Goal: Task Accomplishment & Management: Manage account settings

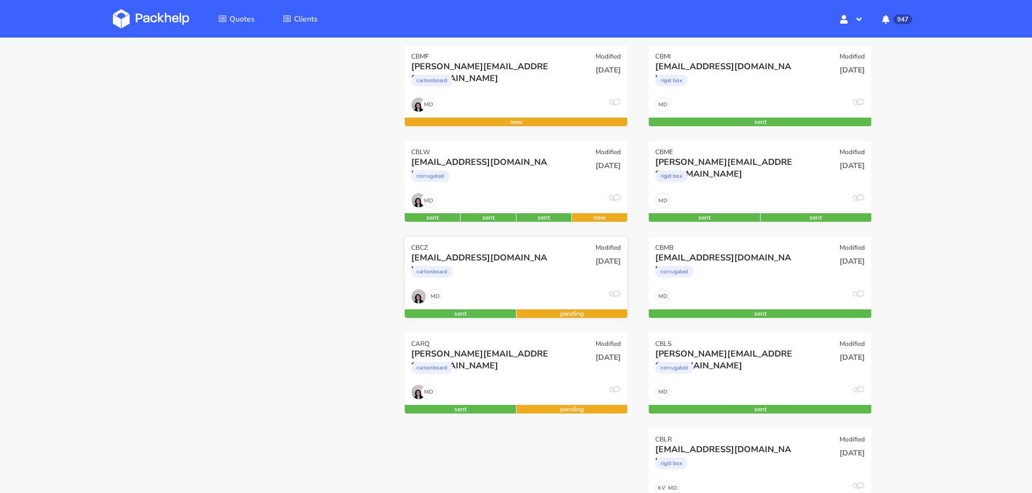
scroll to position [252, 0]
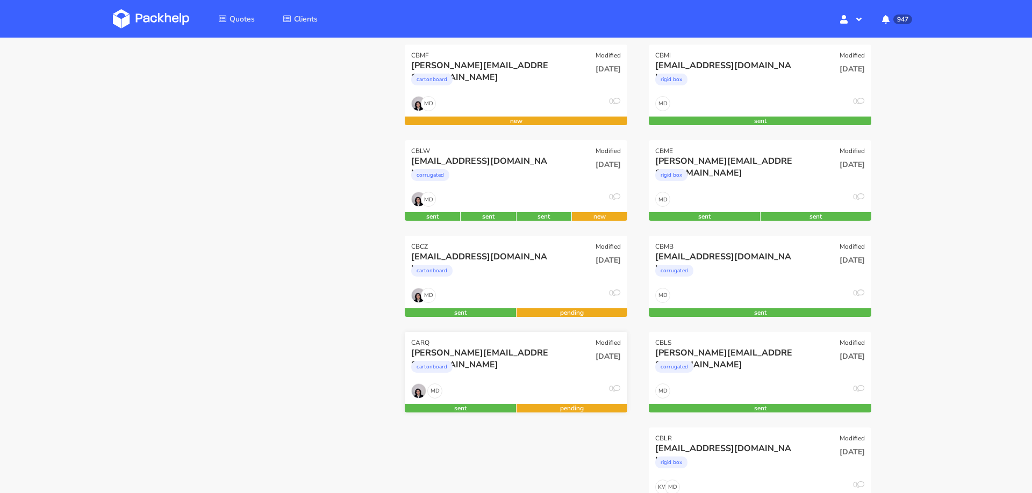
click at [512, 377] on div "cartonboard" at bounding box center [482, 369] width 142 height 21
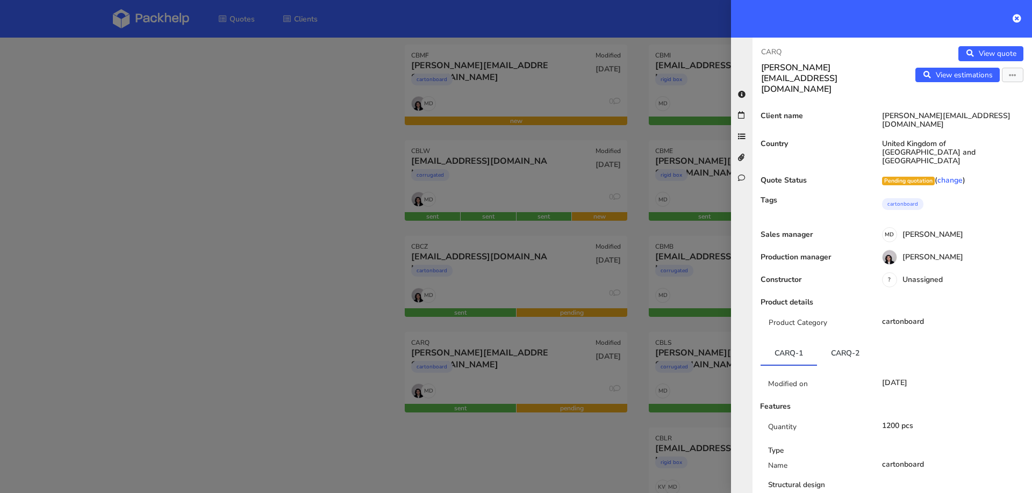
click at [323, 332] on div at bounding box center [516, 246] width 1032 height 493
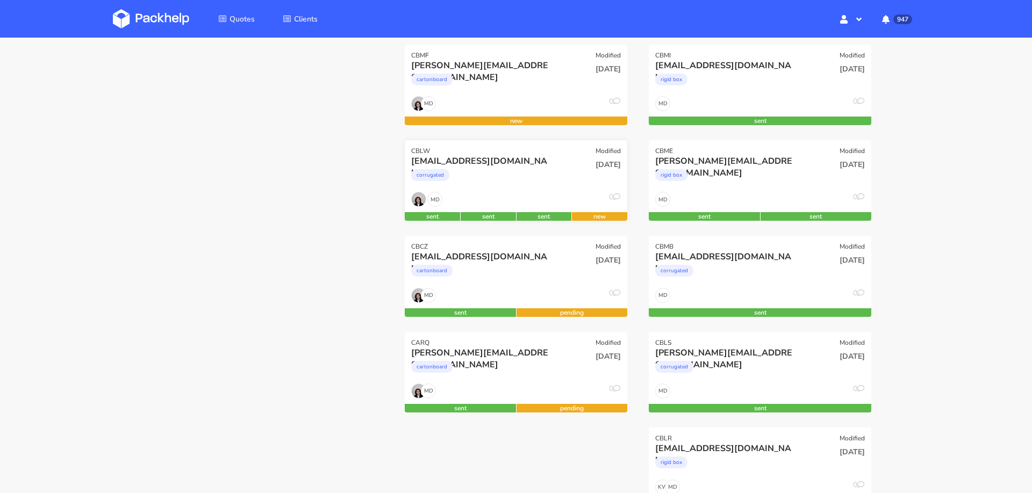
click at [500, 197] on div "MD 0" at bounding box center [516, 202] width 223 height 20
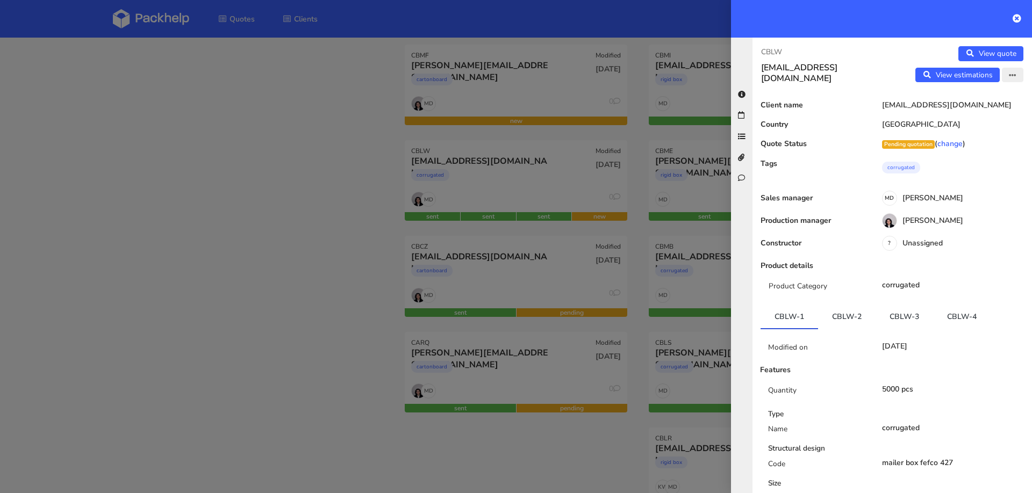
click at [1015, 72] on icon "button" at bounding box center [1013, 76] width 8 height 8
click at [977, 99] on link "Edit quote" at bounding box center [977, 97] width 95 height 18
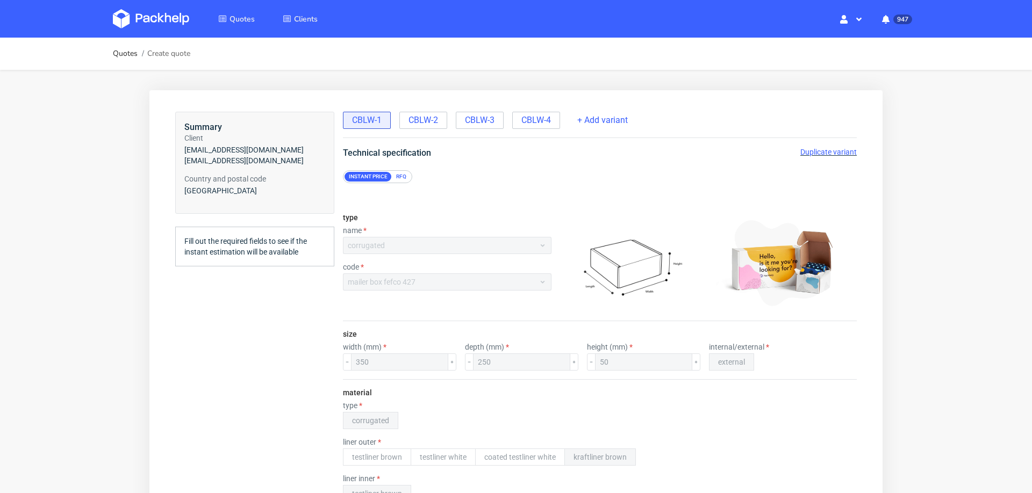
click at [523, 129] on div "CBLW-1 CBLW-2 CBLW-3 CBLW-4 + Add variant" at bounding box center [600, 125] width 514 height 26
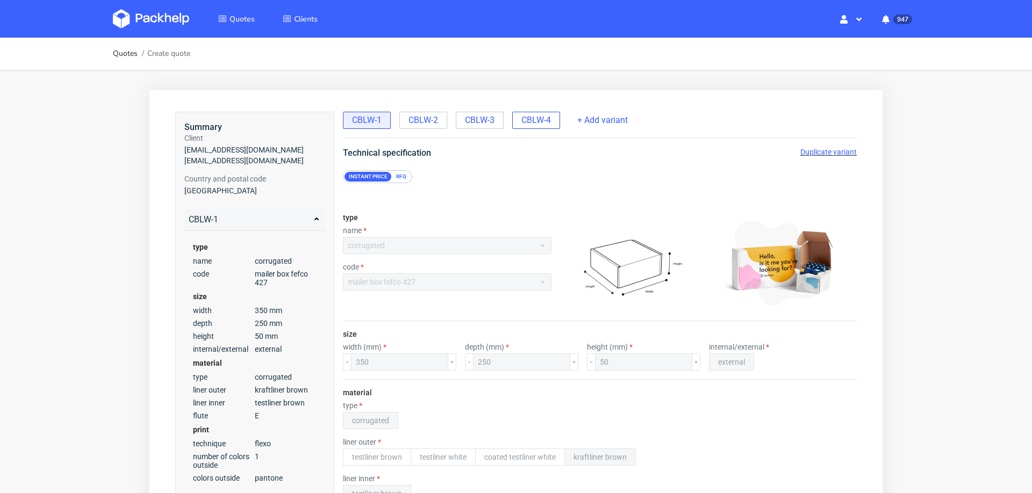
click at [533, 120] on span "CBLW-4" at bounding box center [536, 120] width 30 height 12
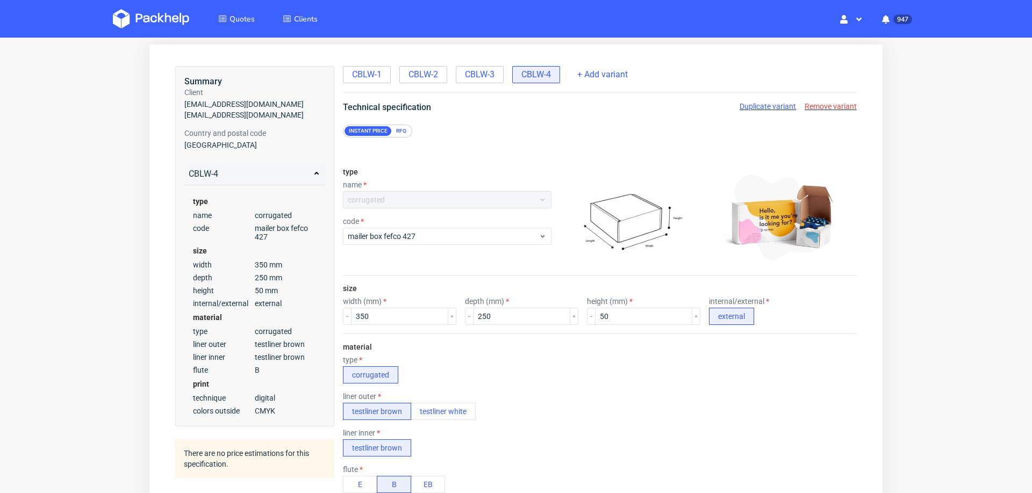
scroll to position [30, 0]
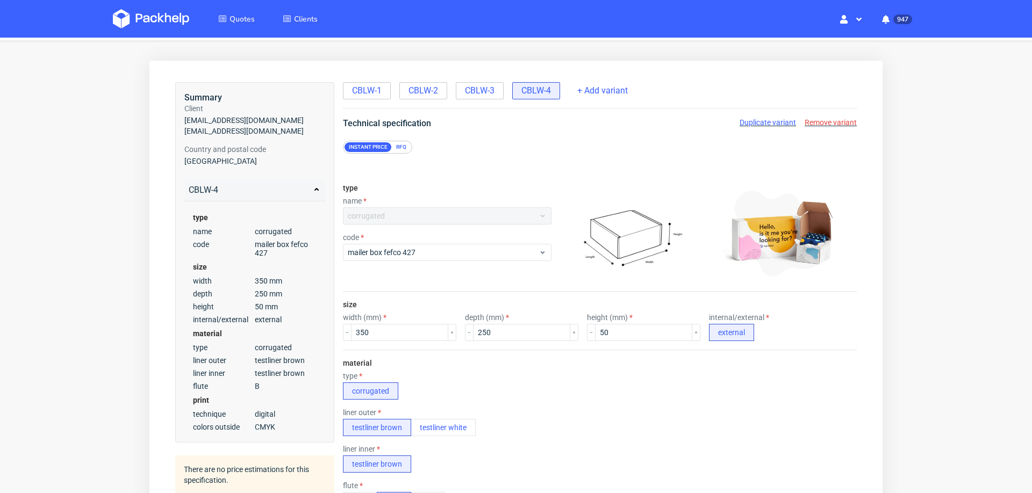
click at [402, 147] on div "RFQ" at bounding box center [401, 147] width 19 height 10
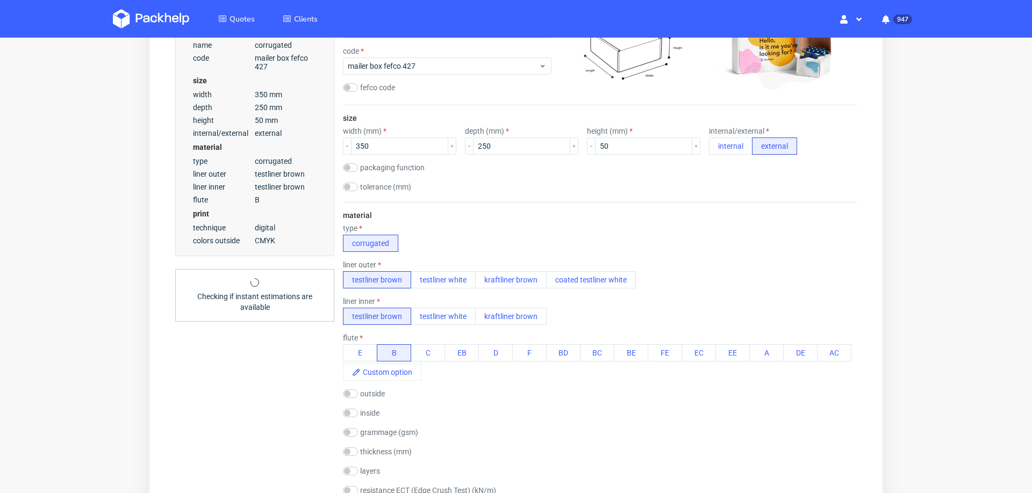
scroll to position [284, 0]
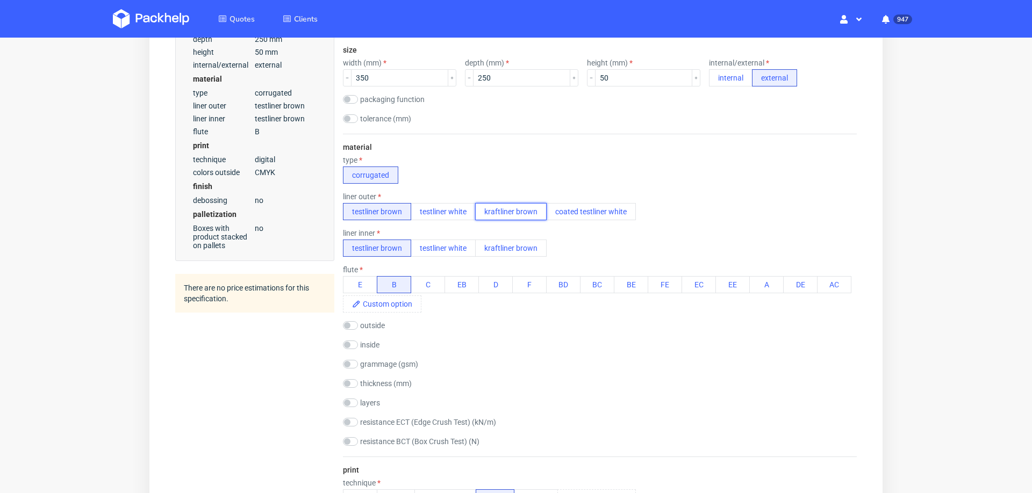
click at [512, 205] on button "kraftliner brown" at bounding box center [510, 211] width 71 height 17
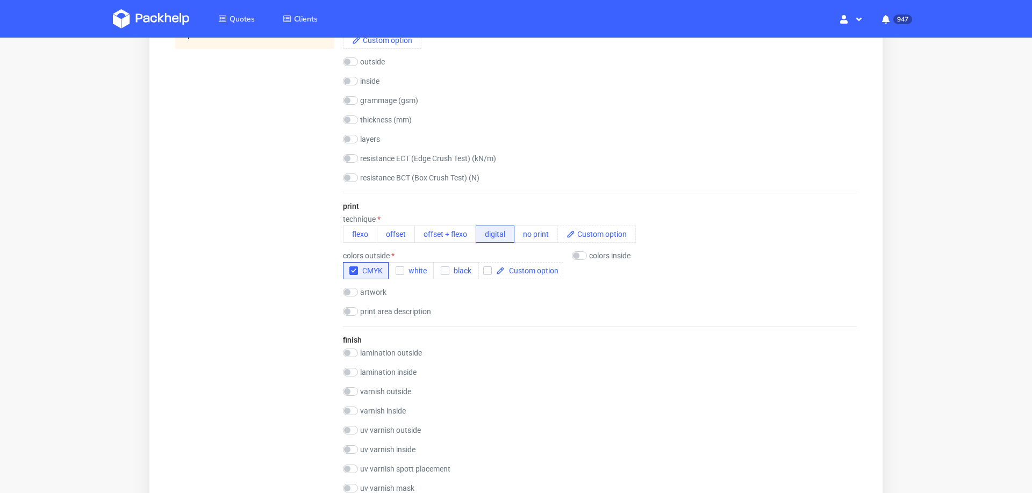
scroll to position [558, 0]
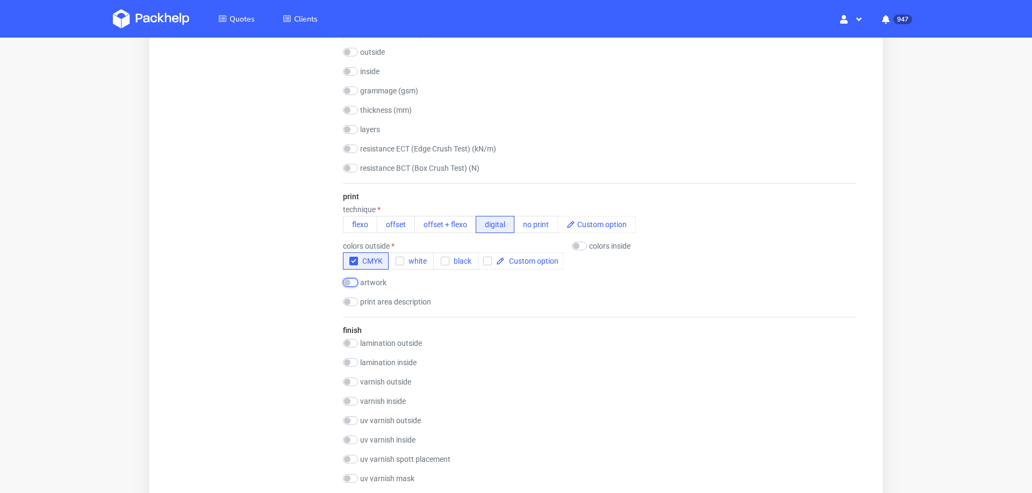
click at [353, 278] on input "checkbox" at bounding box center [350, 282] width 15 height 9
checkbox input "true"
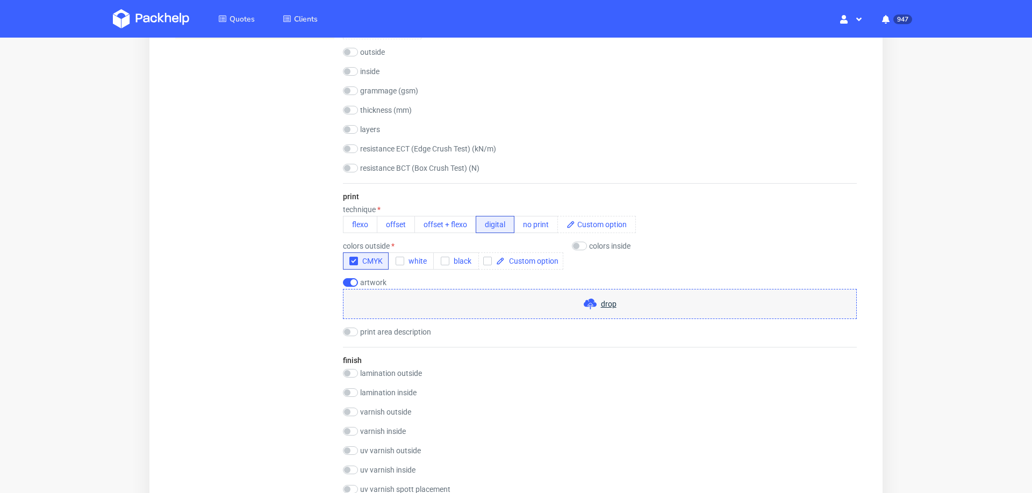
click at [601, 299] on span "drop" at bounding box center [609, 304] width 16 height 11
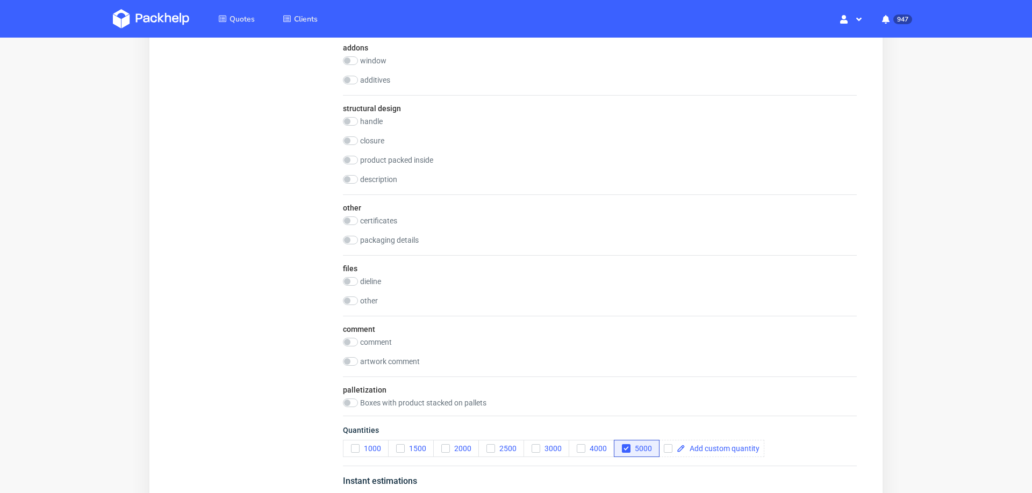
scroll to position [1147, 0]
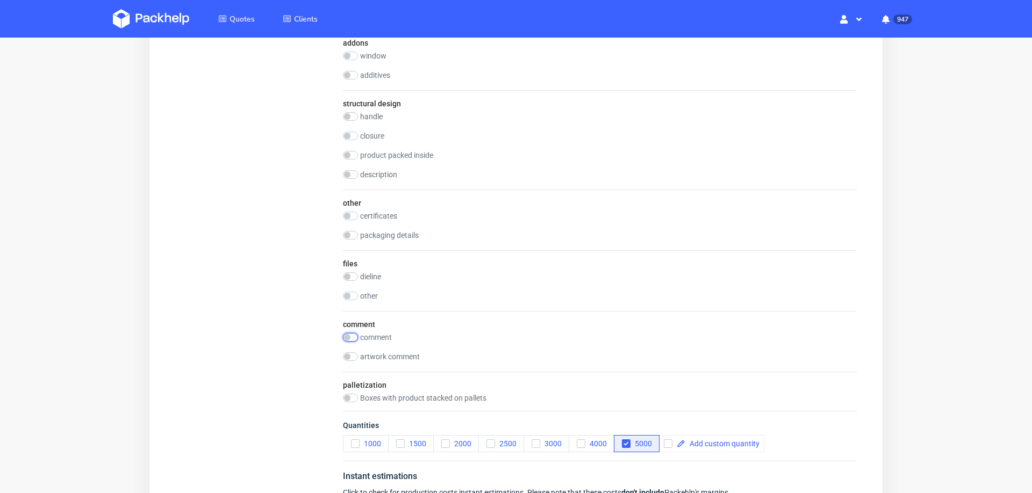
click at [353, 333] on input "checkbox" at bounding box center [350, 337] width 15 height 9
checkbox input "true"
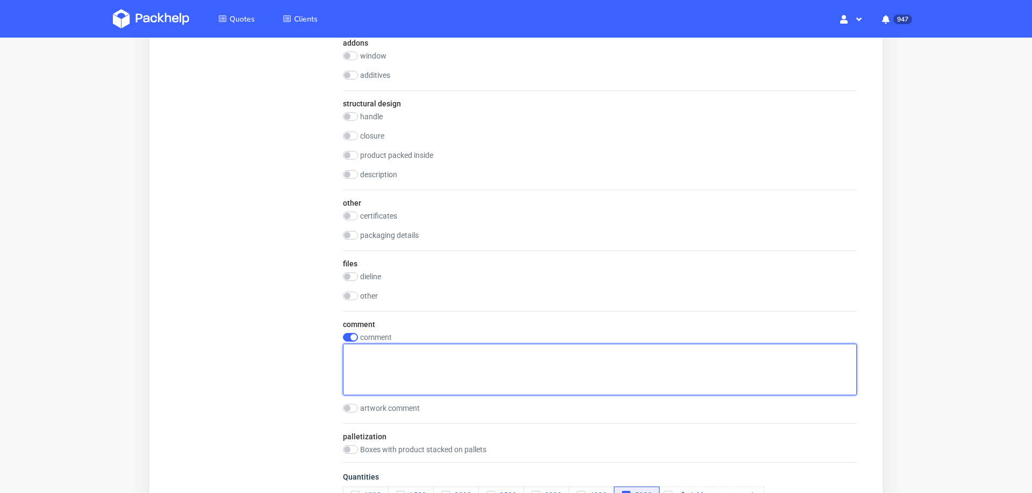
click at [398, 356] on textarea at bounding box center [600, 370] width 514 height 52
type textarea "g"
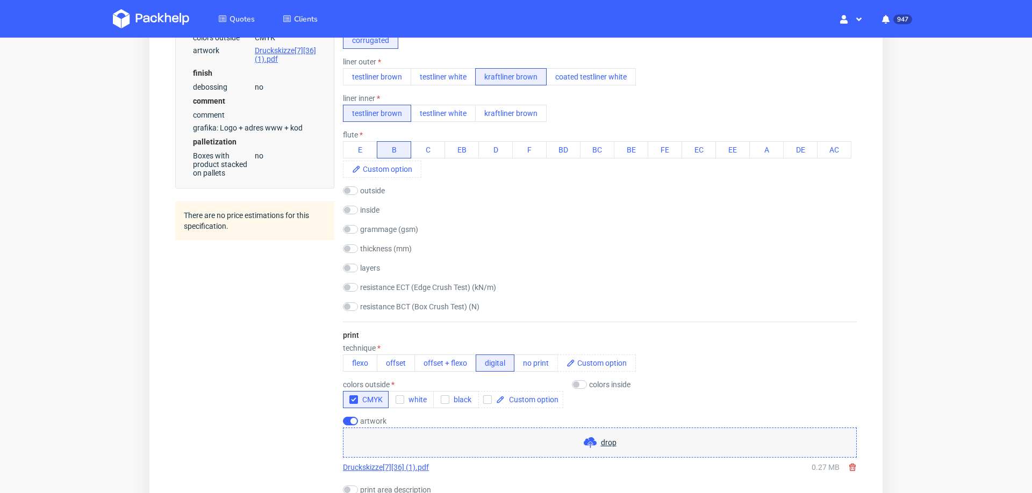
scroll to position [453, 0]
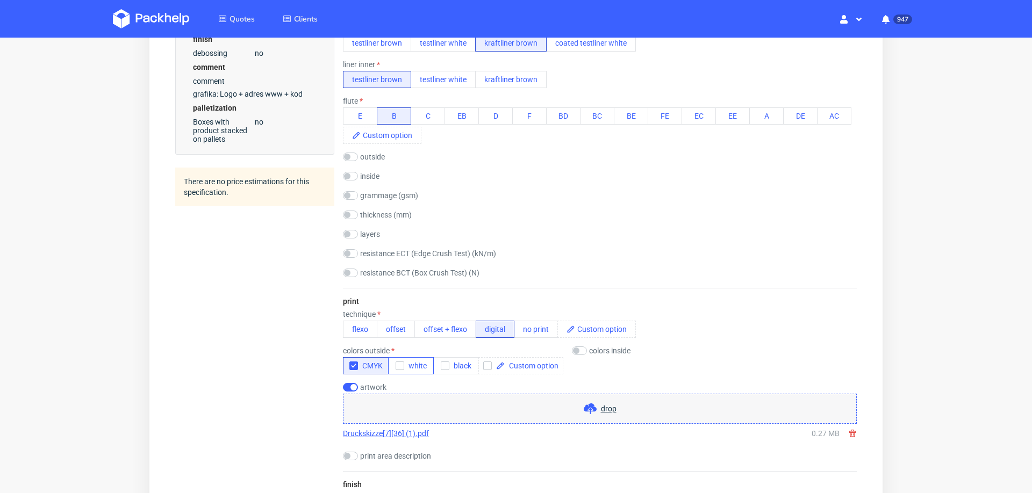
type textarea "grafika: Logo + adres www + kod QR , reszta elemenow nie"
click at [396, 362] on div "button" at bounding box center [400, 366] width 9 height 9
click at [348, 363] on button "CMYK" at bounding box center [366, 365] width 46 height 17
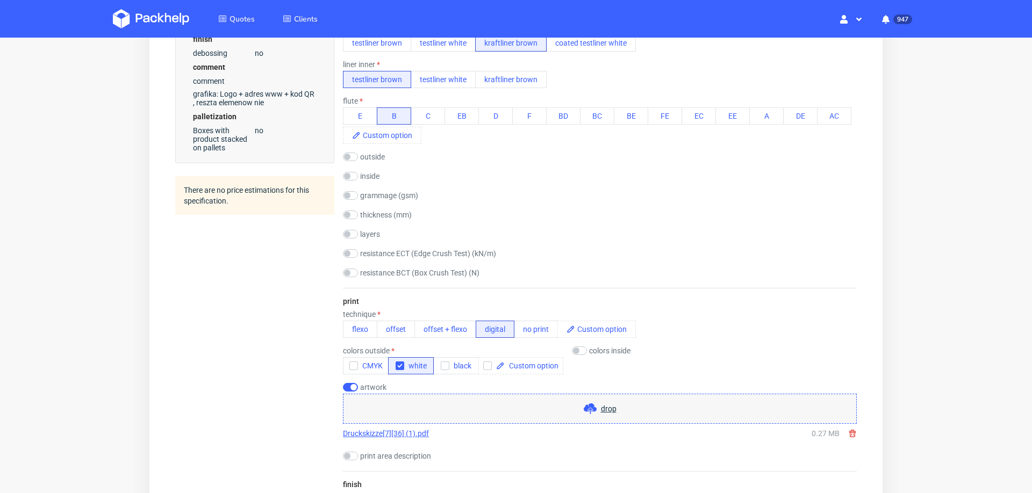
click at [287, 367] on div "Summary Client [EMAIL_ADDRESS][DOMAIN_NAME] [EMAIL_ADDRESS][DOMAIN_NAME] Countr…" at bounding box center [254, 468] width 159 height 1619
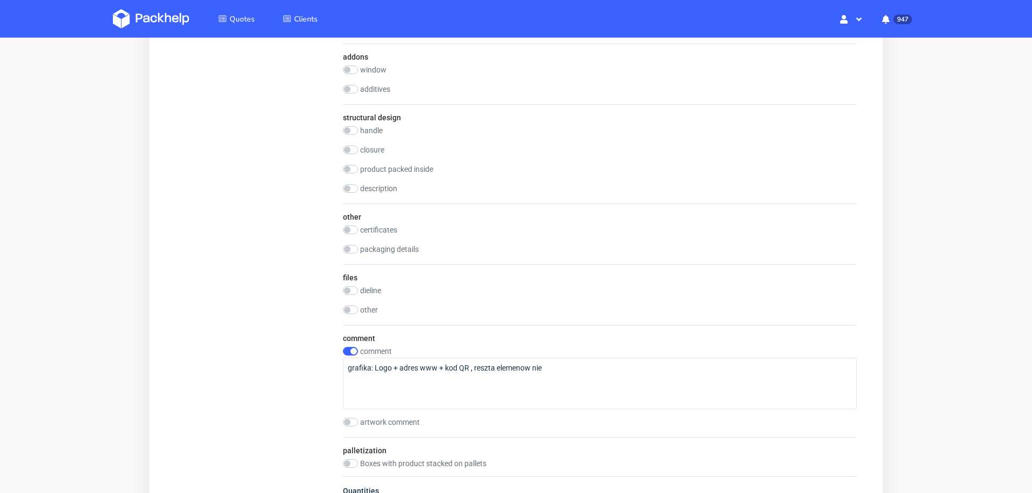
scroll to position [1370, 0]
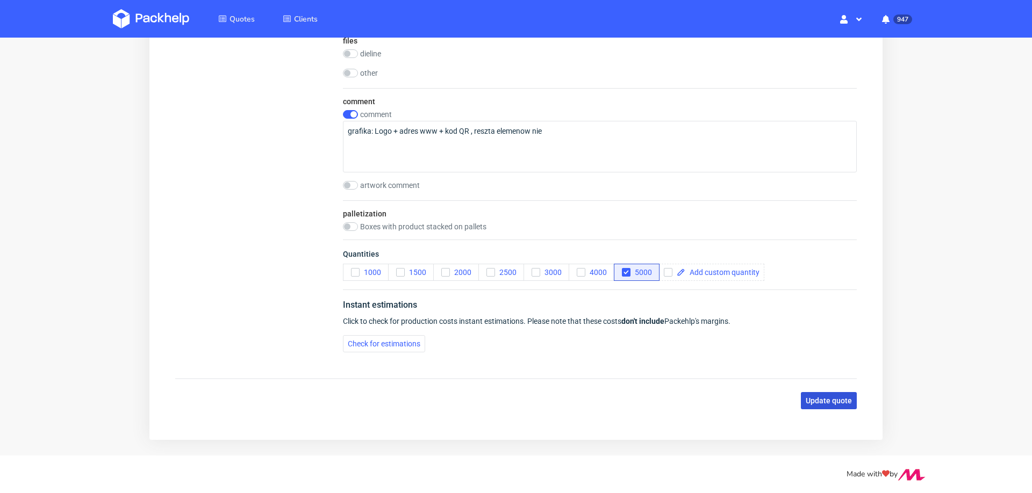
click at [813, 397] on span "Update quote" at bounding box center [829, 401] width 46 height 8
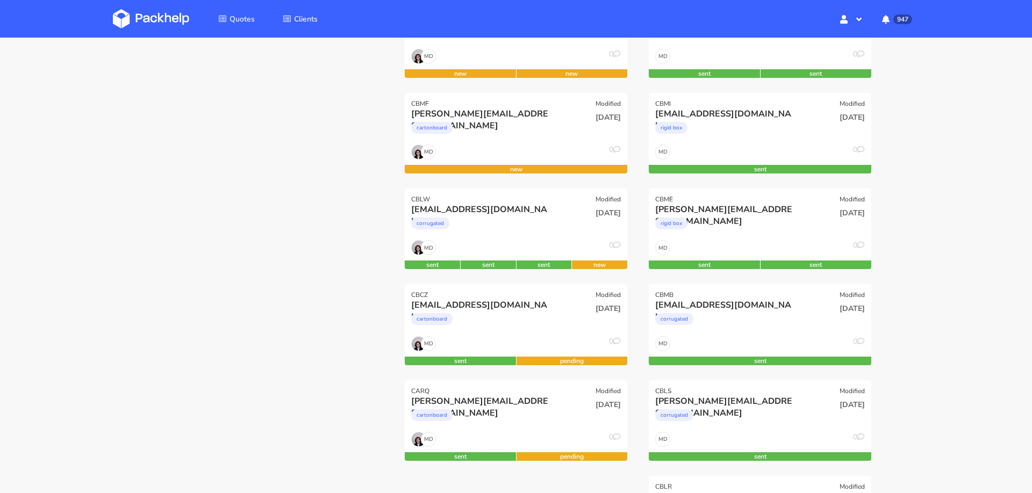
scroll to position [202, 0]
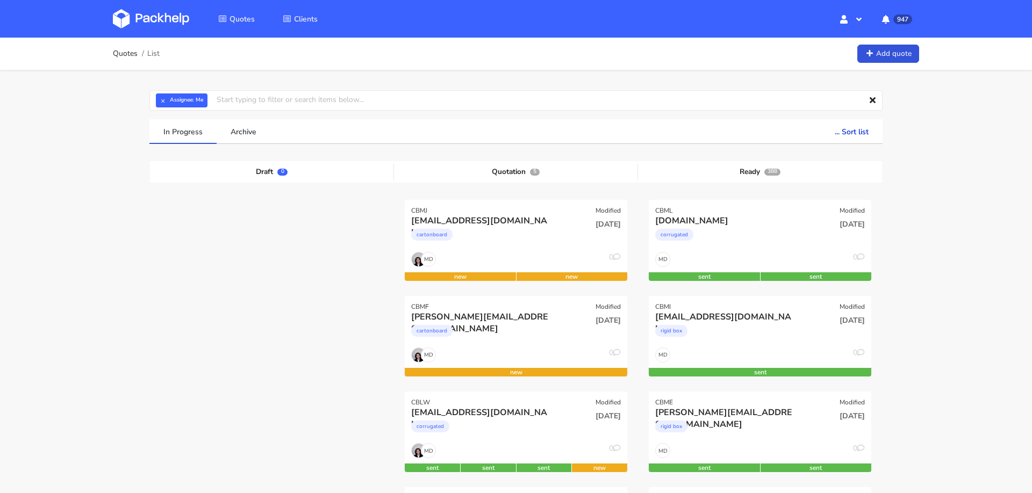
scroll to position [82, 0]
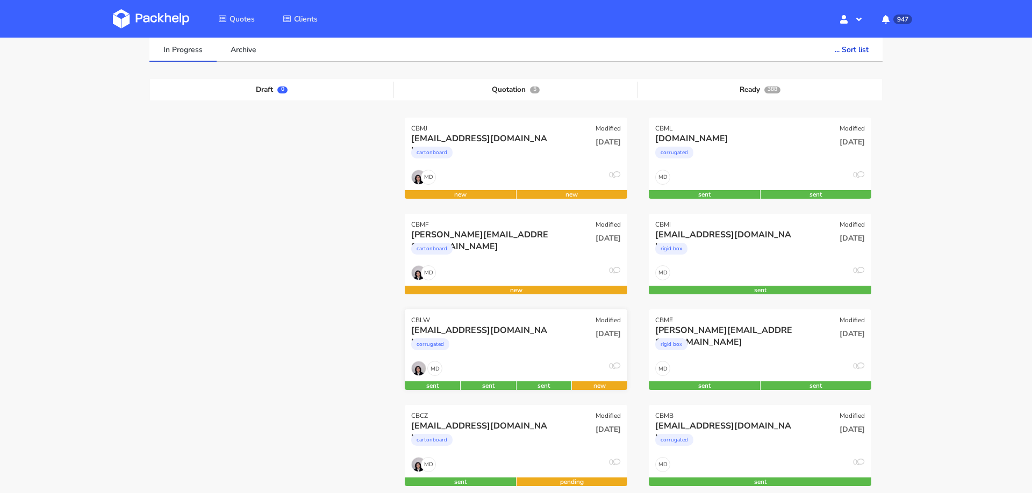
click at [488, 340] on div "corrugated" at bounding box center [482, 346] width 142 height 21
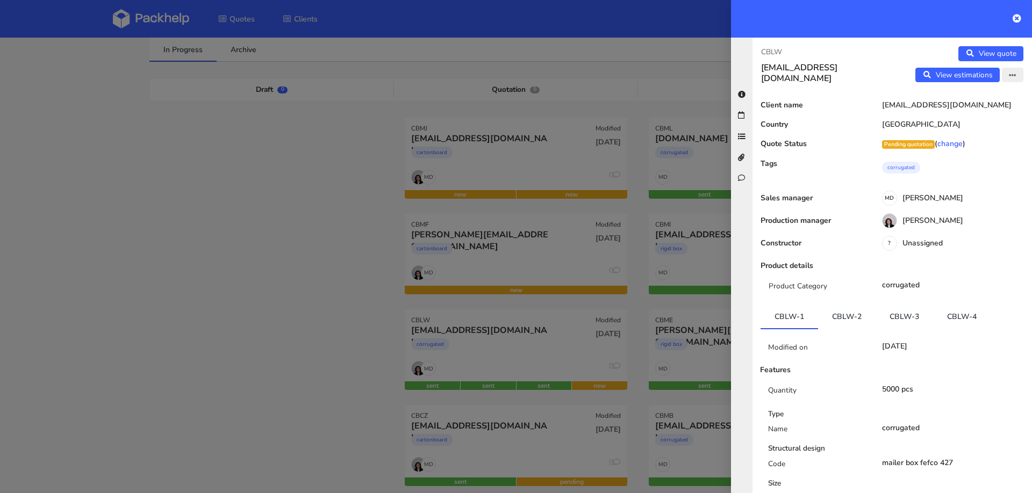
click at [1011, 80] on button "button" at bounding box center [1012, 75] width 21 height 15
click at [969, 77] on link "View estimations" at bounding box center [957, 75] width 84 height 15
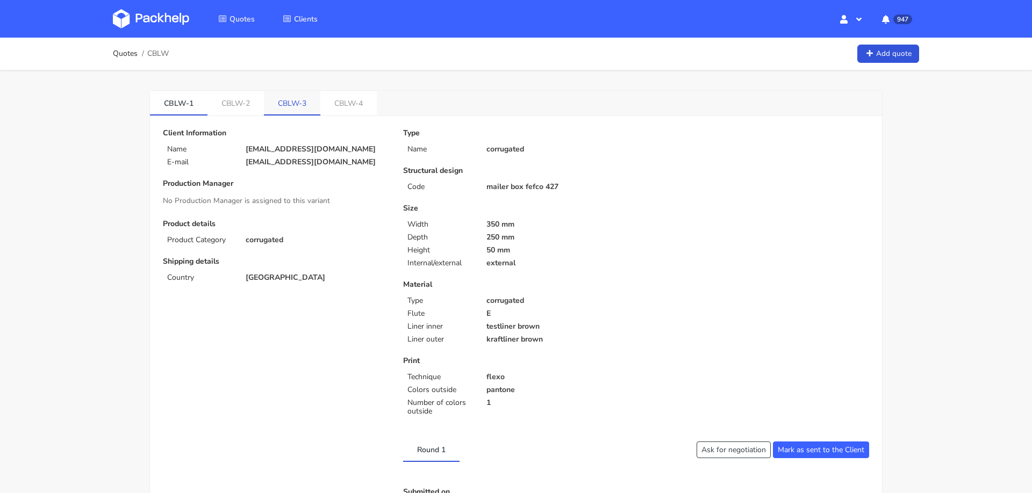
click at [277, 105] on link "CBLW-3" at bounding box center [292, 103] width 56 height 24
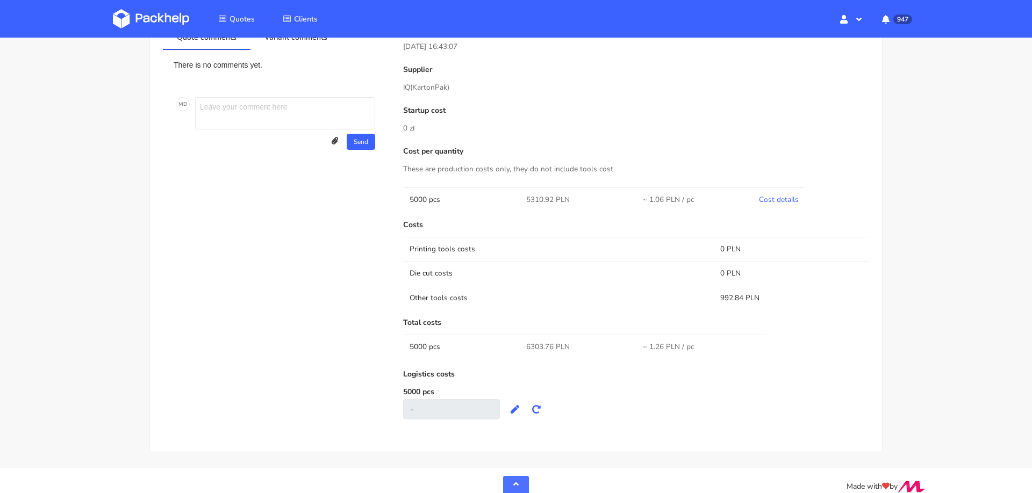
scroll to position [474, 0]
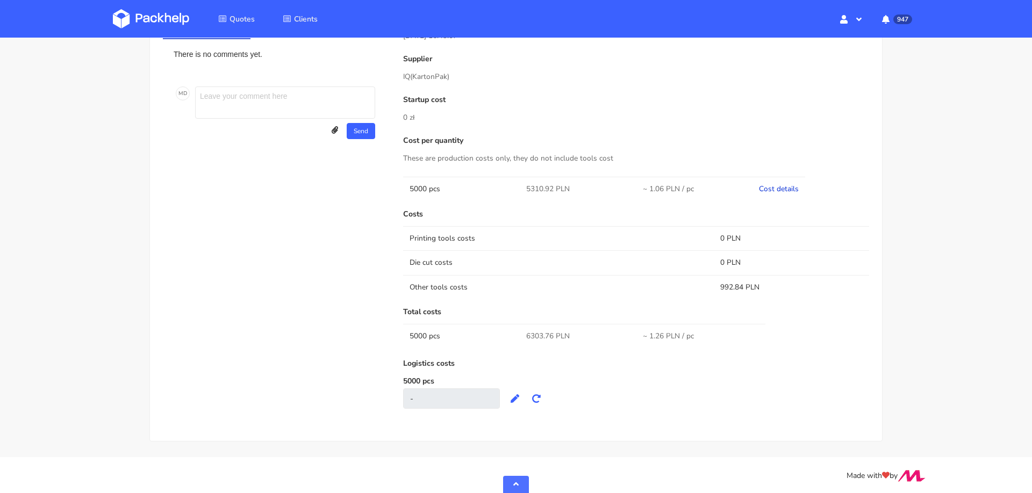
click at [774, 188] on link "Cost details" at bounding box center [779, 189] width 40 height 10
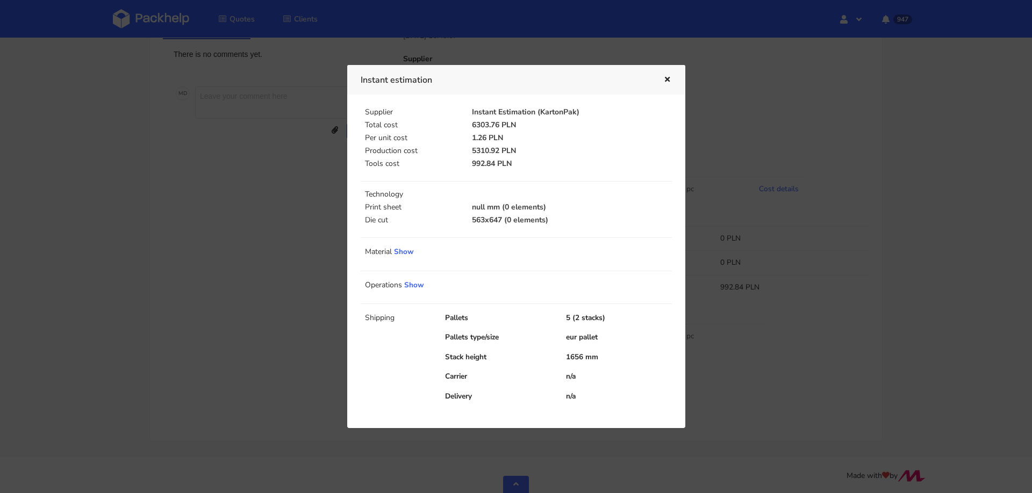
click at [665, 76] on icon "button" at bounding box center [667, 80] width 9 height 8
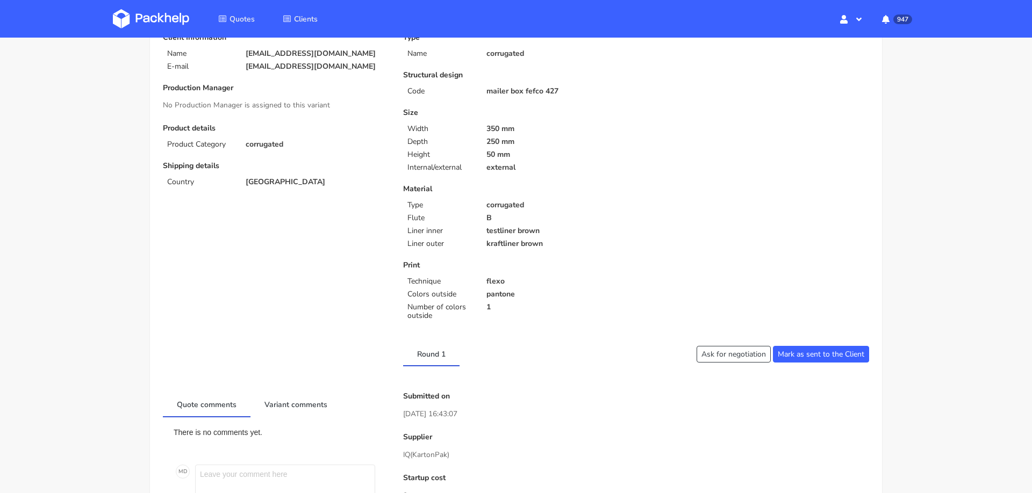
scroll to position [0, 0]
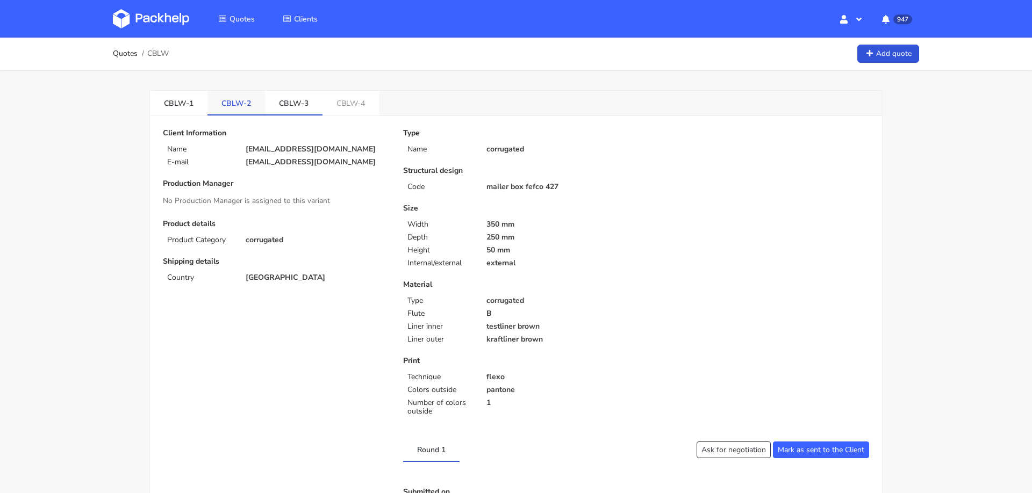
click at [221, 95] on link "CBLW-2" at bounding box center [236, 103] width 58 height 24
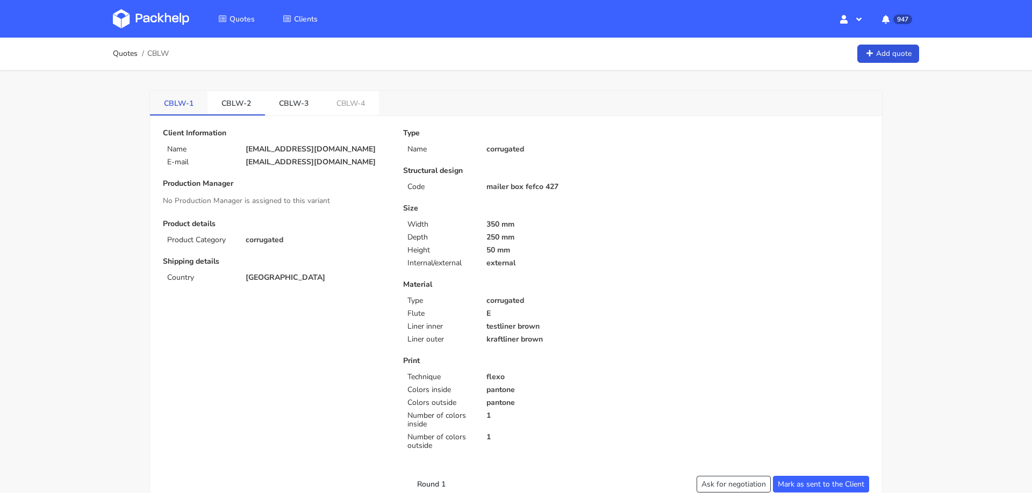
click at [176, 94] on link "CBLW-1" at bounding box center [179, 103] width 58 height 24
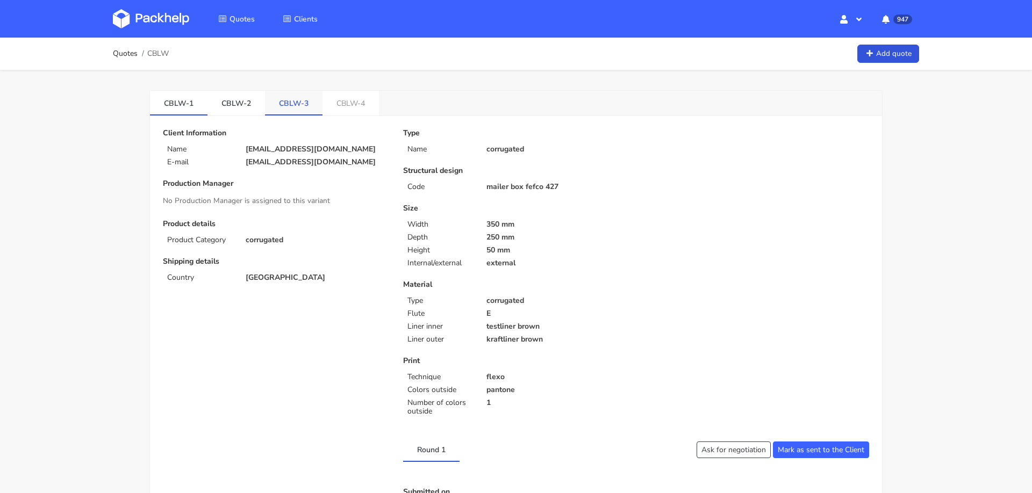
click at [284, 104] on link "CBLW-3" at bounding box center [294, 103] width 58 height 24
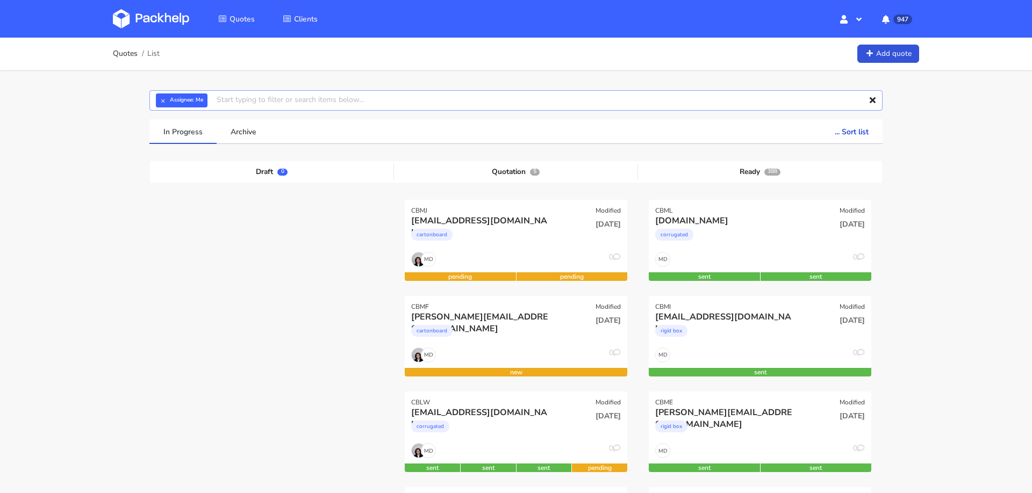
click at [383, 107] on input "text" at bounding box center [515, 100] width 733 height 20
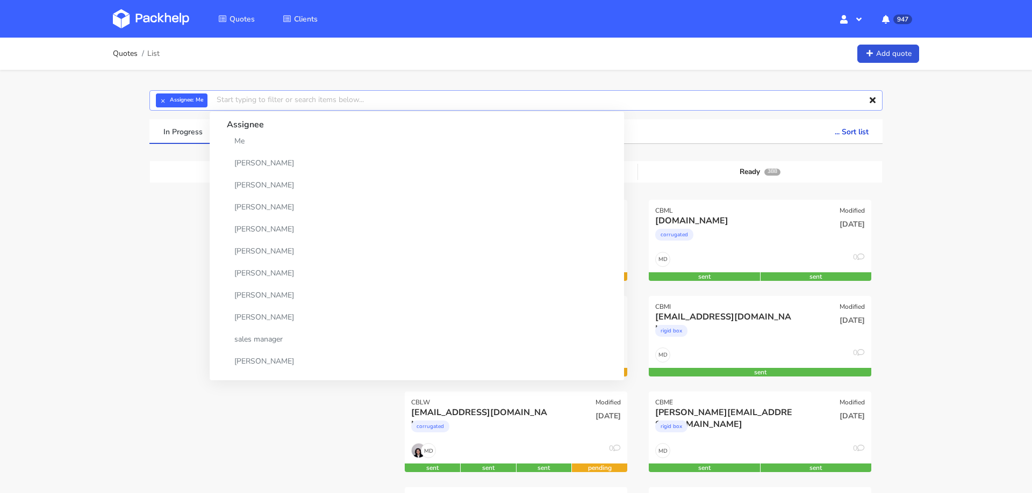
paste input "CBMF"
type input "CBMF"
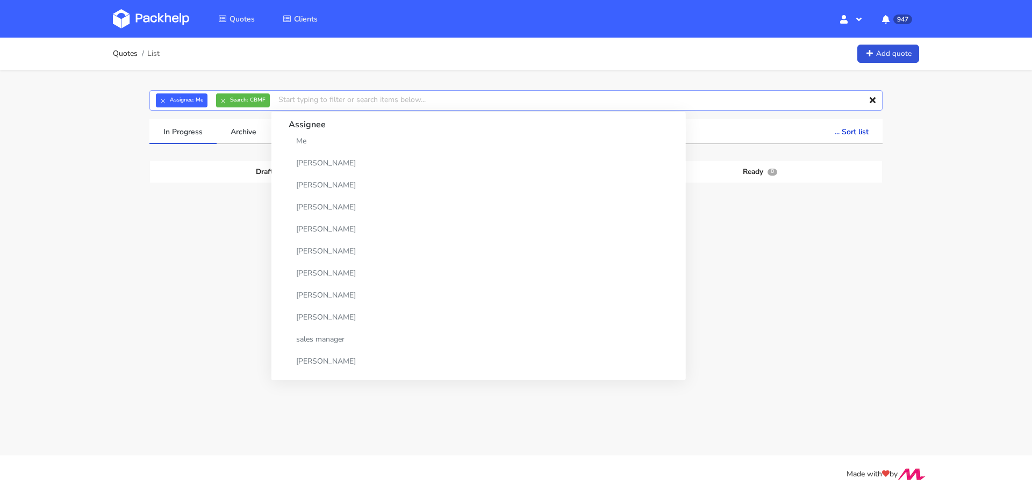
paste input "CBMF"
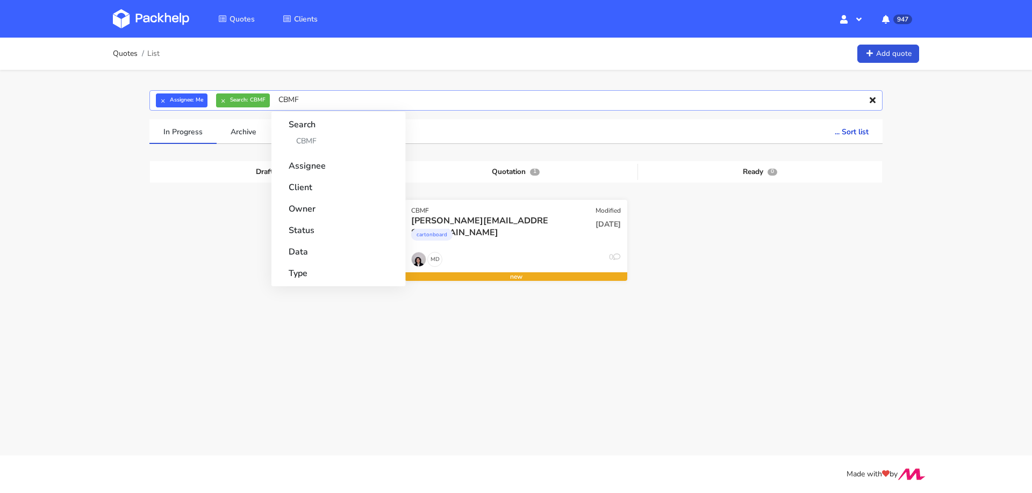
type input "CBMF"
click at [526, 256] on div "MD 0" at bounding box center [516, 262] width 223 height 20
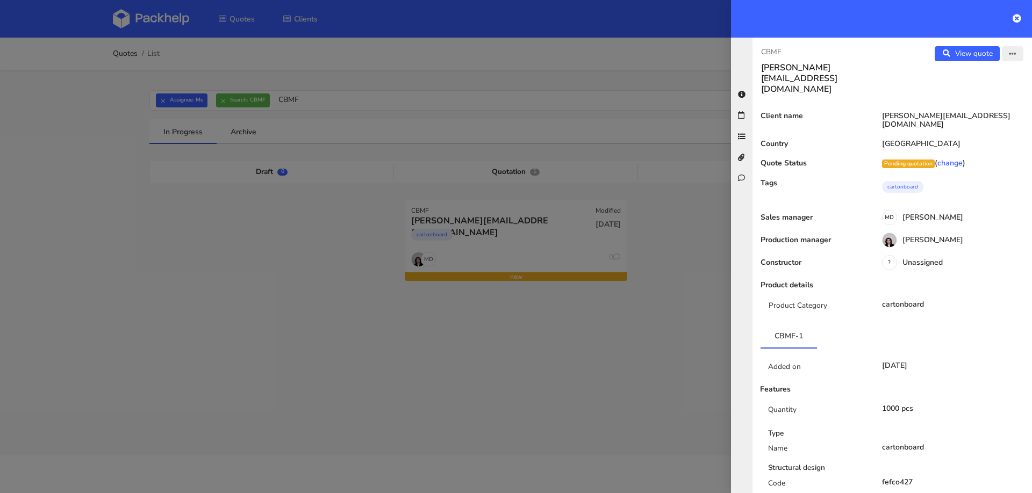
click at [1013, 52] on icon "button" at bounding box center [1013, 55] width 8 height 8
click at [982, 76] on link "Edit quote" at bounding box center [977, 76] width 95 height 18
click at [965, 54] on link "View quote" at bounding box center [967, 53] width 65 height 15
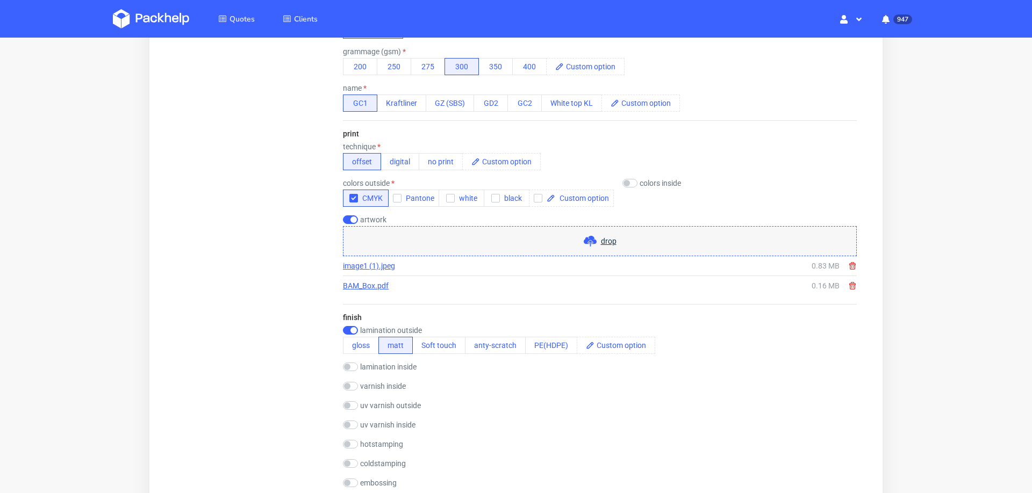
scroll to position [413, 0]
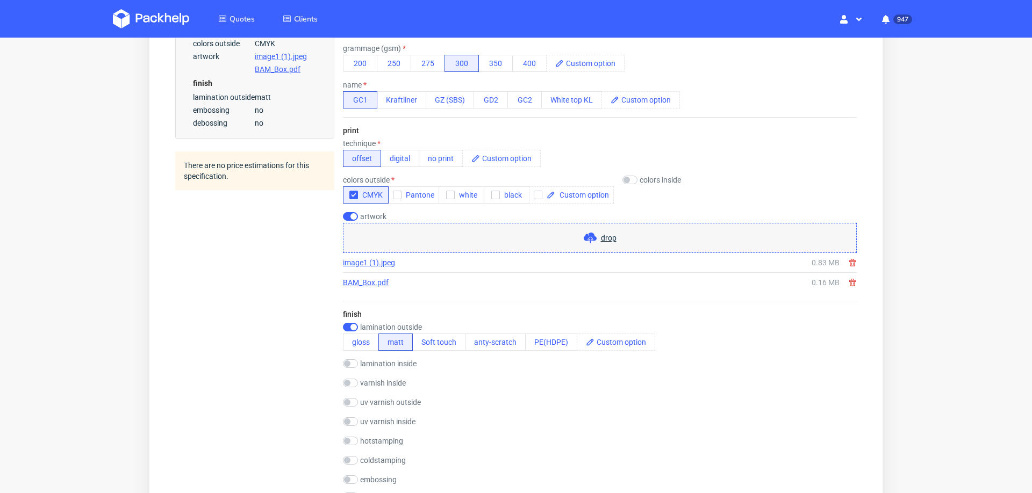
click at [601, 233] on span "drop" at bounding box center [609, 238] width 16 height 11
click at [379, 259] on link "image1 (1).jpeg" at bounding box center [369, 262] width 52 height 11
click at [370, 279] on link "BAM_Box.pdf" at bounding box center [366, 282] width 46 height 11
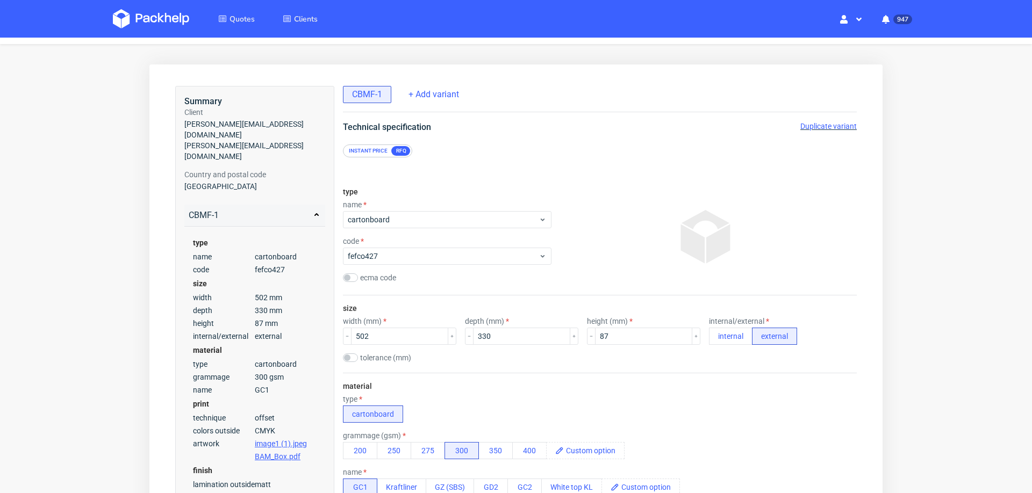
scroll to position [25, 0]
click at [368, 156] on div "Instant price" at bounding box center [368, 152] width 47 height 10
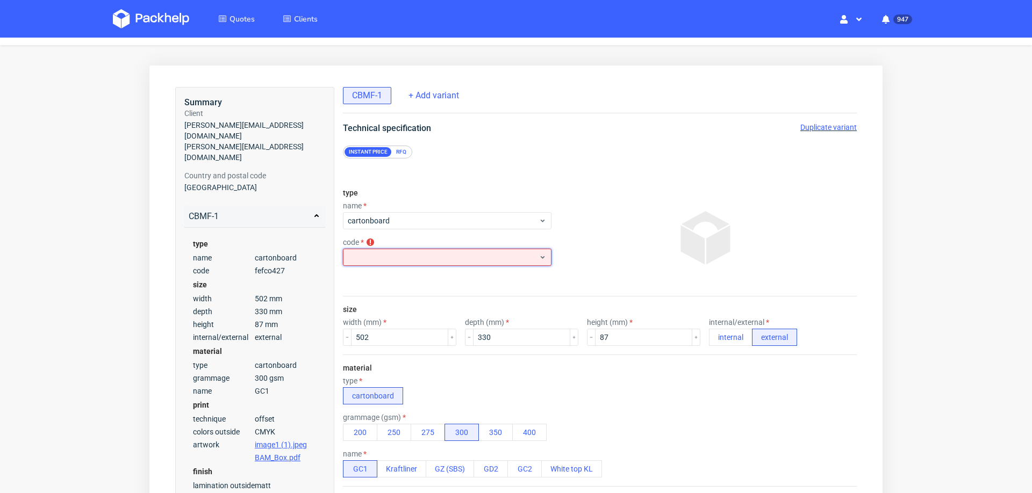
click at [465, 264] on div at bounding box center [447, 257] width 209 height 17
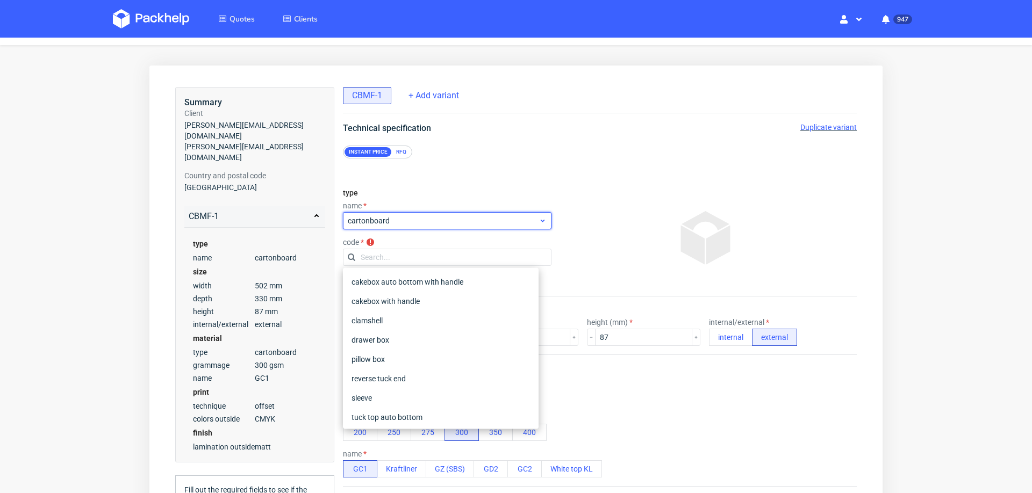
click at [467, 223] on span "cartonboard" at bounding box center [443, 221] width 191 height 11
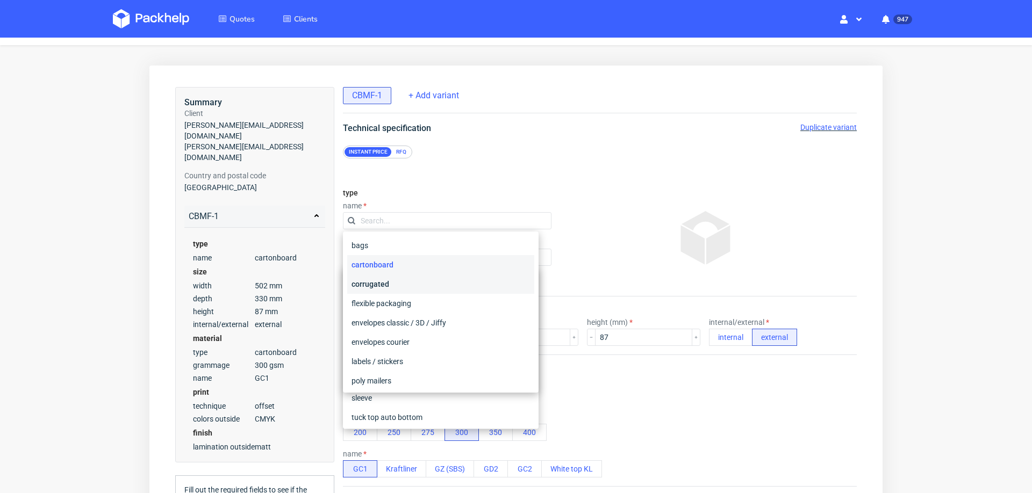
click at [427, 285] on div "corrugated" at bounding box center [440, 284] width 187 height 19
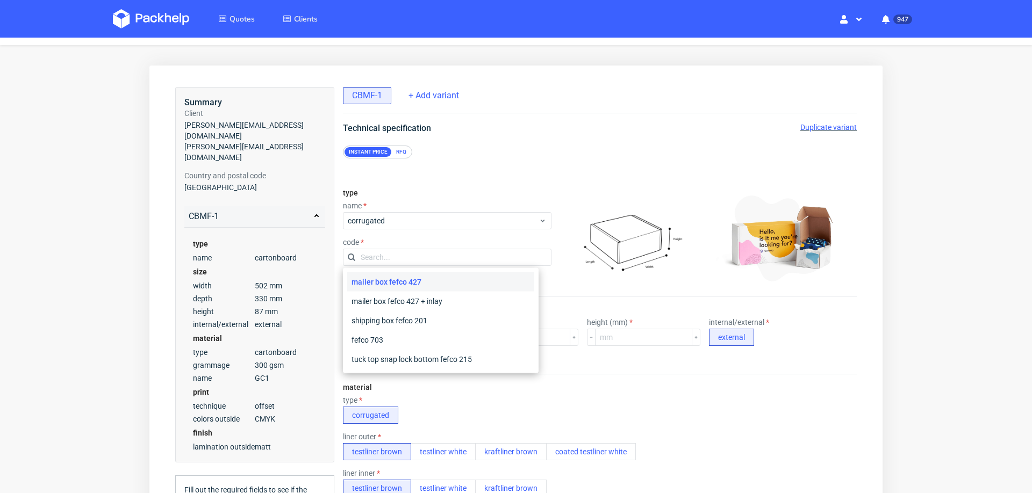
click at [425, 283] on div "mailer box fefco 427" at bounding box center [440, 281] width 187 height 19
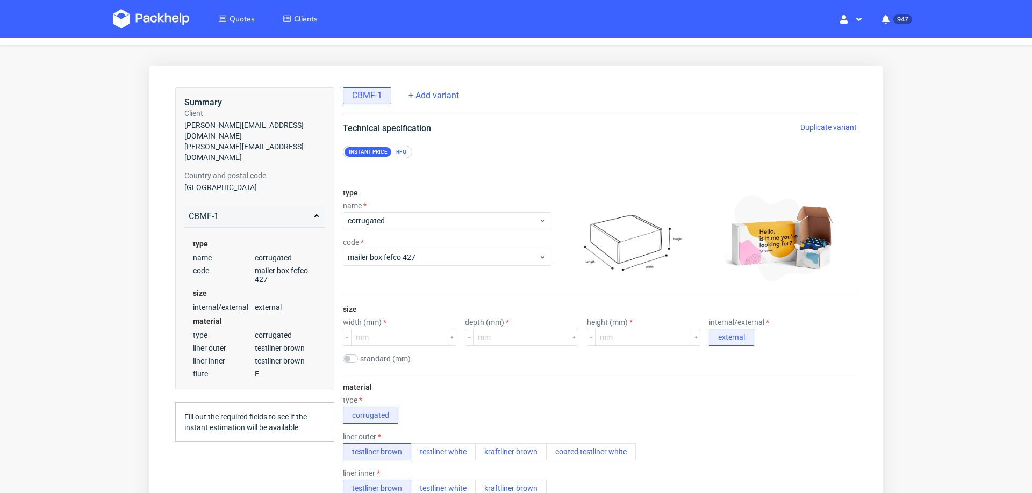
scroll to position [4, 0]
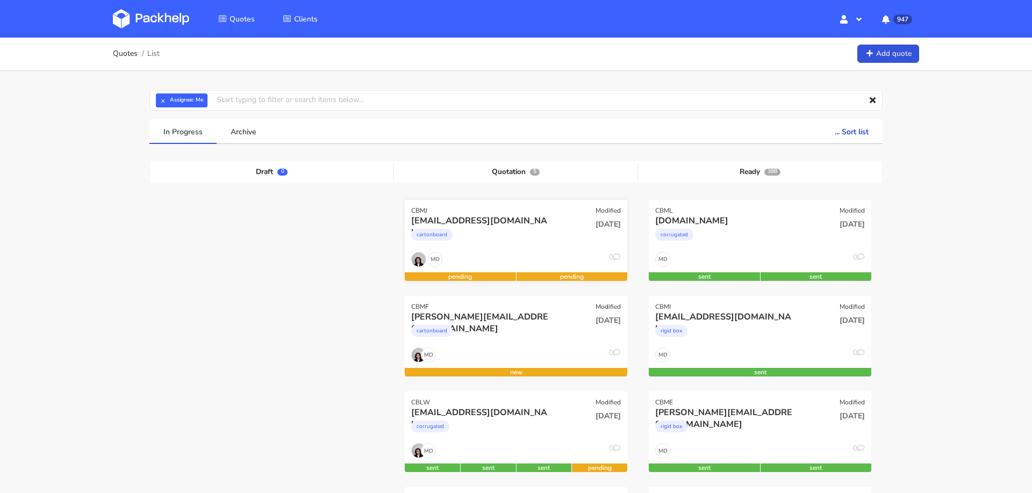
click at [486, 253] on div "MD 0" at bounding box center [516, 262] width 223 height 20
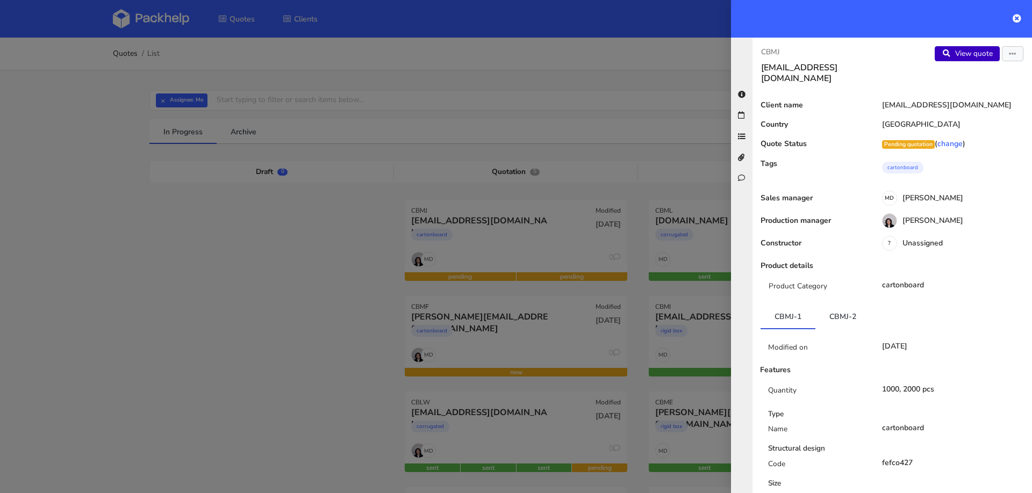
click at [956, 50] on link "View quote" at bounding box center [967, 53] width 65 height 15
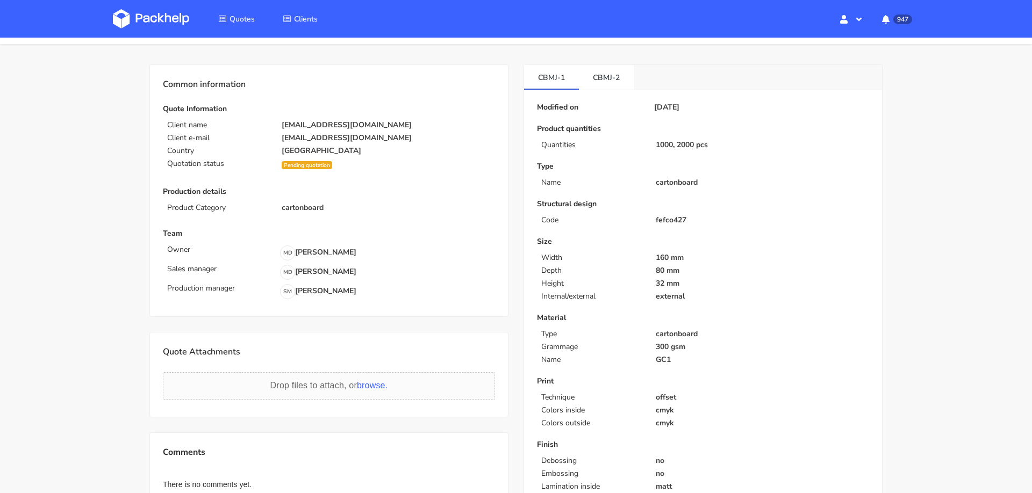
scroll to position [24, 0]
drag, startPoint x: 280, startPoint y: 124, endPoint x: 411, endPoint y: 128, distance: 131.2
click at [411, 128] on div "[EMAIL_ADDRESS][DOMAIN_NAME]" at bounding box center [388, 127] width 228 height 9
copy p "[EMAIL_ADDRESS][DOMAIN_NAME]"
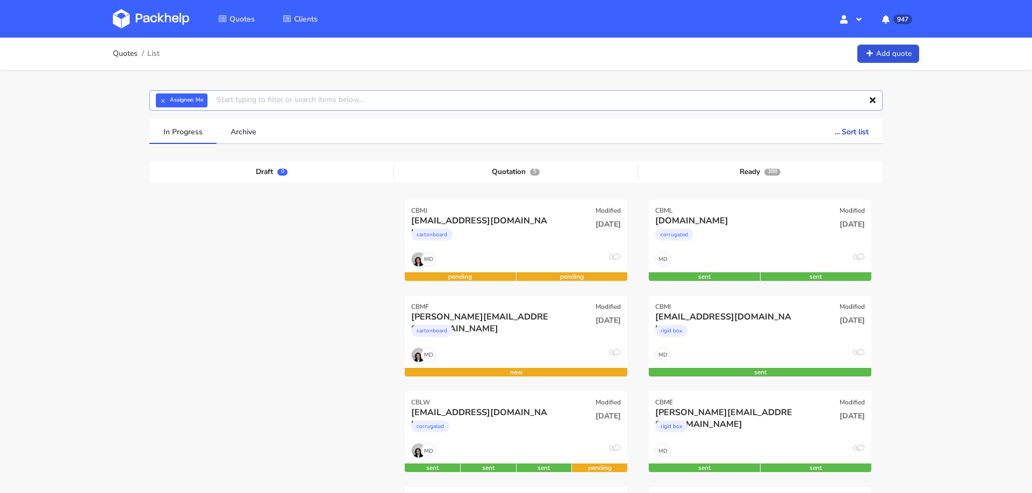
click at [369, 99] on input "text" at bounding box center [515, 100] width 733 height 20
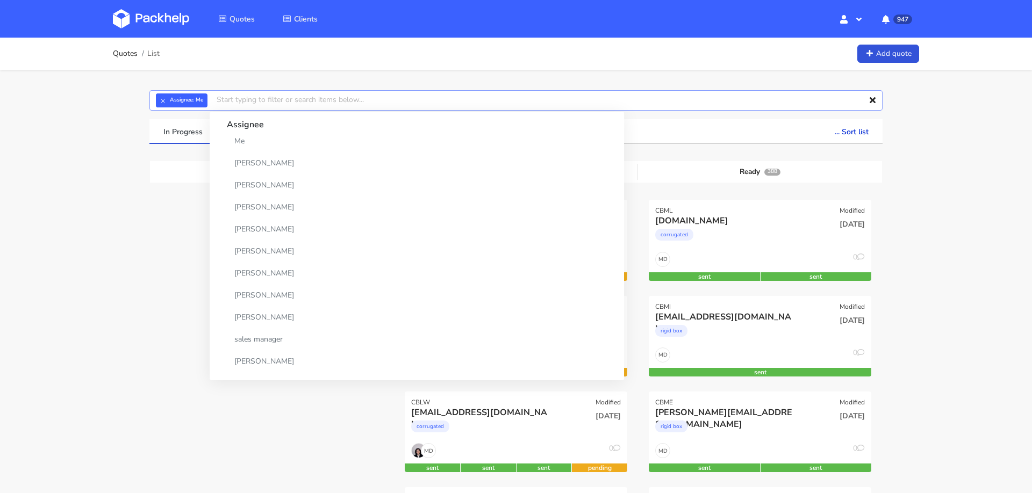
paste input "[PERSON_NAME][EMAIL_ADDRESS][DOMAIN_NAME]"
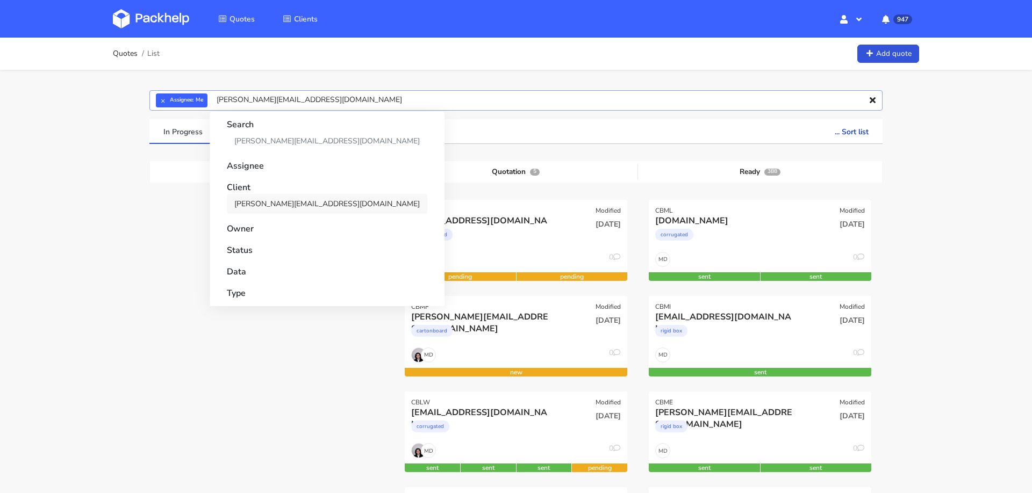
type input "[PERSON_NAME][EMAIL_ADDRESS][DOMAIN_NAME]"
click at [280, 205] on link "[PERSON_NAME][EMAIL_ADDRESS][DOMAIN_NAME]" at bounding box center [327, 204] width 200 height 20
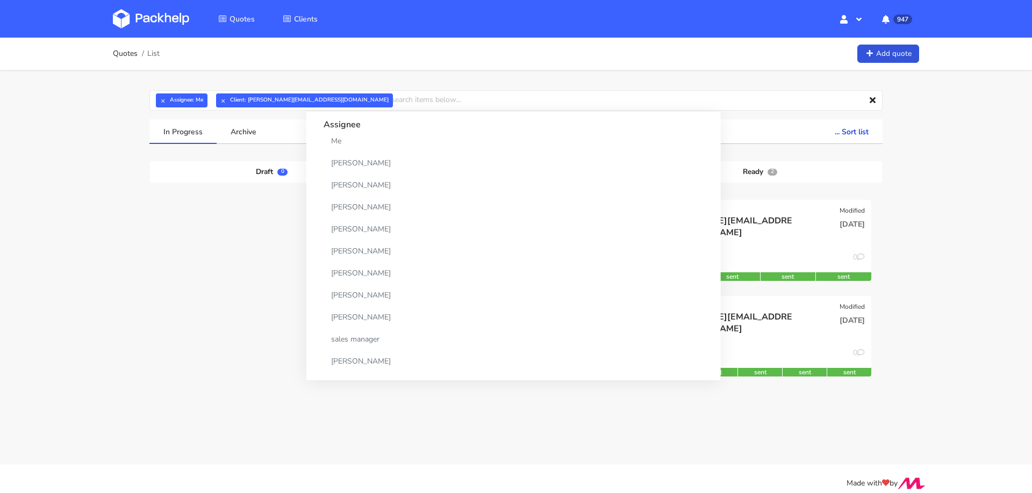
click at [164, 206] on div at bounding box center [272, 296] width 244 height 192
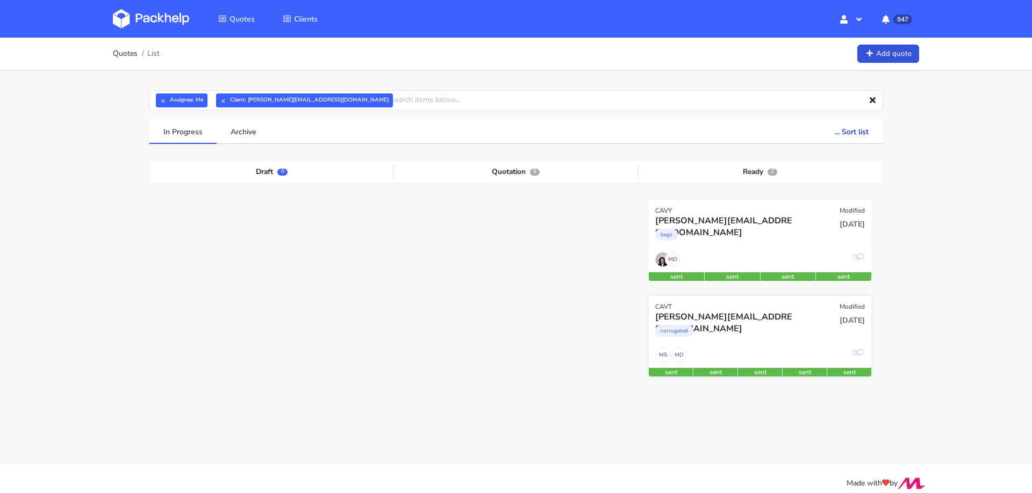
click at [761, 354] on div "MD MS 0" at bounding box center [760, 358] width 223 height 20
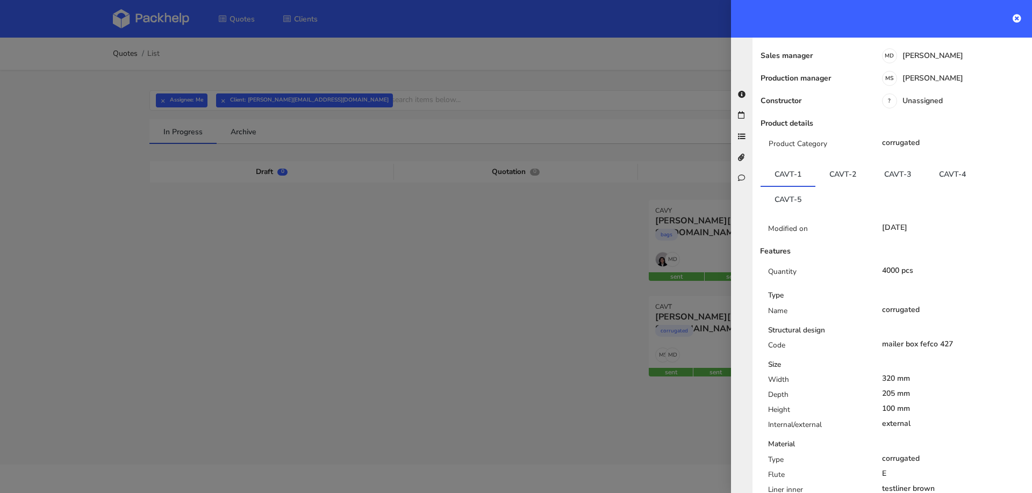
scroll to position [176, 0]
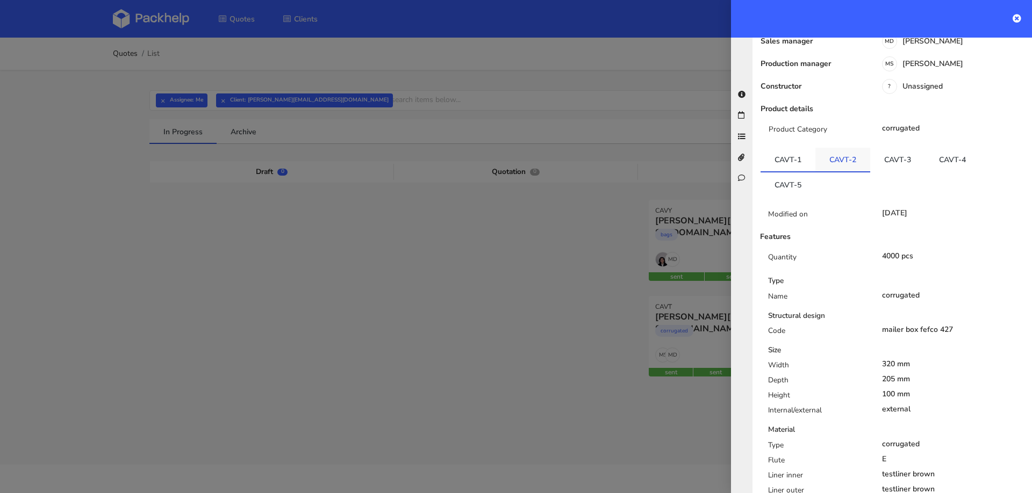
click at [836, 148] on link "CAVT-2" at bounding box center [842, 160] width 55 height 24
click at [787, 148] on link "CAVT-1" at bounding box center [788, 160] width 55 height 24
click at [784, 173] on link "CAVT-5" at bounding box center [788, 185] width 55 height 24
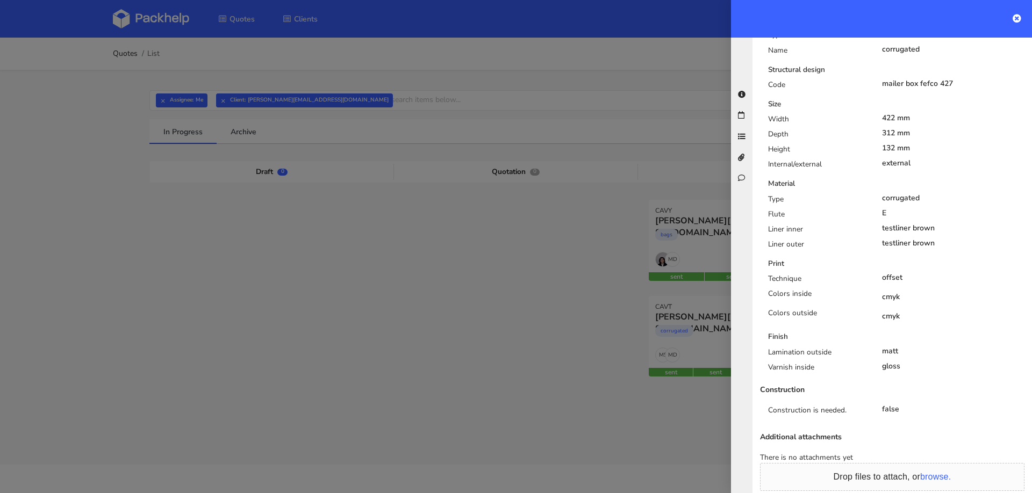
scroll to position [423, 0]
click at [592, 301] on div at bounding box center [516, 246] width 1032 height 493
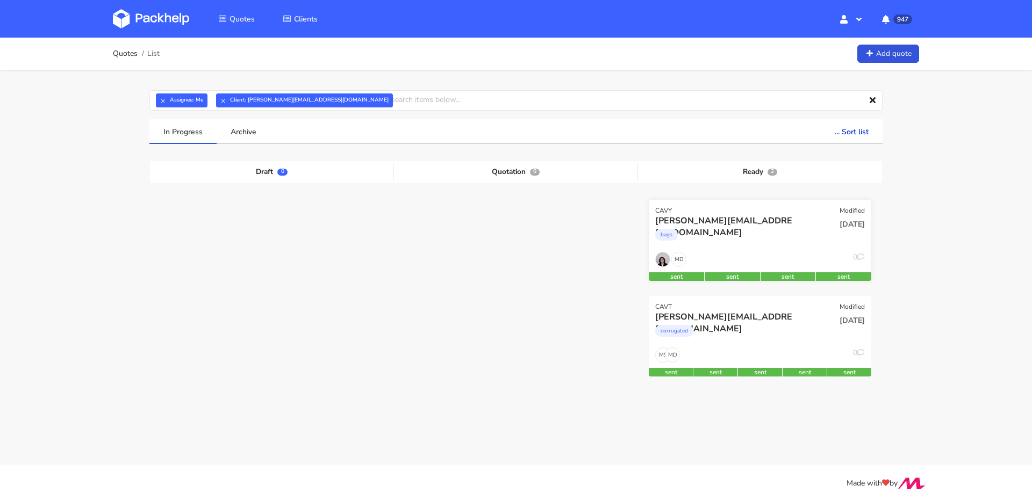
click at [760, 250] on div "elva@akkuratstore.is bags" at bounding box center [723, 233] width 150 height 37
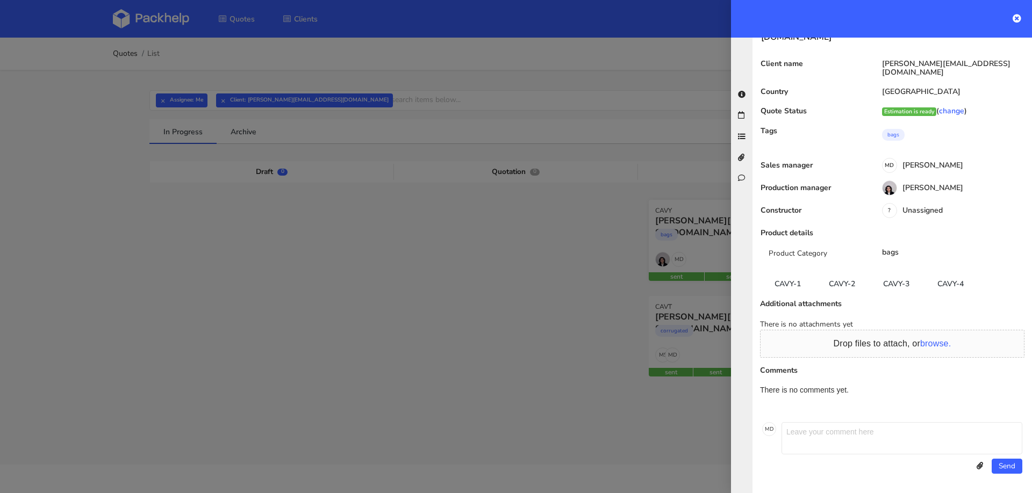
scroll to position [20, 0]
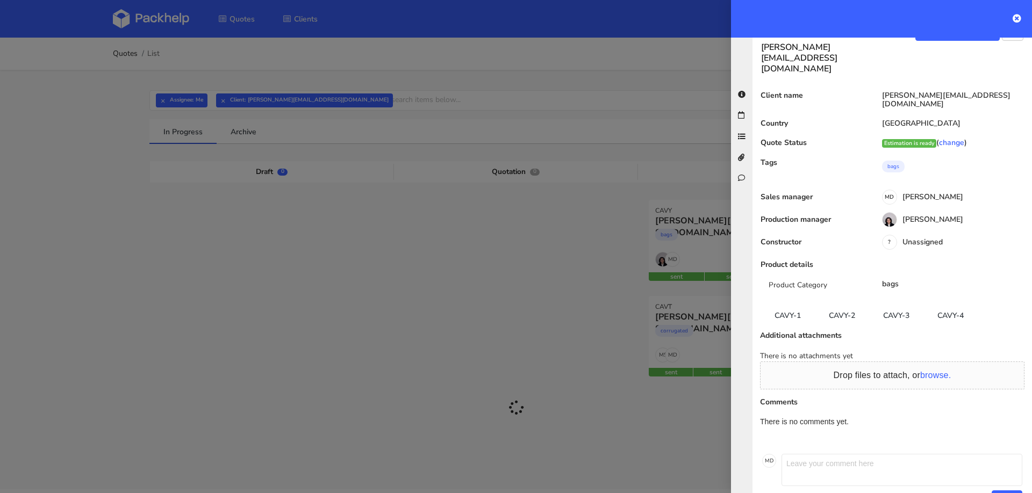
click at [486, 355] on div at bounding box center [516, 246] width 1032 height 493
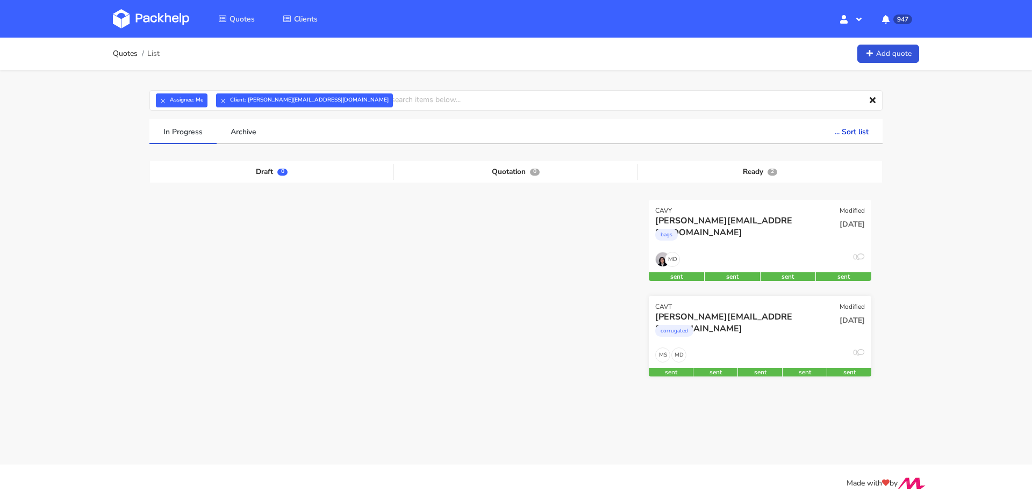
click at [764, 346] on div "elva@akkuratstore.is corrugated" at bounding box center [723, 329] width 150 height 37
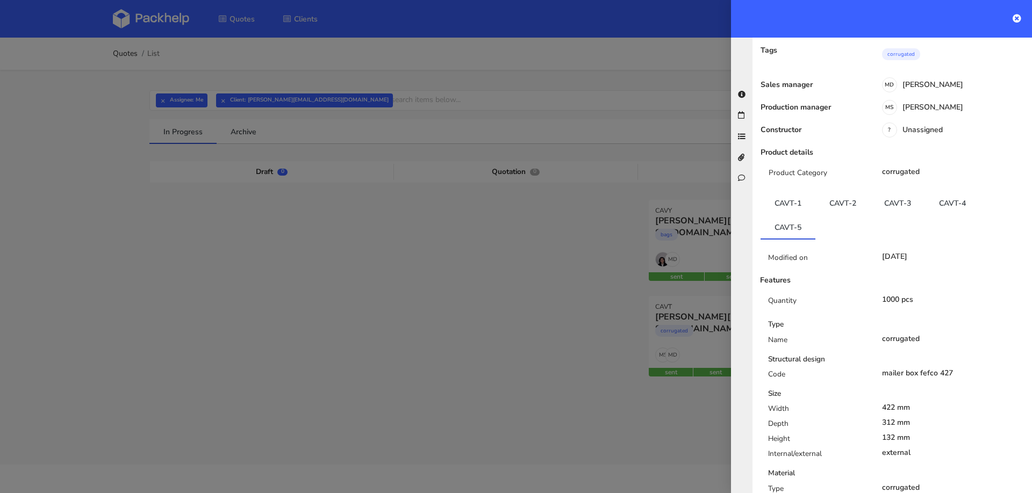
scroll to position [0, 0]
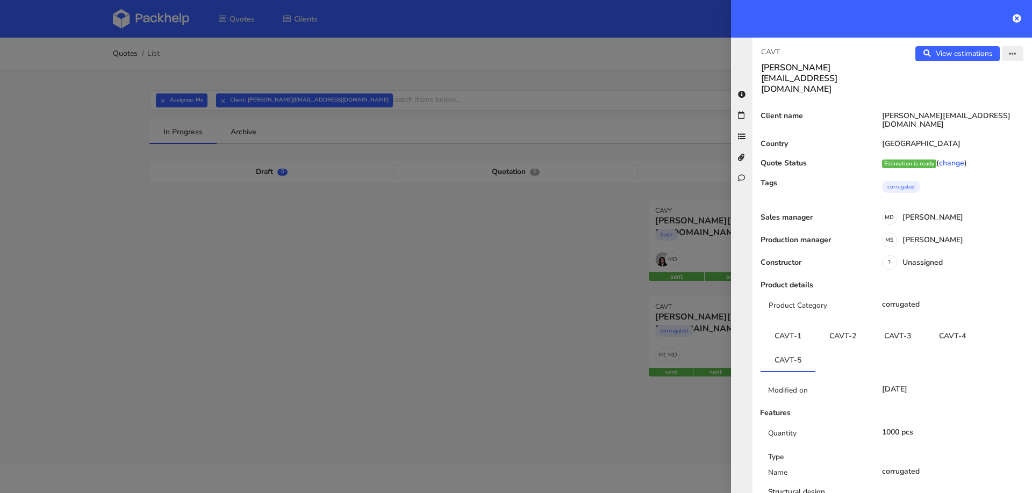
click at [1009, 48] on button "button" at bounding box center [1012, 53] width 21 height 15
click at [959, 96] on link "Edit quote" at bounding box center [977, 96] width 95 height 18
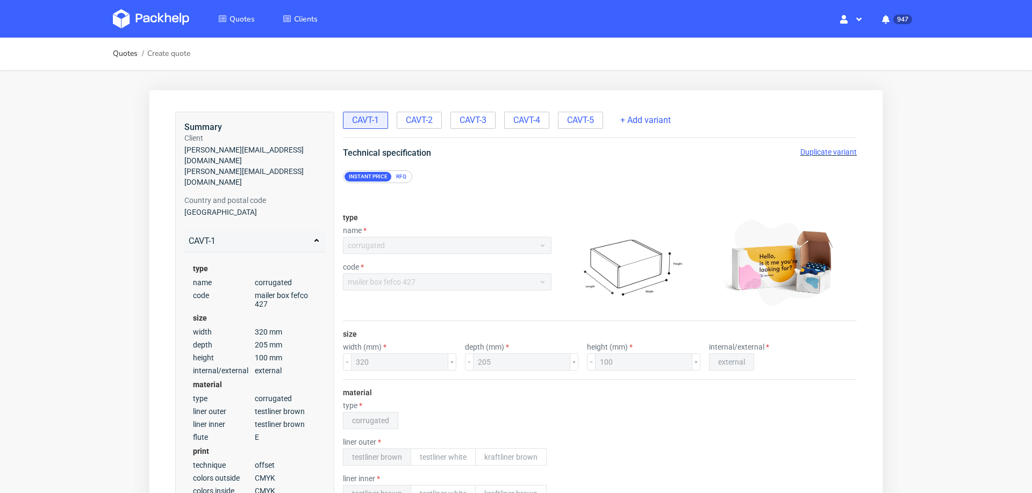
click at [833, 148] on span "Duplicate variant" at bounding box center [828, 152] width 56 height 9
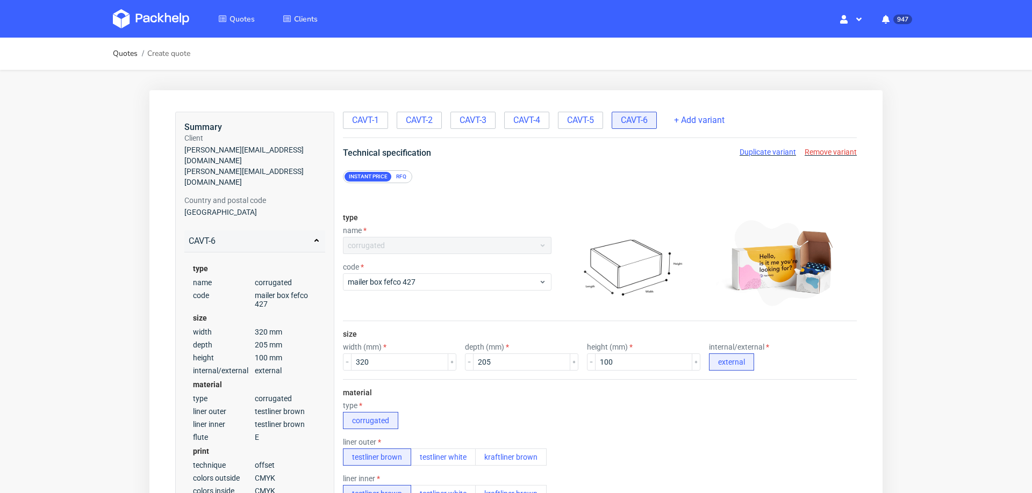
click at [805, 154] on span "Remove variant" at bounding box center [831, 152] width 52 height 9
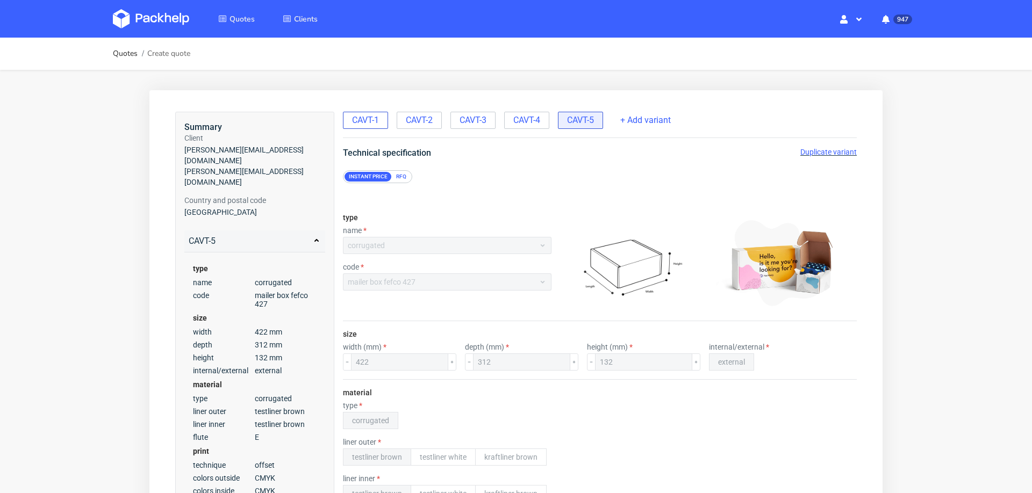
click at [384, 124] on div "CAVT-1" at bounding box center [365, 120] width 45 height 17
click at [402, 120] on div "CAVT-2" at bounding box center [419, 120] width 45 height 17
click at [829, 155] on span "Duplicate variant" at bounding box center [828, 152] width 56 height 9
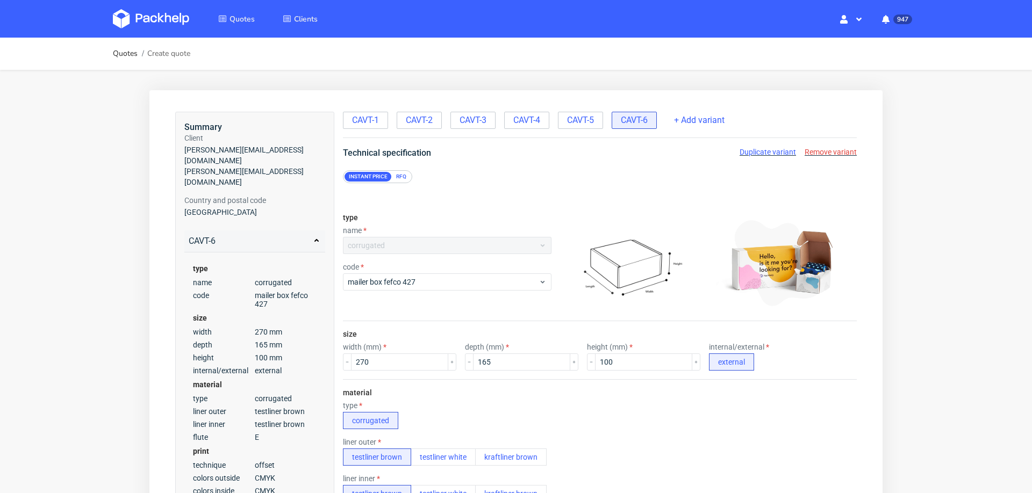
scroll to position [4, 0]
click at [398, 356] on input "270" at bounding box center [399, 362] width 97 height 17
type input "286"
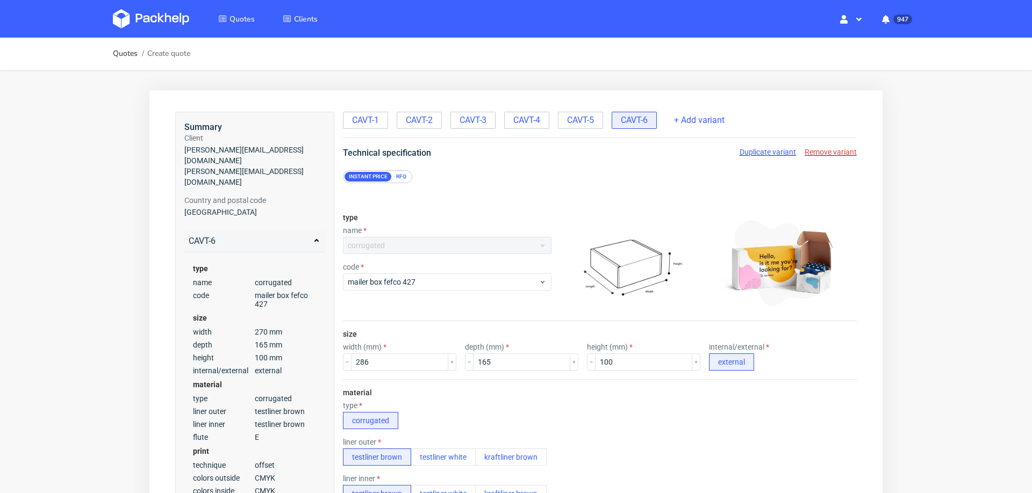
click at [601, 422] on div "type corrugated" at bounding box center [600, 415] width 514 height 28
click at [524, 357] on input "165" at bounding box center [521, 362] width 97 height 17
type input "171"
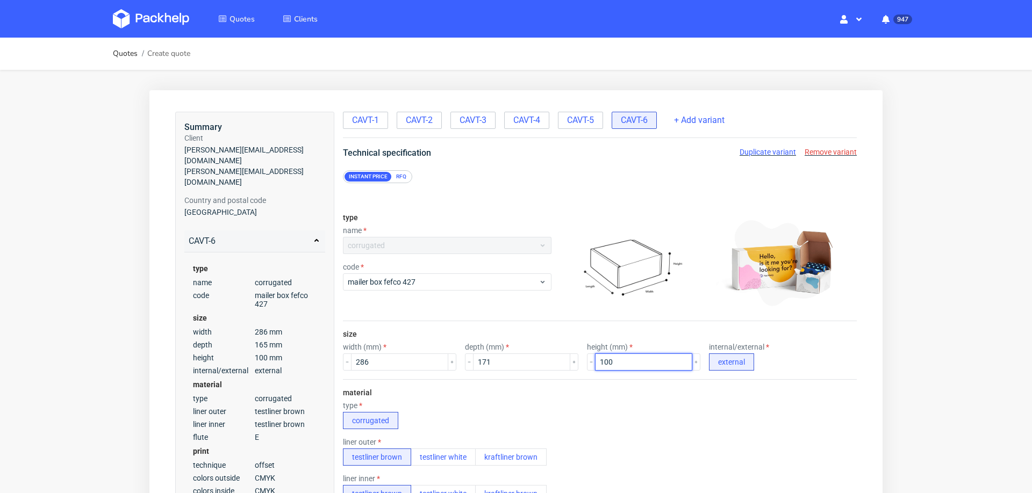
click at [597, 358] on input "100" at bounding box center [643, 362] width 97 height 17
type input "104"
click at [668, 395] on div "material type corrugated liner outer testliner brown testliner white kraftliner…" at bounding box center [600, 502] width 514 height 246
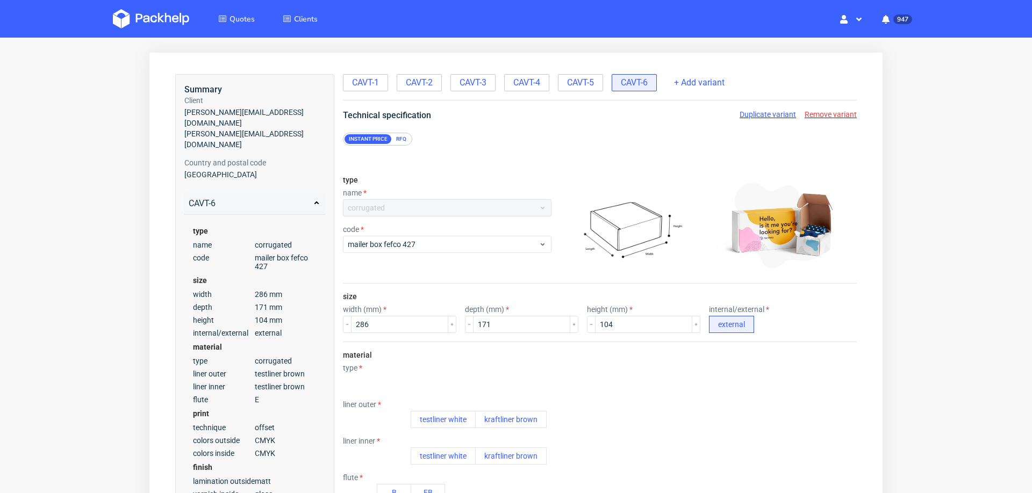
scroll to position [0, 0]
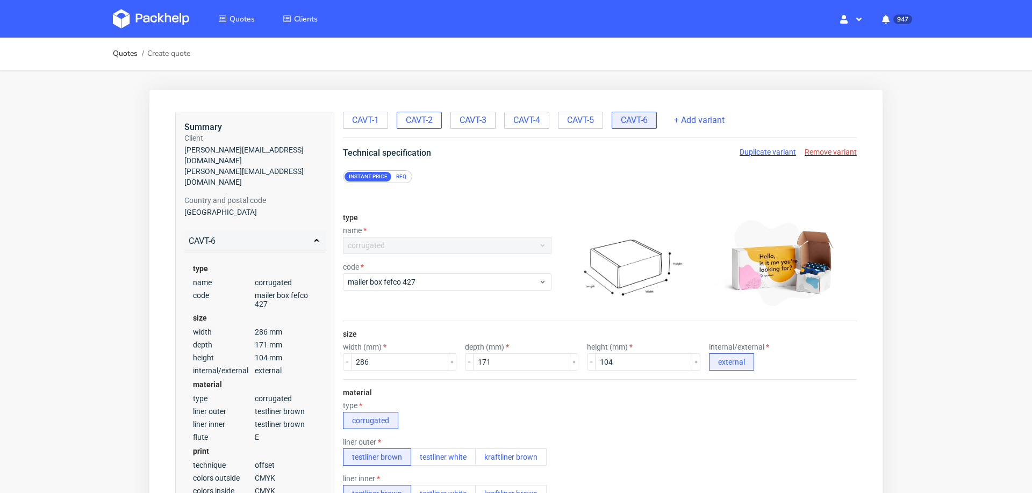
click at [426, 117] on span "CAVT-2" at bounding box center [419, 120] width 27 height 12
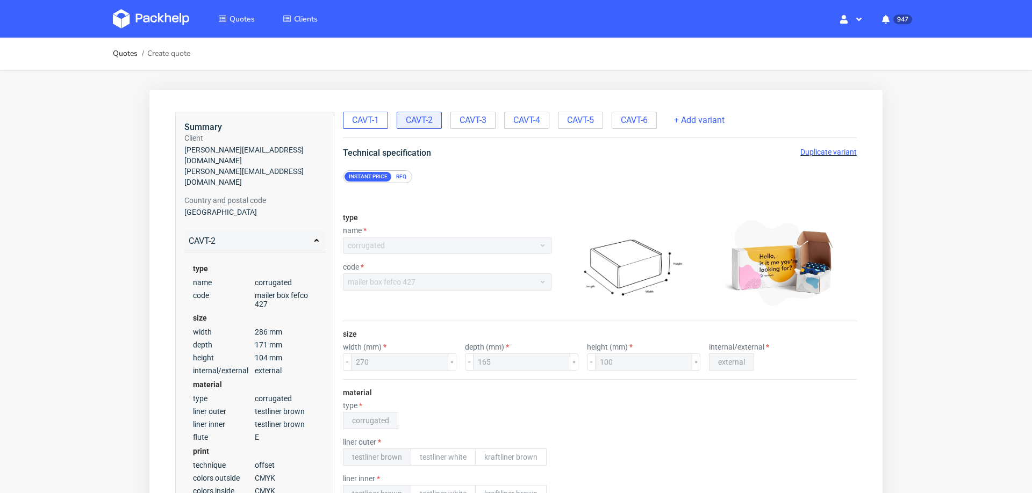
click at [369, 119] on span "CAVT-1" at bounding box center [365, 120] width 27 height 12
click at [804, 152] on span "Duplicate variant" at bounding box center [828, 152] width 56 height 9
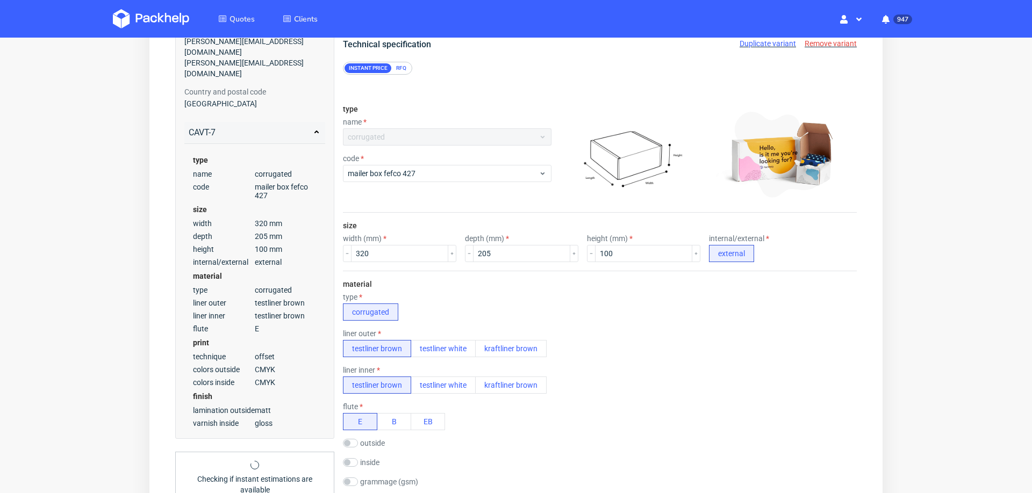
scroll to position [110, 0]
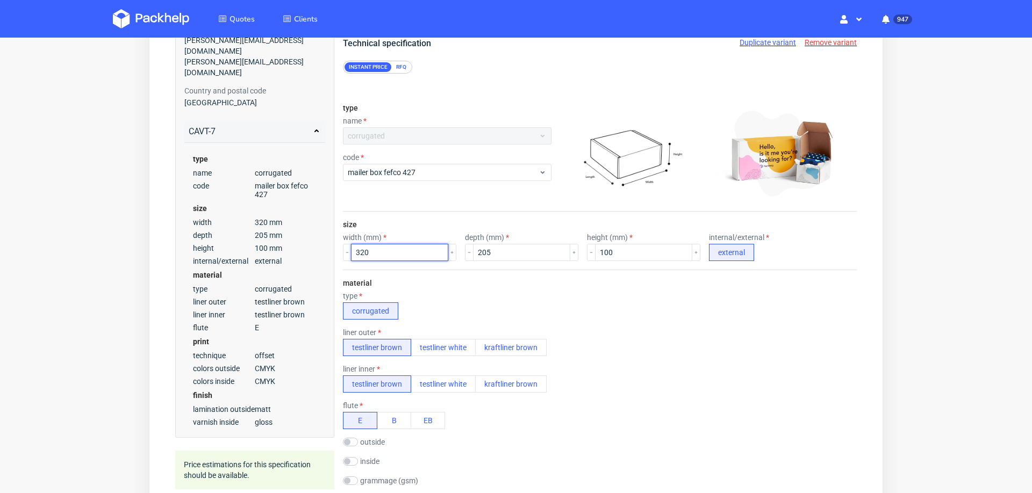
click at [410, 250] on input "320" at bounding box center [399, 252] width 97 height 17
type input "336"
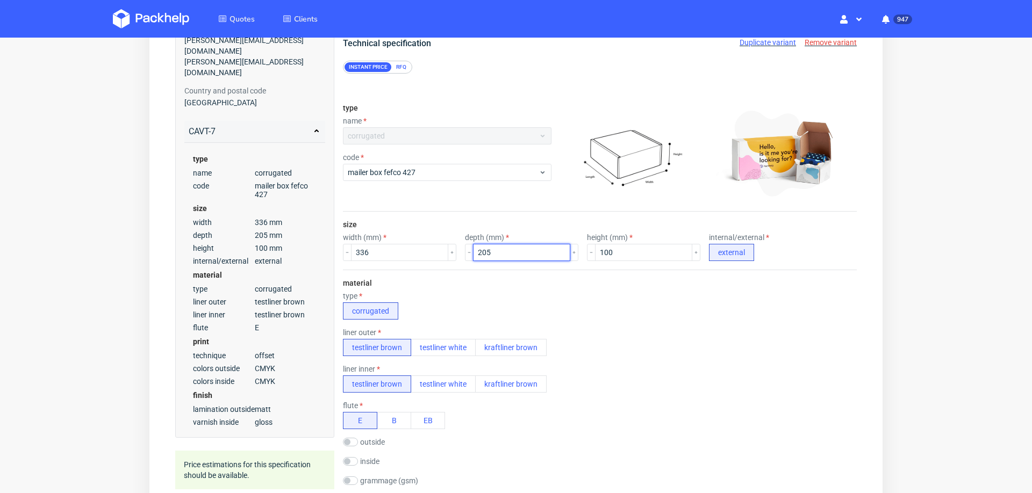
click at [509, 246] on input "205" at bounding box center [521, 252] width 97 height 17
type input "211"
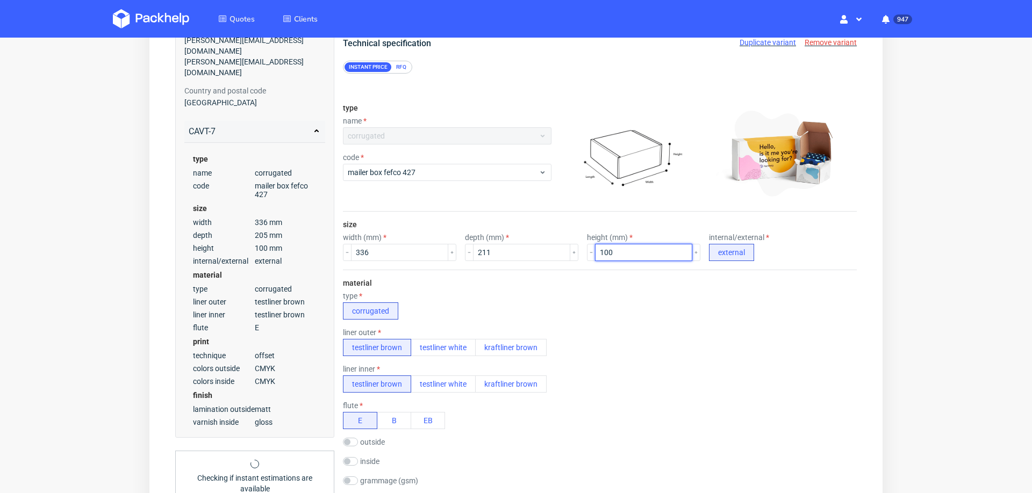
click at [603, 248] on input "100" at bounding box center [643, 252] width 97 height 17
type input "104"
click at [681, 339] on div "liner outer testliner brown testliner white kraftliner brown" at bounding box center [600, 342] width 514 height 28
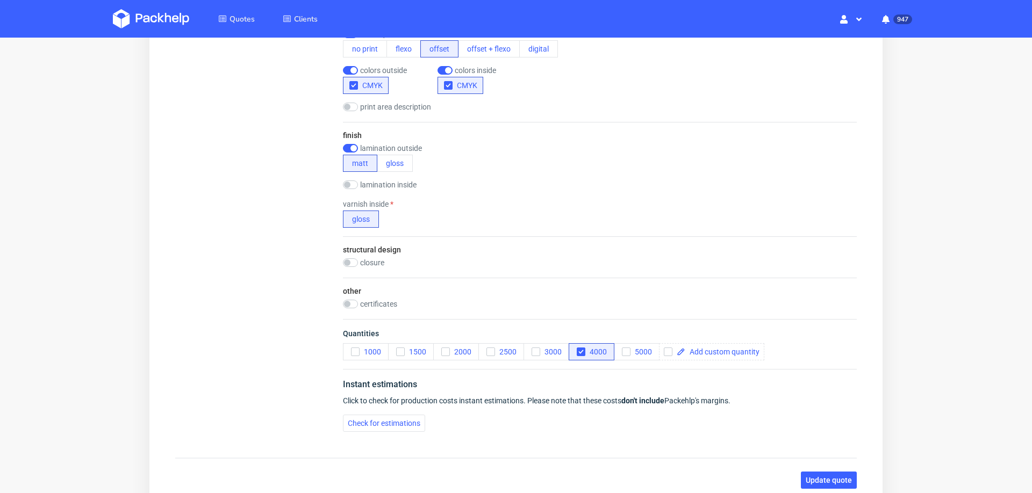
scroll to position [618, 0]
click at [627, 349] on icon "button" at bounding box center [626, 352] width 8 height 8
click at [578, 350] on use "button" at bounding box center [580, 352] width 5 height 4
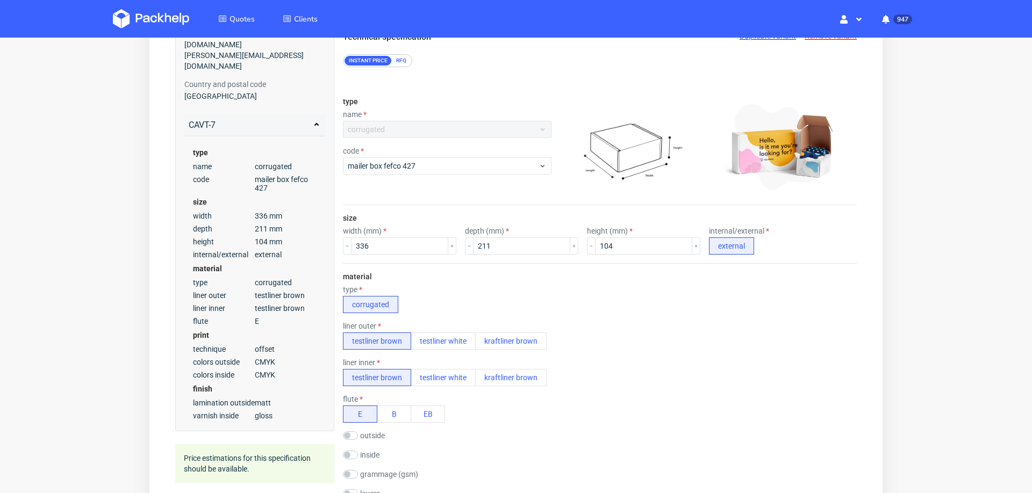
scroll to position [0, 0]
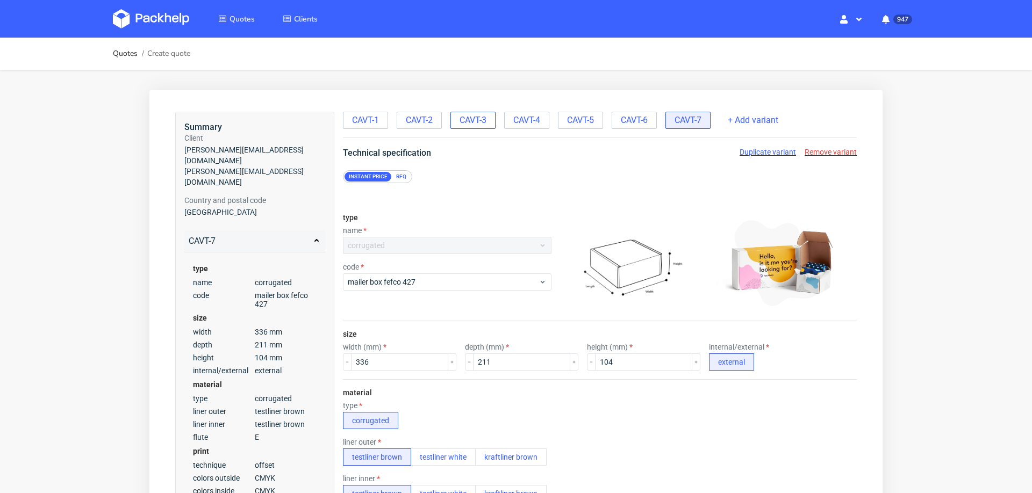
click at [467, 124] on span "CAVT-3" at bounding box center [473, 120] width 27 height 12
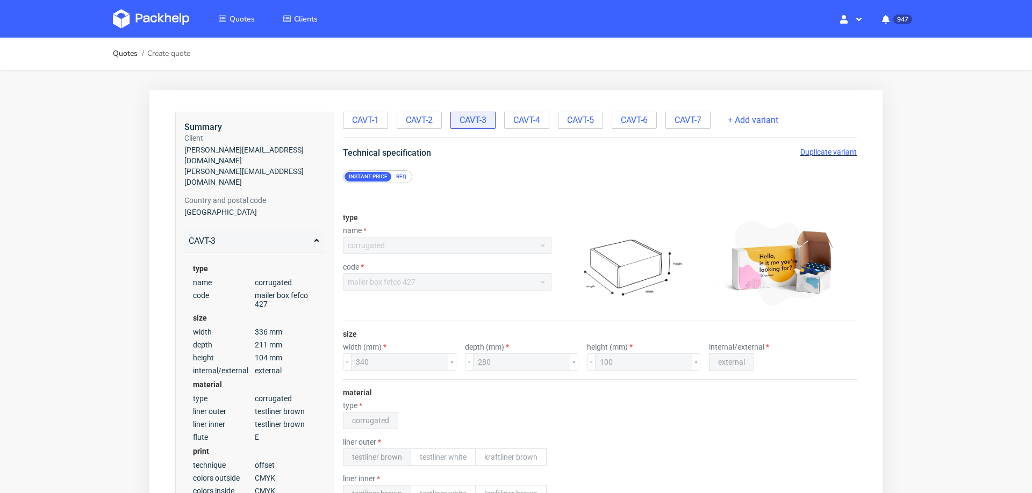
click at [819, 149] on span "Duplicate variant" at bounding box center [828, 152] width 56 height 9
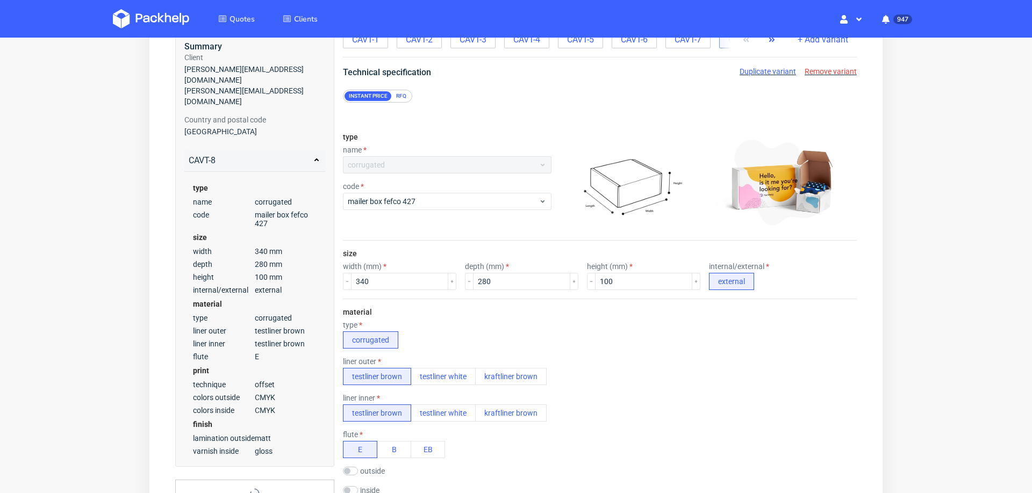
scroll to position [105, 0]
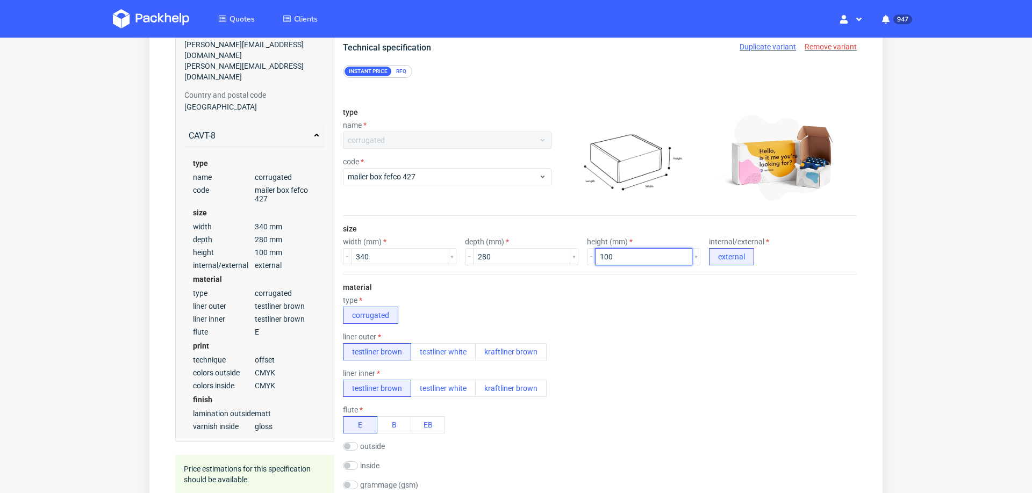
click at [605, 253] on input "100" at bounding box center [643, 256] width 97 height 17
type input "110"
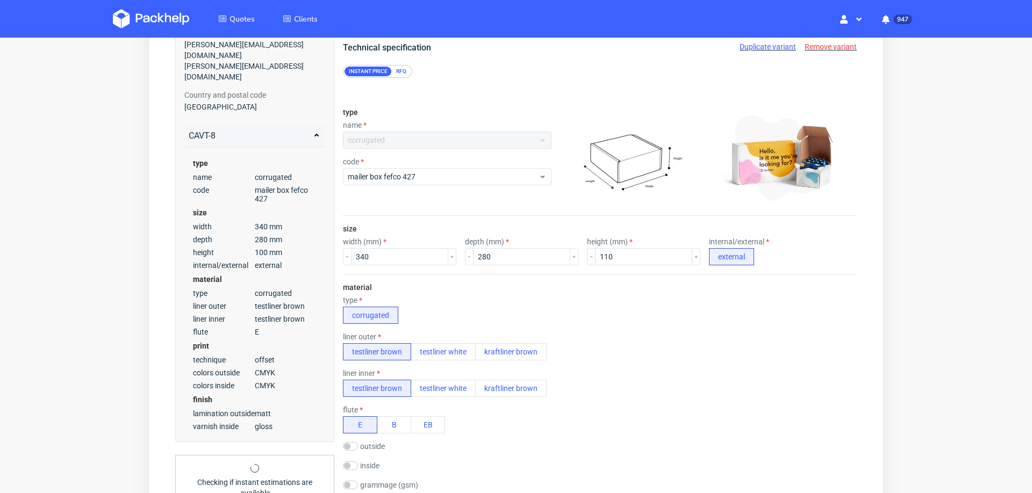
click at [646, 349] on div "liner outer testliner brown testliner white kraftliner brown" at bounding box center [600, 347] width 514 height 28
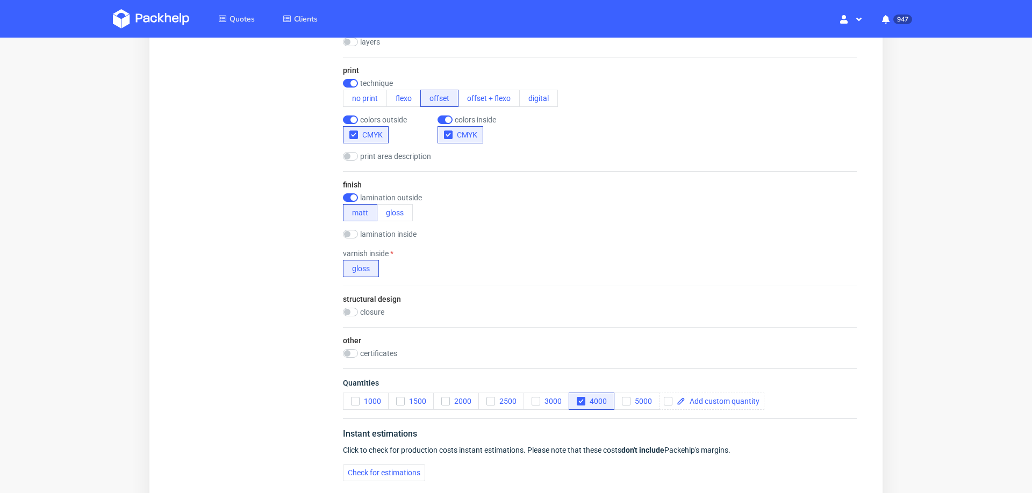
scroll to position [698, 0]
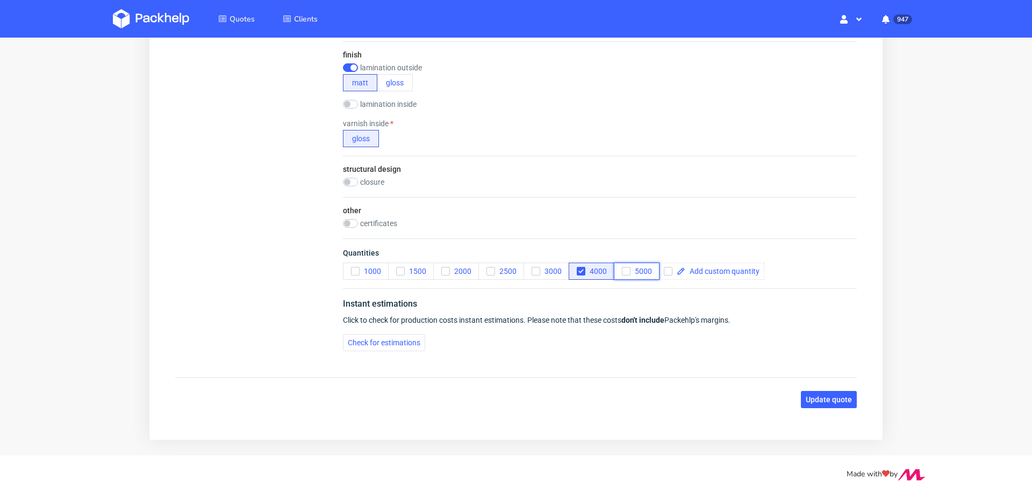
click at [625, 268] on icon "button" at bounding box center [626, 272] width 8 height 8
click at [583, 268] on icon "button" at bounding box center [581, 272] width 8 height 8
click at [415, 339] on span "Check for estimations" at bounding box center [384, 343] width 73 height 8
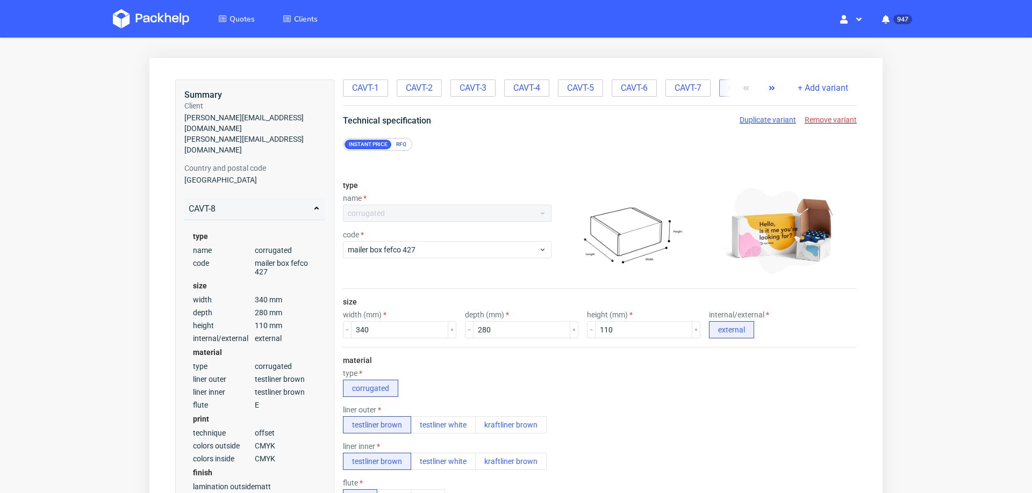
scroll to position [0, 0]
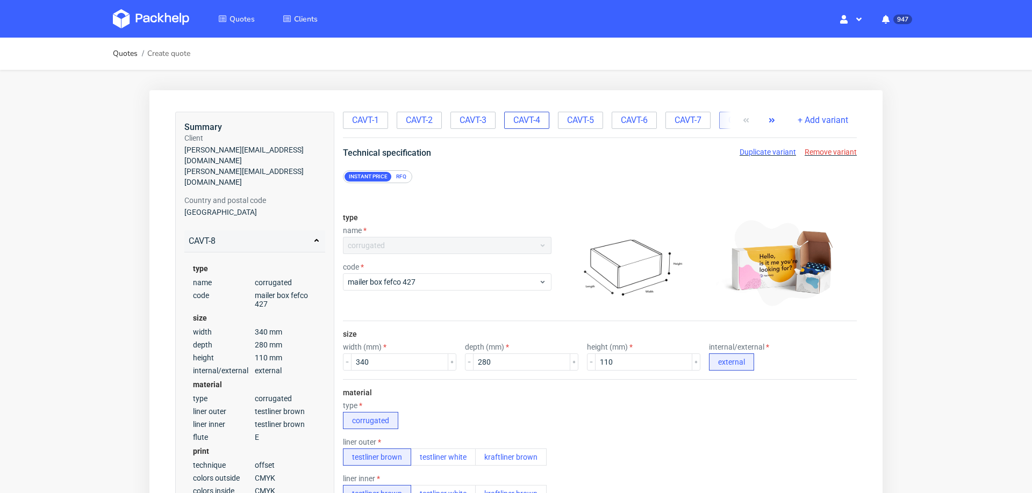
click at [535, 127] on div "CAVT-4" at bounding box center [526, 120] width 45 height 17
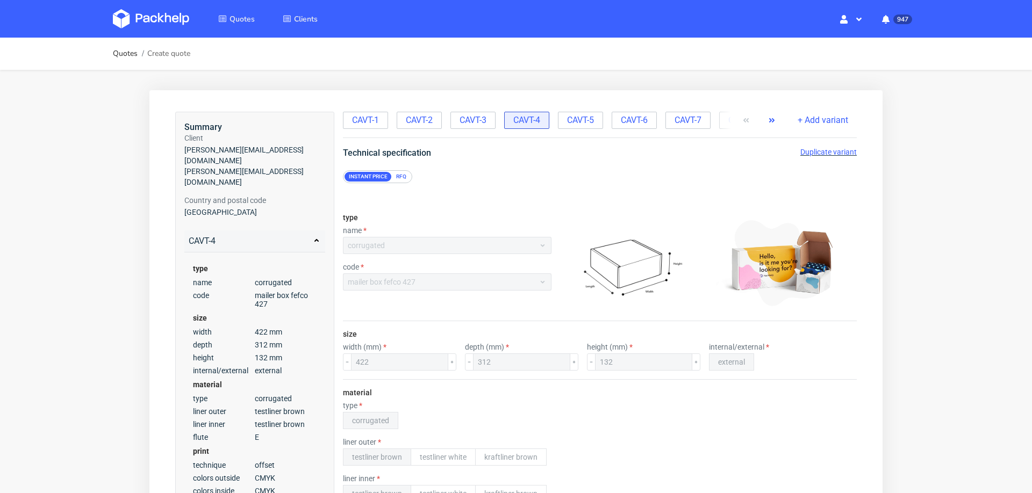
click at [806, 150] on span "Duplicate variant" at bounding box center [828, 152] width 56 height 9
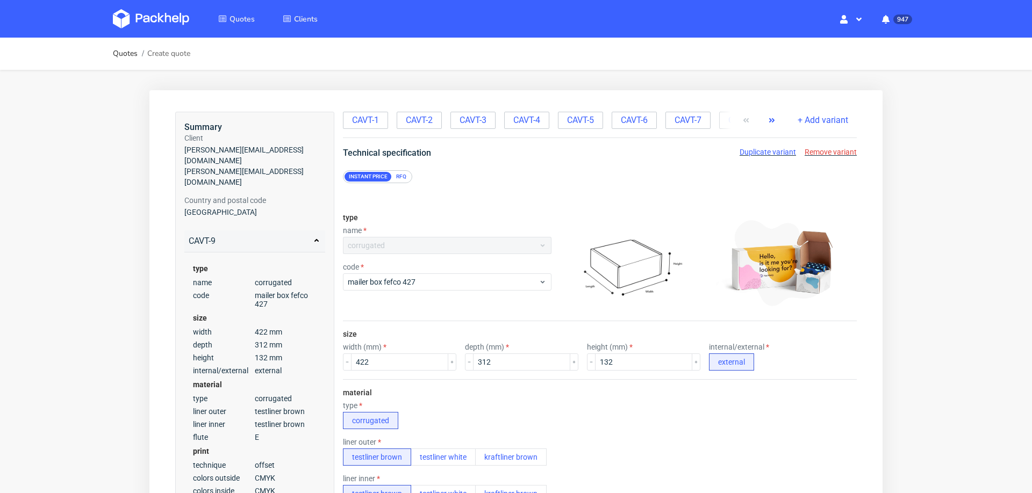
click at [763, 119] on button "button" at bounding box center [771, 120] width 17 height 17
click at [639, 119] on span "CAVT-8" at bounding box center [652, 120] width 27 height 12
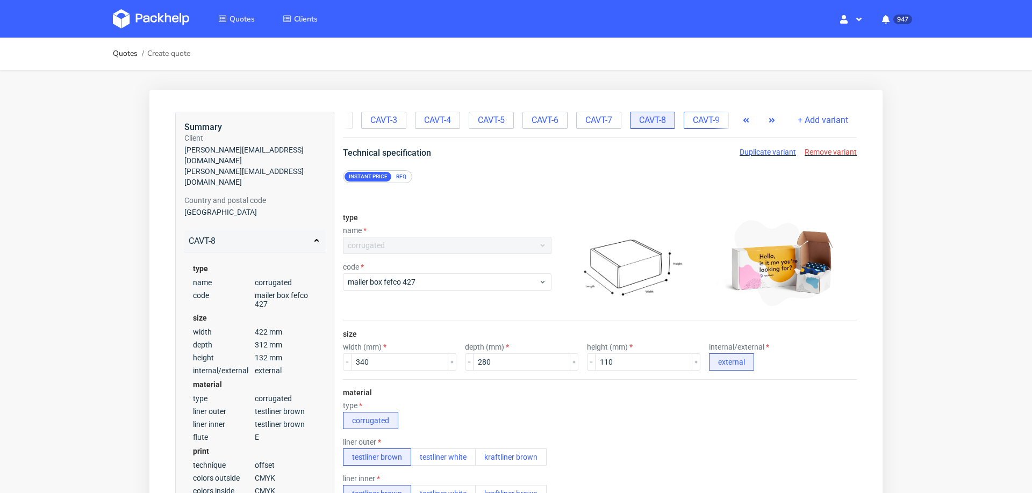
click at [688, 112] on div "CAVT-9" at bounding box center [706, 120] width 45 height 17
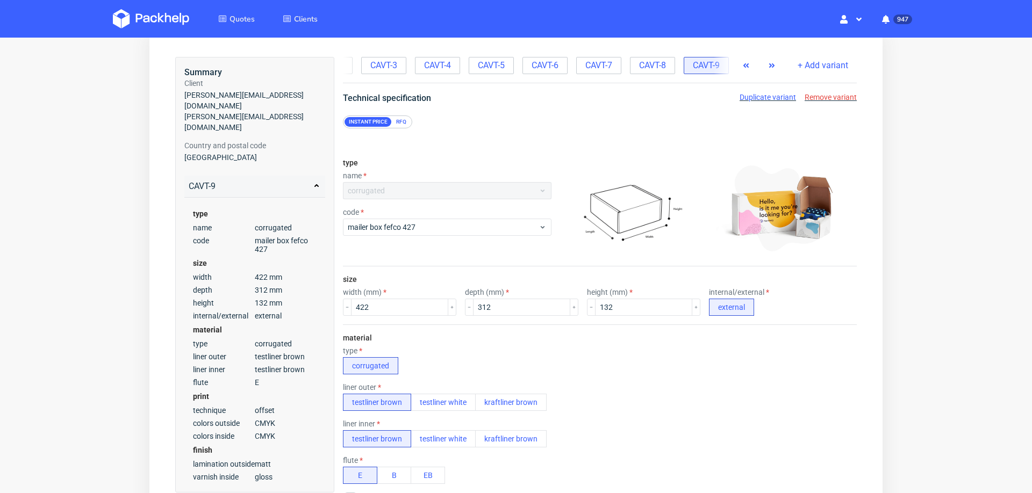
scroll to position [75, 0]
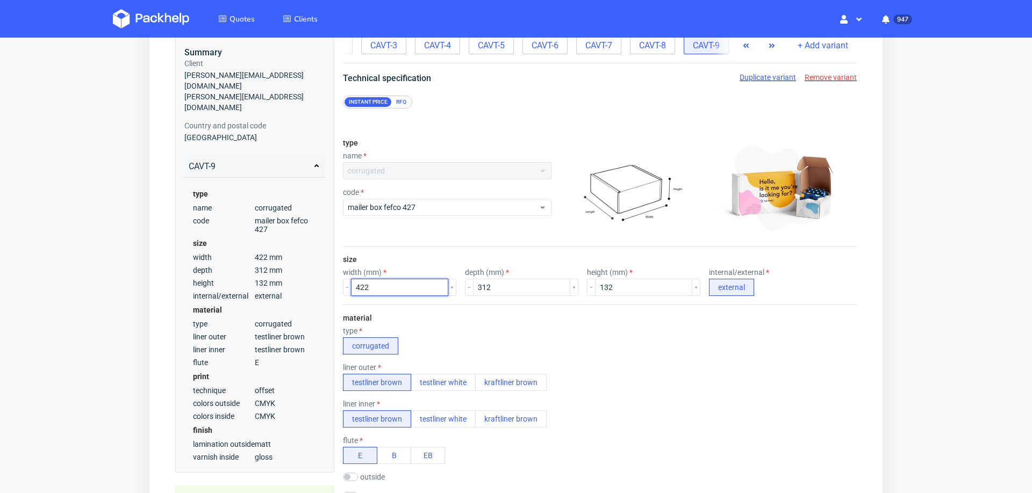
click at [418, 280] on input "422" at bounding box center [399, 287] width 97 height 17
type input "438"
click at [518, 288] on input "312" at bounding box center [521, 287] width 97 height 17
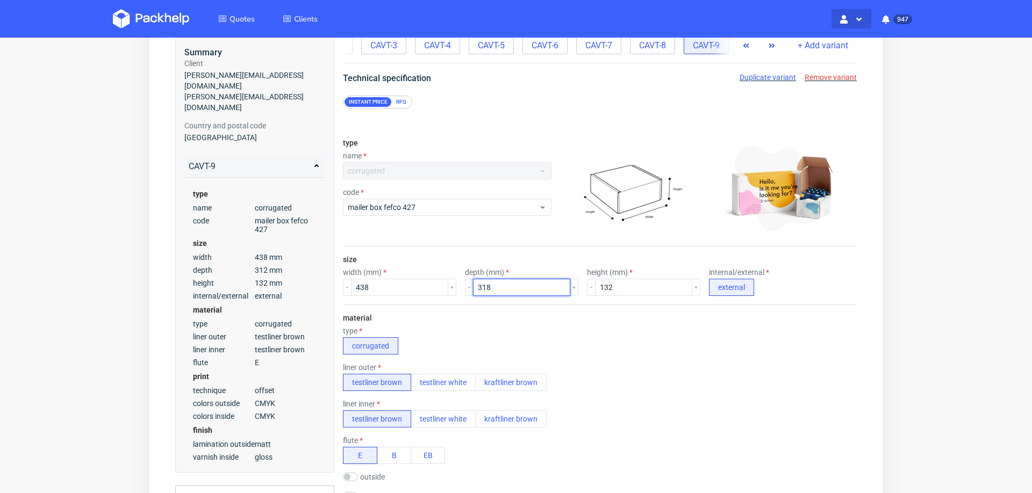
type input "318"
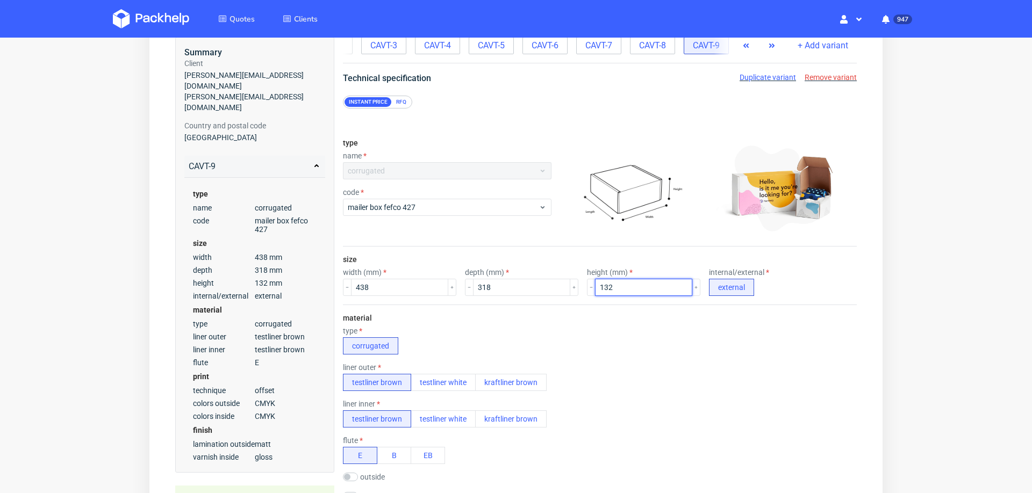
click at [613, 282] on input "132" at bounding box center [643, 287] width 97 height 17
click at [680, 376] on div "liner outer testliner brown testliner white kraftliner brown" at bounding box center [600, 377] width 514 height 28
click at [595, 281] on input "1126" at bounding box center [643, 287] width 97 height 17
type input "126"
click at [622, 344] on div "type corrugated" at bounding box center [600, 341] width 514 height 28
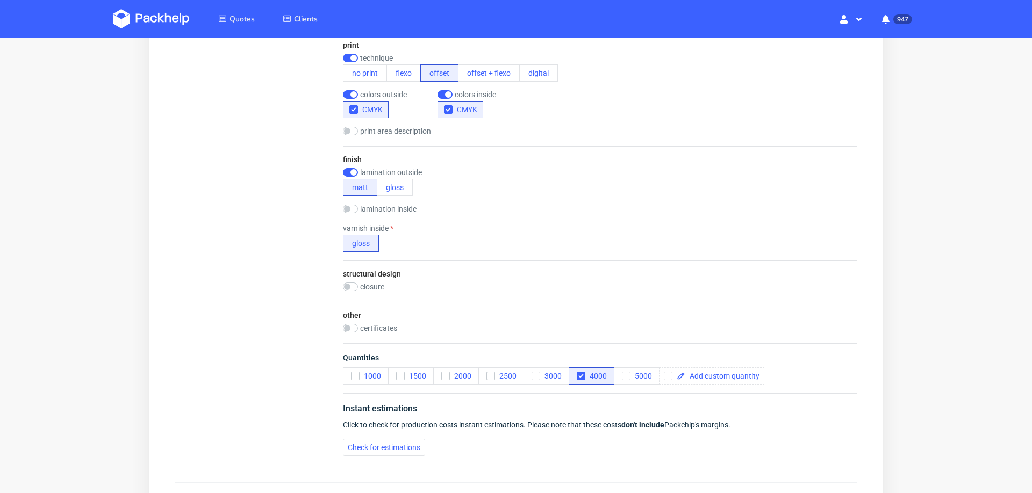
scroll to position [671, 0]
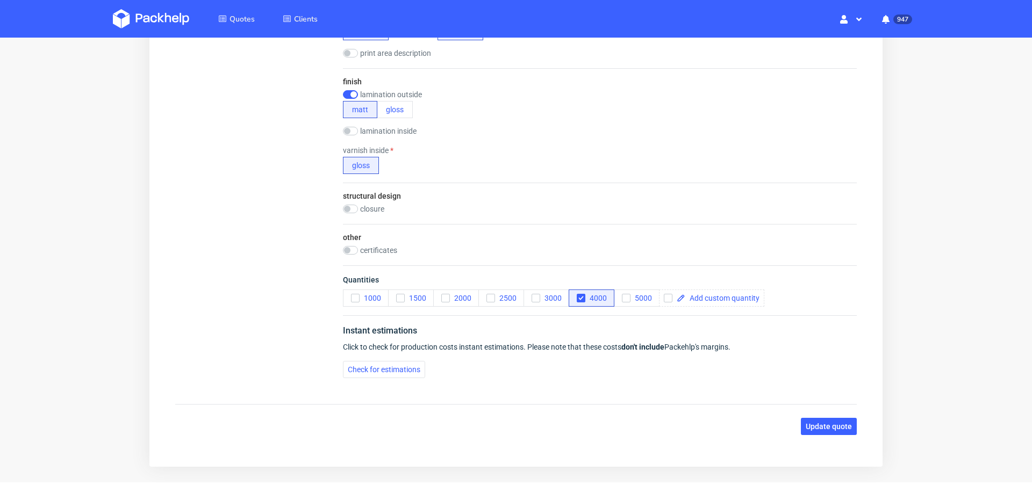
click at [697, 284] on span "Quantities" at bounding box center [600, 282] width 514 height 15
click at [700, 296] on span at bounding box center [722, 299] width 74 height 8
click at [660, 361] on div "Check for estimations" at bounding box center [600, 369] width 514 height 17
checkbox input "true"
click at [578, 295] on icon "button" at bounding box center [581, 299] width 8 height 8
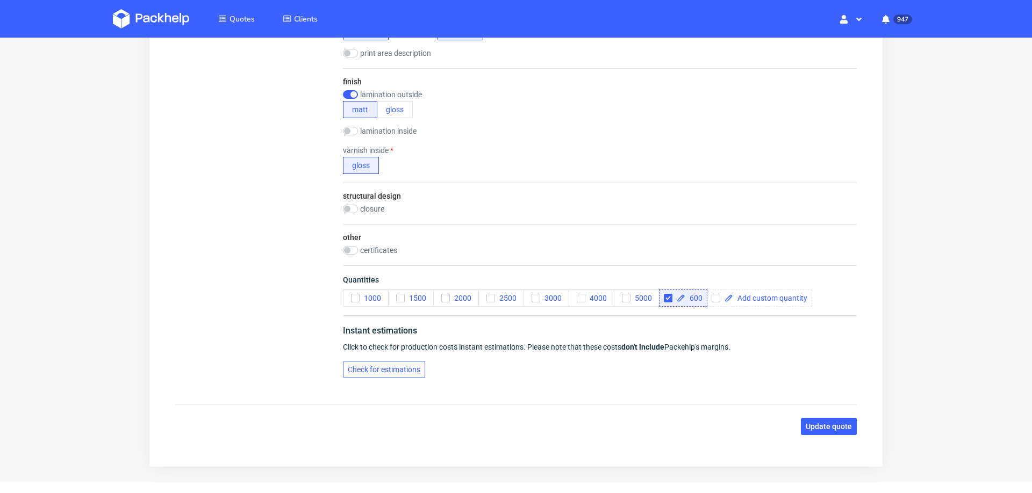
click at [418, 366] on span "Check for estimations" at bounding box center [384, 370] width 73 height 8
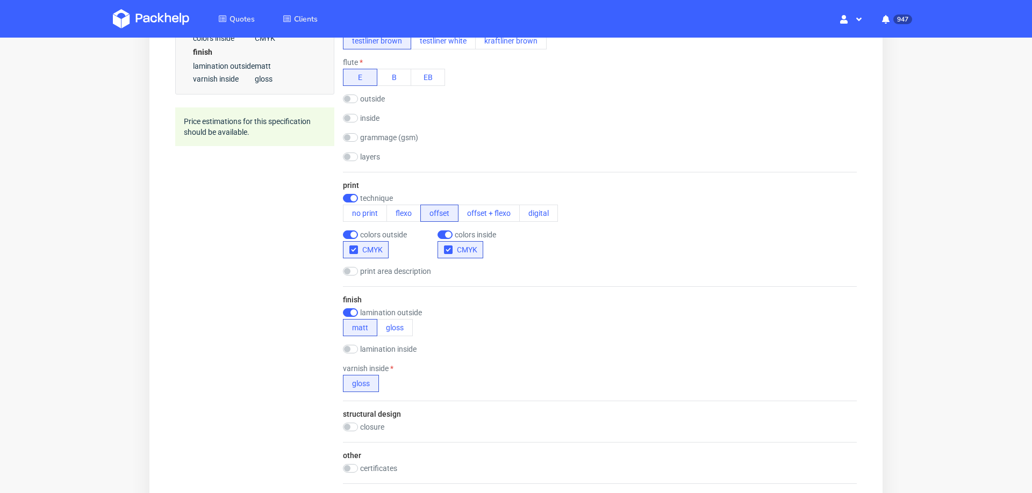
scroll to position [0, 0]
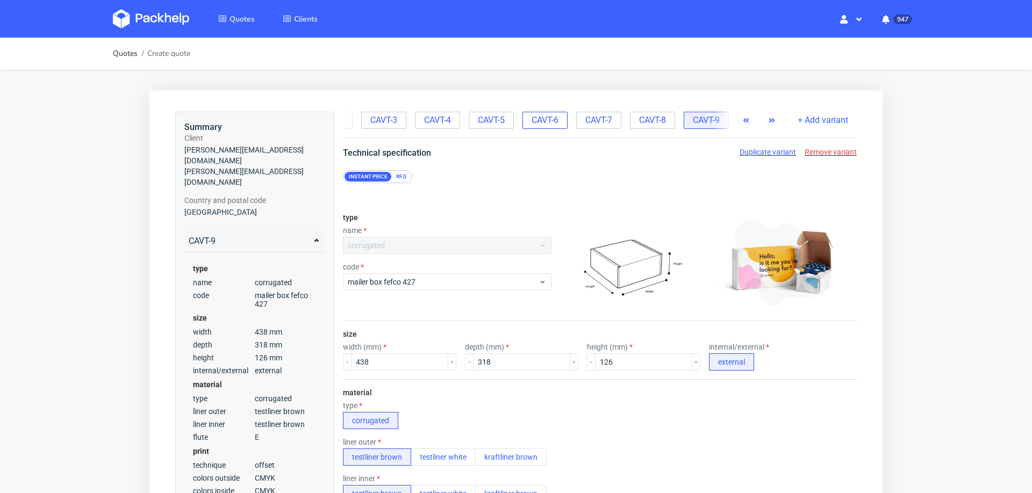
click at [538, 122] on span "CAVT-6" at bounding box center [545, 120] width 27 height 12
click at [479, 133] on div "CAVT-1 CAVT-2 CAVT-3 CAVT-4 CAVT-5 CAVT-6 CAVT-7 CAVT-8 CAVT-9 + Add variant" at bounding box center [600, 125] width 514 height 26
click at [495, 121] on span "CAVT-5" at bounding box center [491, 120] width 27 height 12
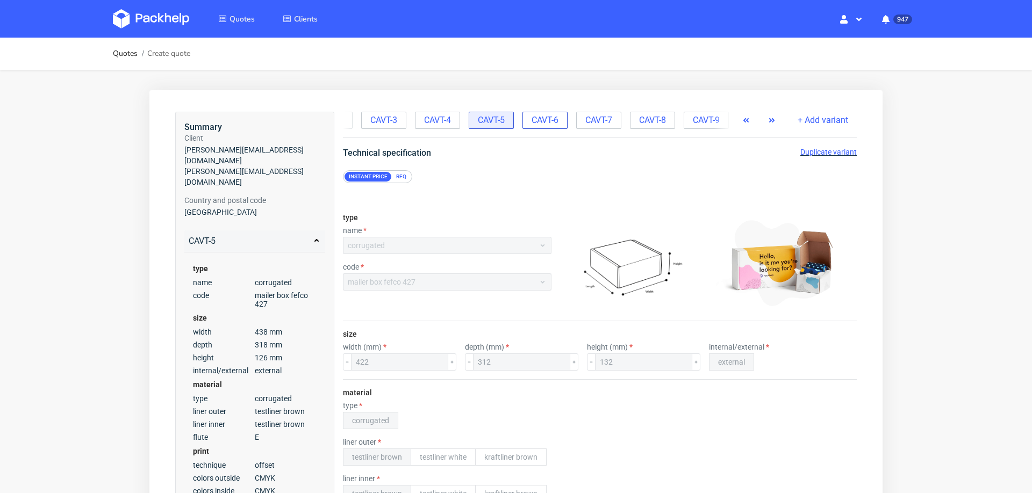
click at [543, 119] on span "CAVT-6" at bounding box center [545, 120] width 27 height 12
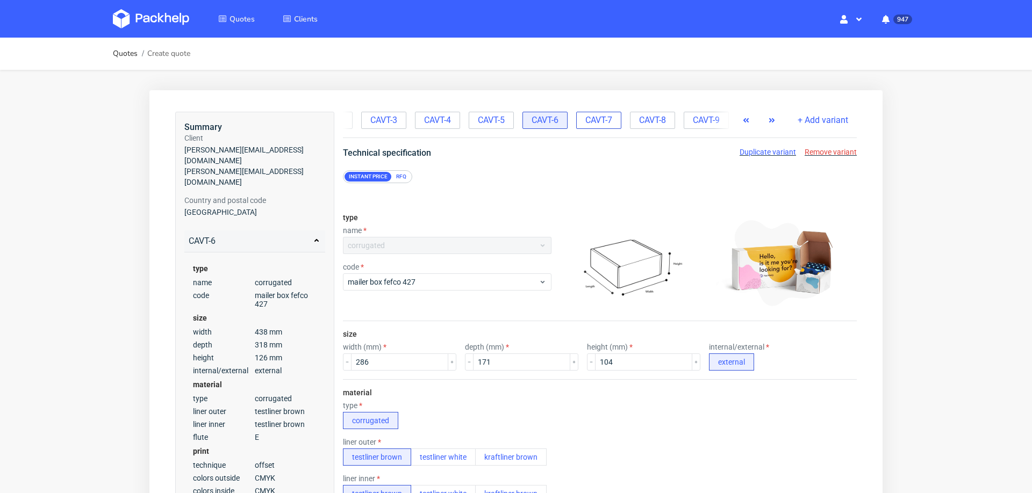
click at [609, 120] on span "CAVT-7" at bounding box center [598, 120] width 27 height 12
click at [651, 120] on span "CAVT-8" at bounding box center [652, 120] width 27 height 12
click at [688, 121] on div "CAVT-9" at bounding box center [706, 120] width 45 height 17
radio input "false"
click at [763, 124] on button "button" at bounding box center [771, 120] width 17 height 17
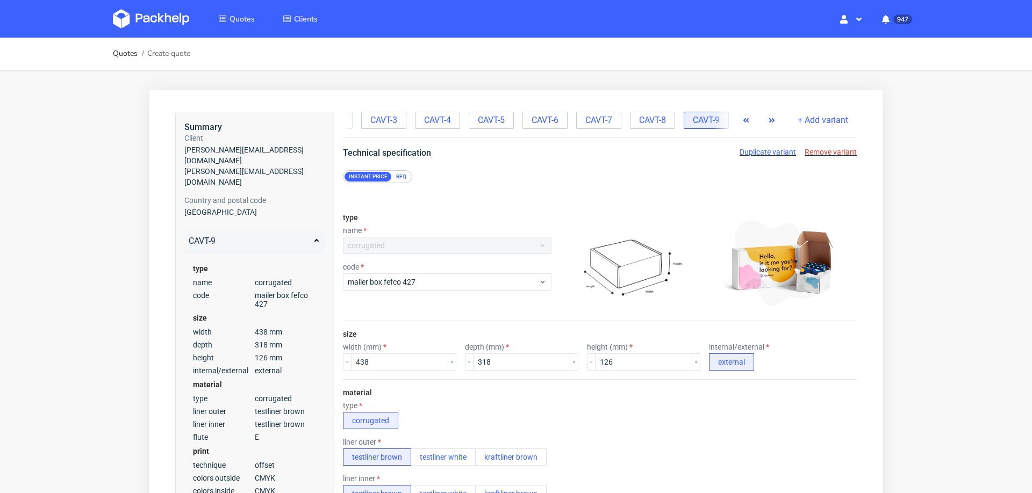
scroll to position [0, 115]
click at [763, 124] on button "button" at bounding box center [771, 120] width 17 height 17
click at [522, 128] on div "CAVT-6" at bounding box center [544, 120] width 45 height 17
click at [479, 130] on div "CAVT-1 CAVT-2 CAVT-3 CAVT-4 CAVT-5 CAVT-6 CAVT-7 CAVT-8 CAVT-9 + Add variant" at bounding box center [600, 125] width 514 height 26
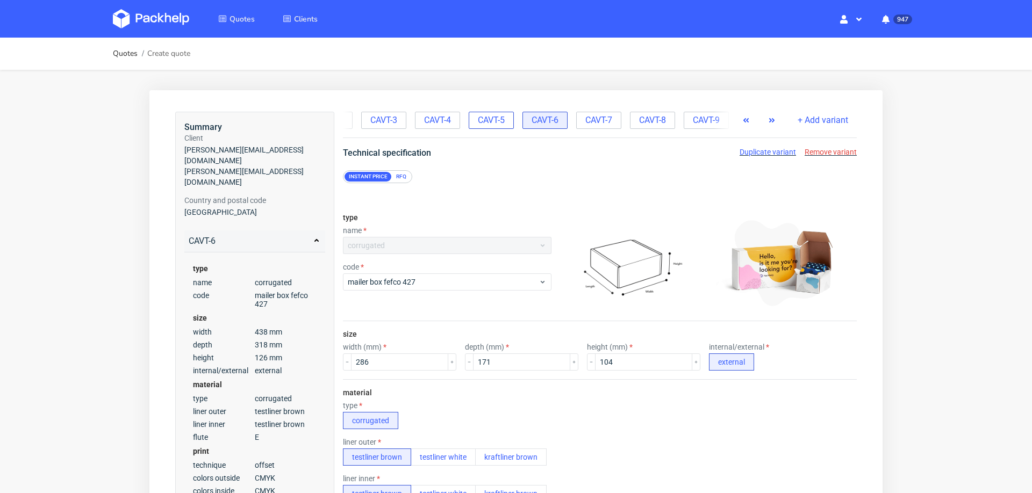
click at [482, 118] on span "CAVT-5" at bounding box center [491, 120] width 27 height 12
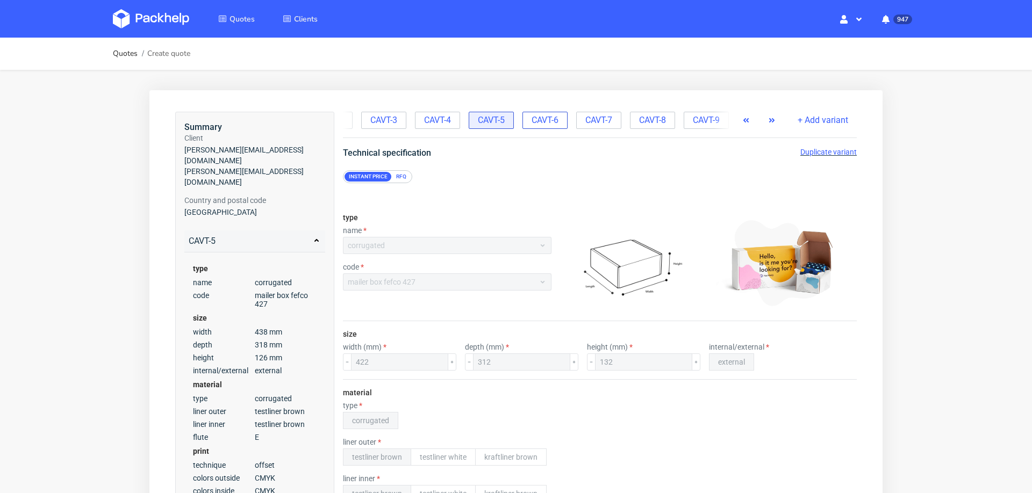
click at [536, 123] on span "CAVT-6" at bounding box center [545, 120] width 27 height 12
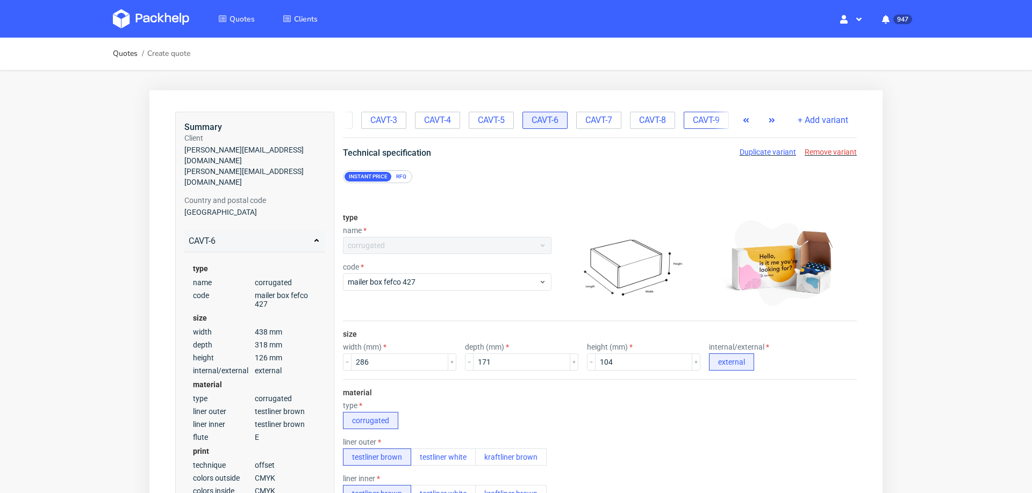
click at [705, 120] on span "CAVT-9" at bounding box center [706, 120] width 27 height 12
click at [768, 123] on icon "button" at bounding box center [772, 120] width 9 height 9
click at [754, 154] on span "Duplicate variant" at bounding box center [768, 152] width 56 height 9
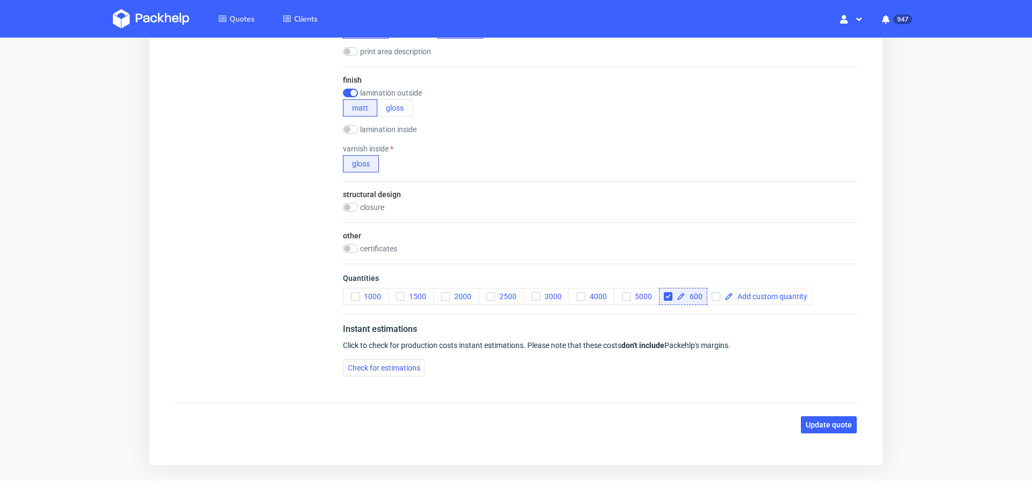
scroll to position [674, 0]
click at [756, 292] on span at bounding box center [770, 296] width 74 height 8
click at [799, 332] on div "Instant estimations" at bounding box center [600, 330] width 514 height 17
checkbox input "false"
click at [666, 291] on input "checkbox" at bounding box center [668, 295] width 9 height 9
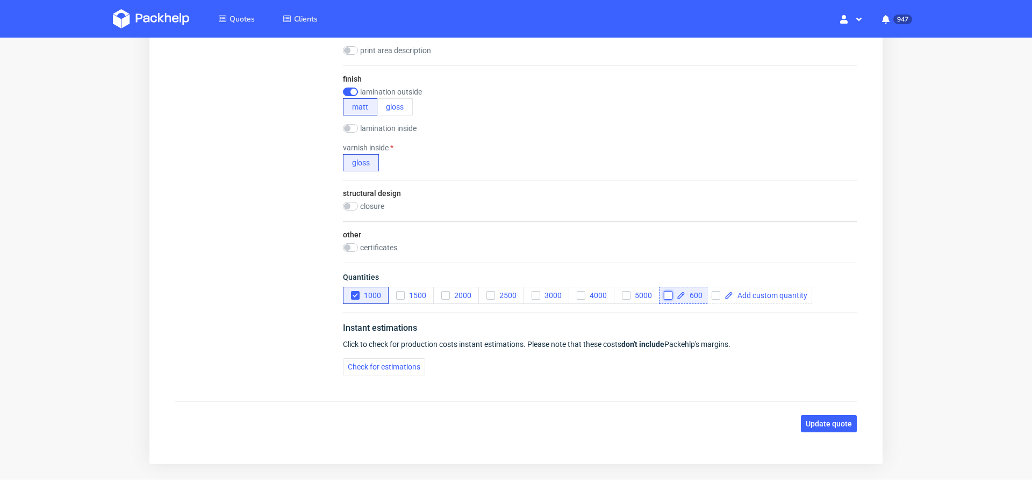
checkbox input "false"
click at [387, 363] on span "Check for estimations" at bounding box center [384, 367] width 73 height 8
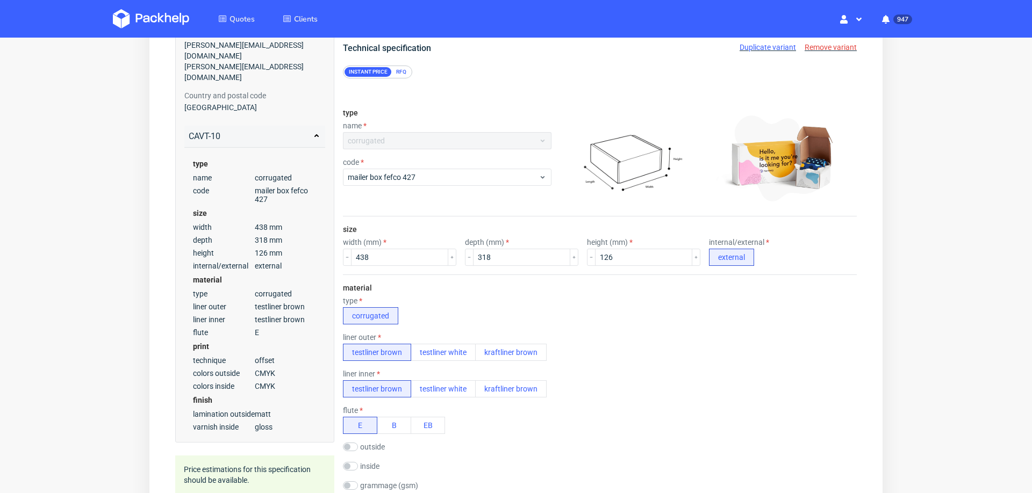
scroll to position [0, 0]
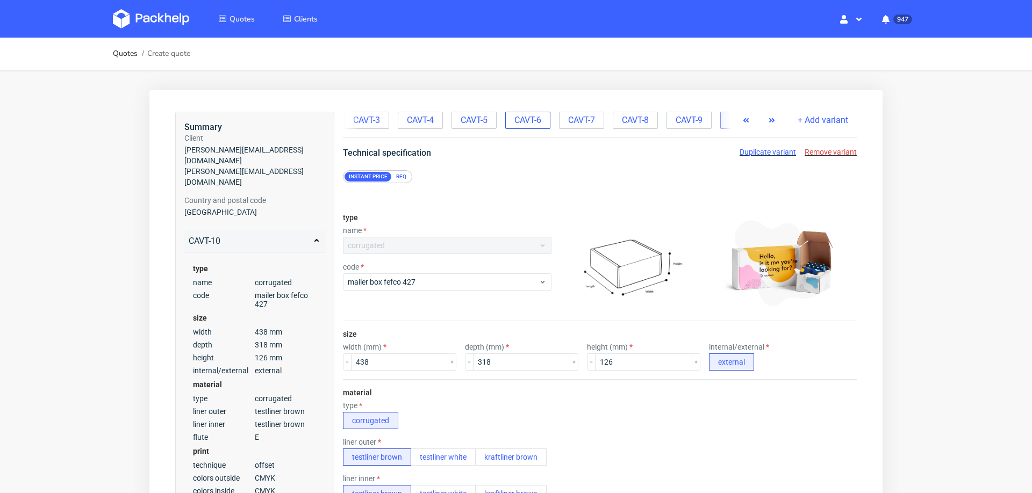
click at [541, 124] on span "CAVT-6" at bounding box center [527, 120] width 27 height 12
click at [580, 126] on span "CAVT-7" at bounding box center [581, 120] width 27 height 12
click at [480, 119] on span "CAVT-5" at bounding box center [474, 120] width 27 height 12
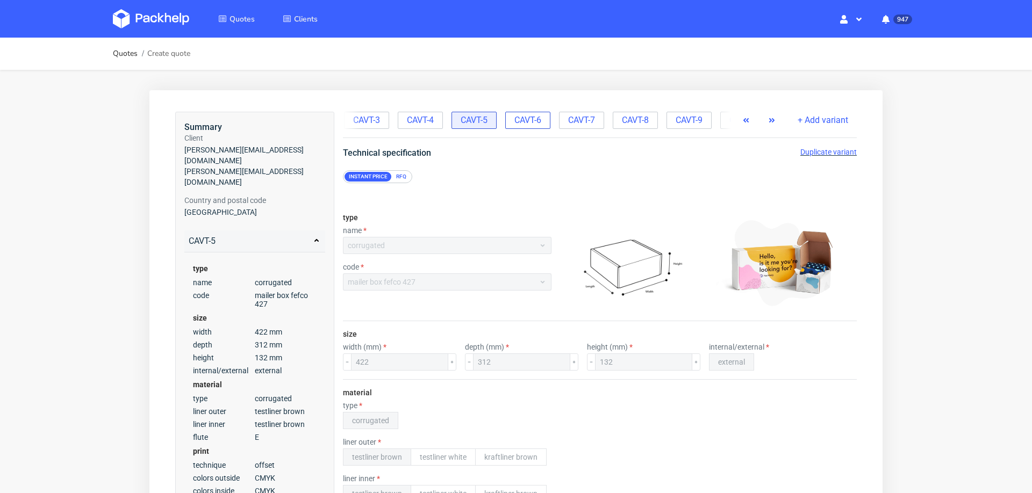
click at [532, 118] on span "CAVT-6" at bounding box center [527, 120] width 27 height 12
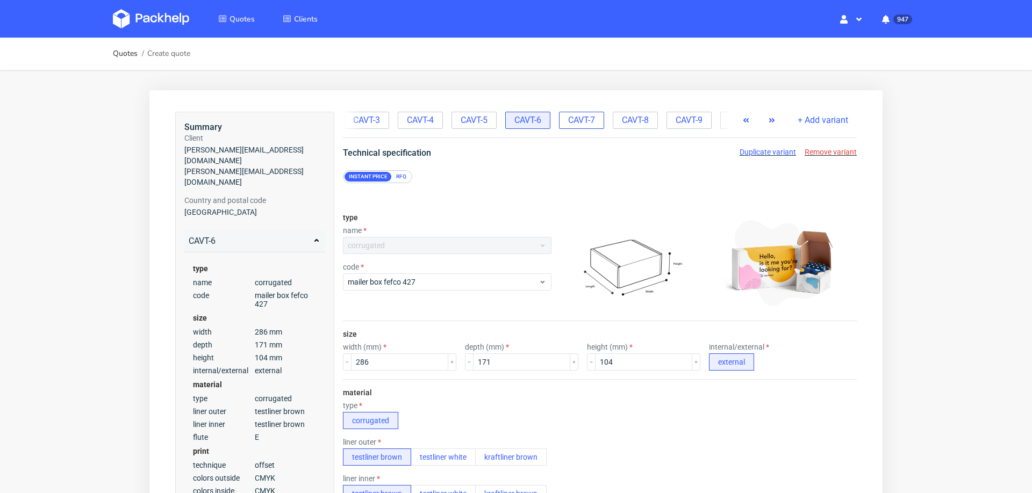
click at [570, 120] on div "CAVT-7" at bounding box center [581, 120] width 45 height 17
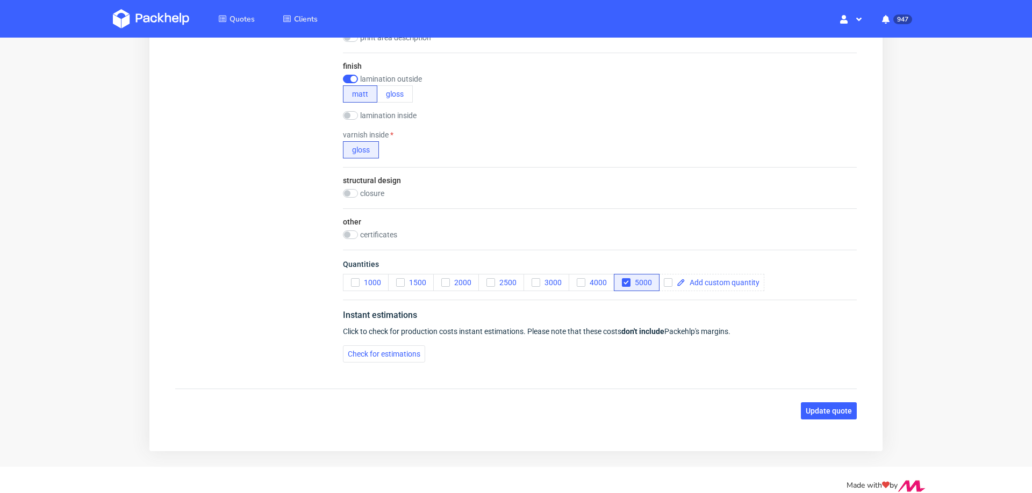
scroll to position [687, 0]
click at [384, 350] on span "Check for estimations" at bounding box center [384, 354] width 73 height 8
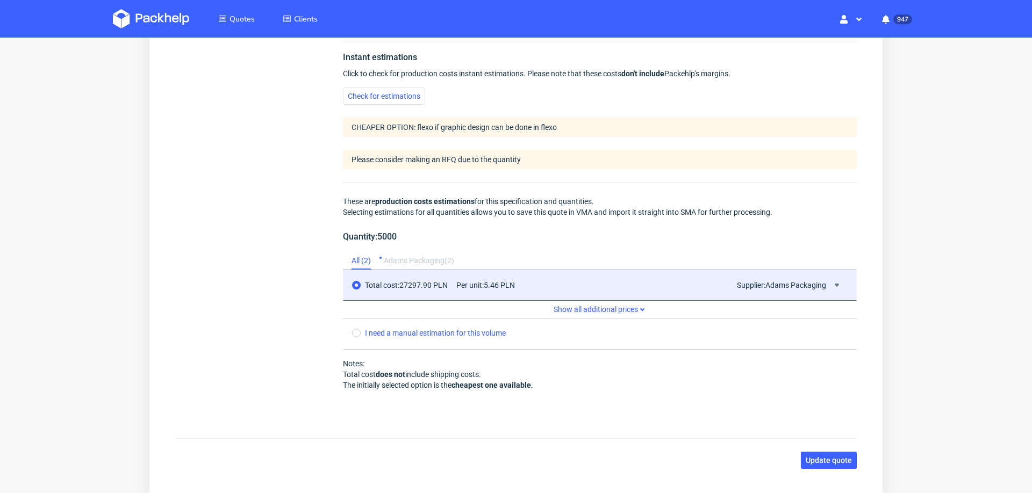
scroll to position [950, 0]
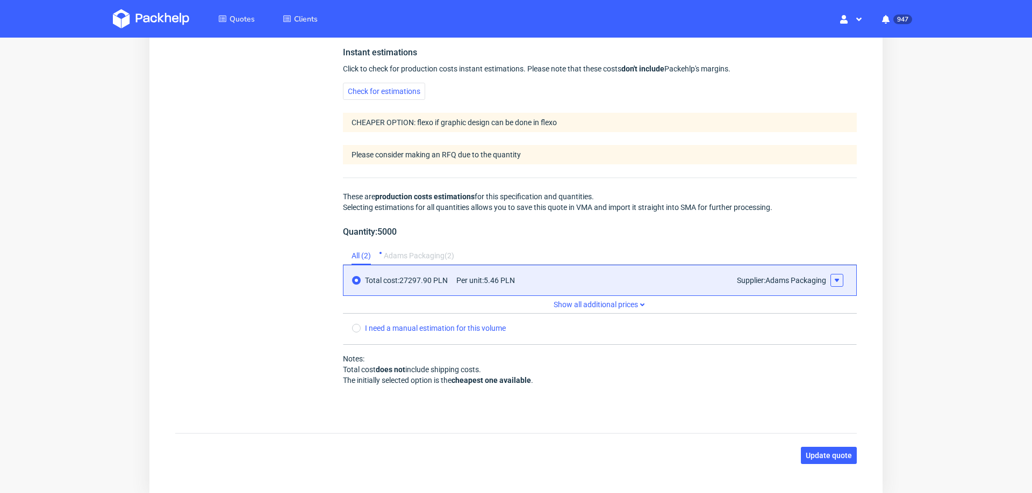
click at [833, 276] on icon at bounding box center [837, 280] width 9 height 9
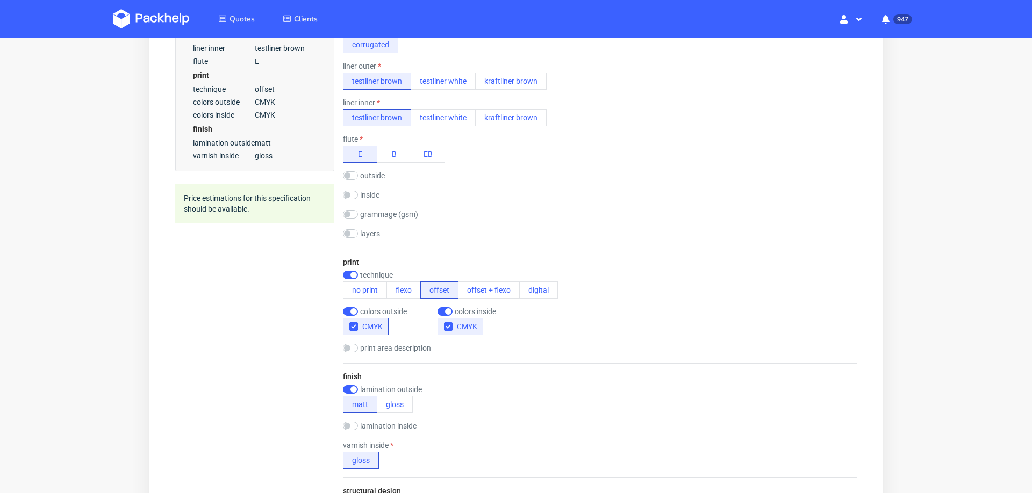
scroll to position [0, 0]
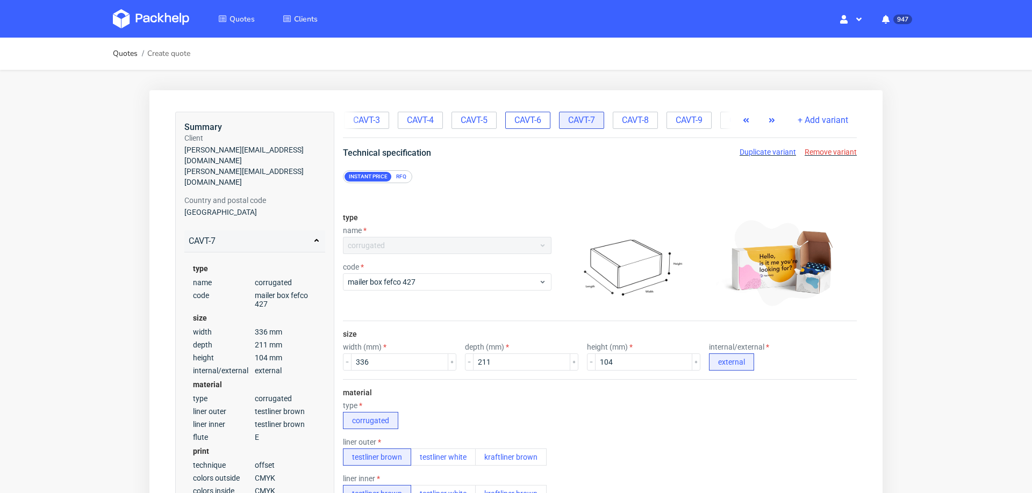
click at [529, 123] on span "CAVT-6" at bounding box center [527, 120] width 27 height 12
click at [483, 123] on span "CAVT-5" at bounding box center [474, 120] width 27 height 12
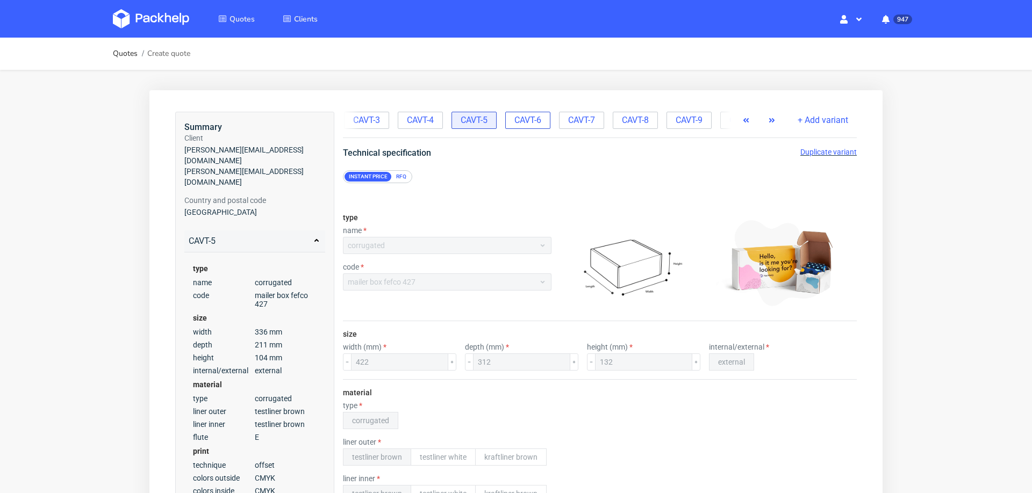
click at [517, 121] on span "CAVT-6" at bounding box center [527, 120] width 27 height 12
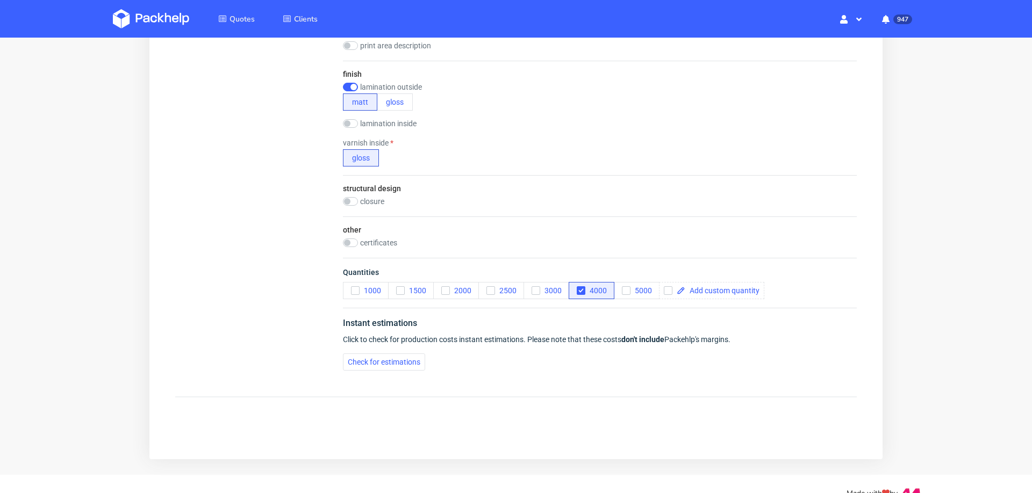
scroll to position [698, 0]
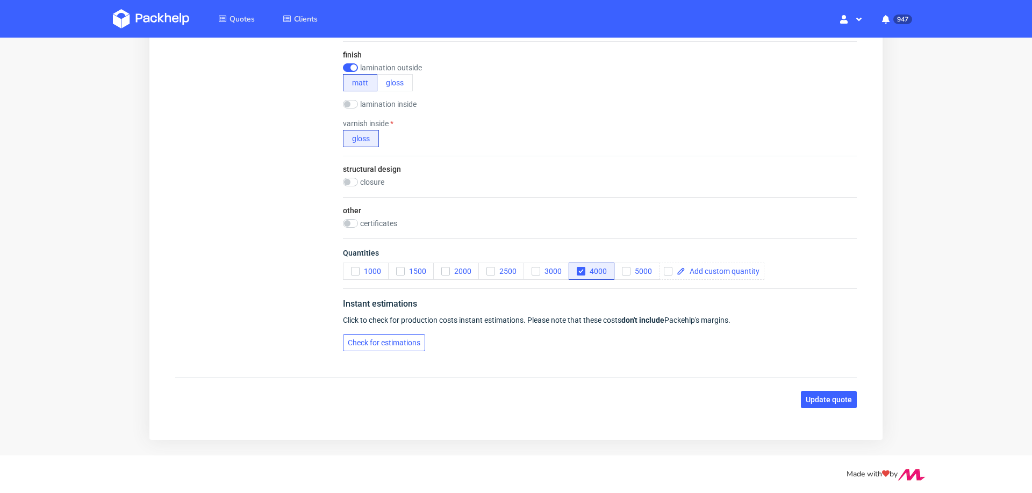
click at [412, 345] on button "Check for estimations" at bounding box center [384, 342] width 82 height 17
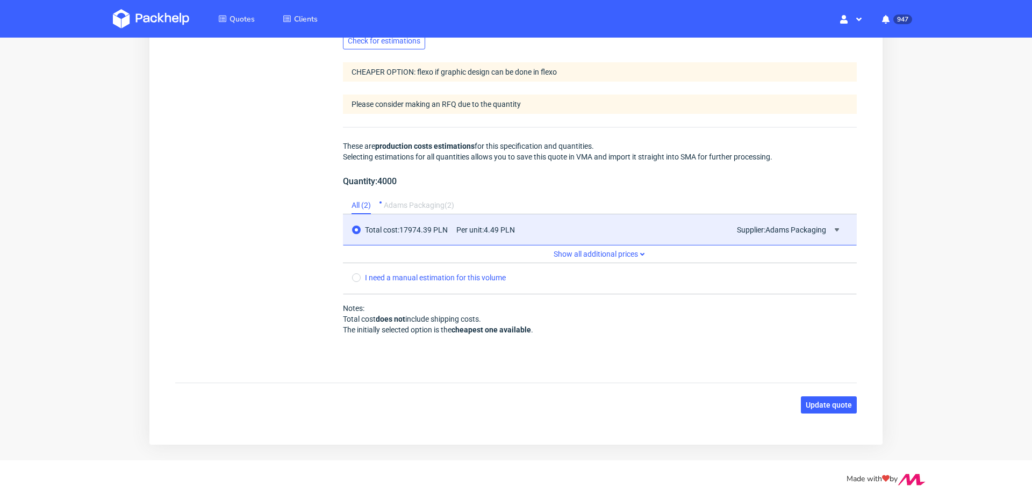
scroll to position [1005, 0]
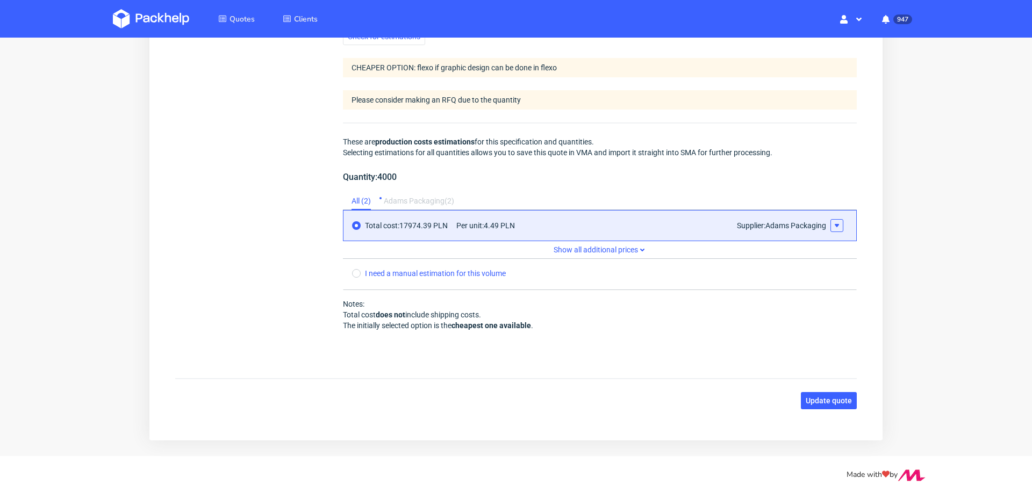
click at [833, 221] on icon at bounding box center [837, 225] width 9 height 9
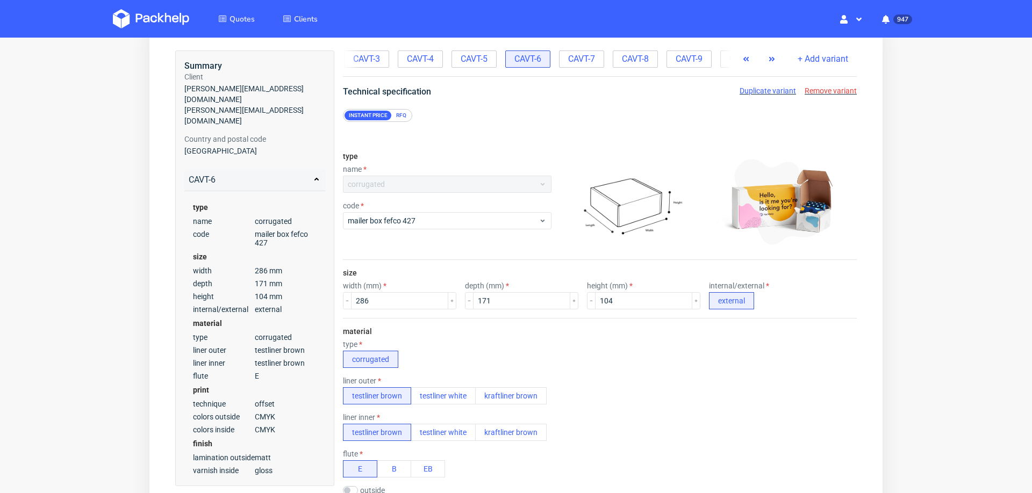
scroll to position [0, 0]
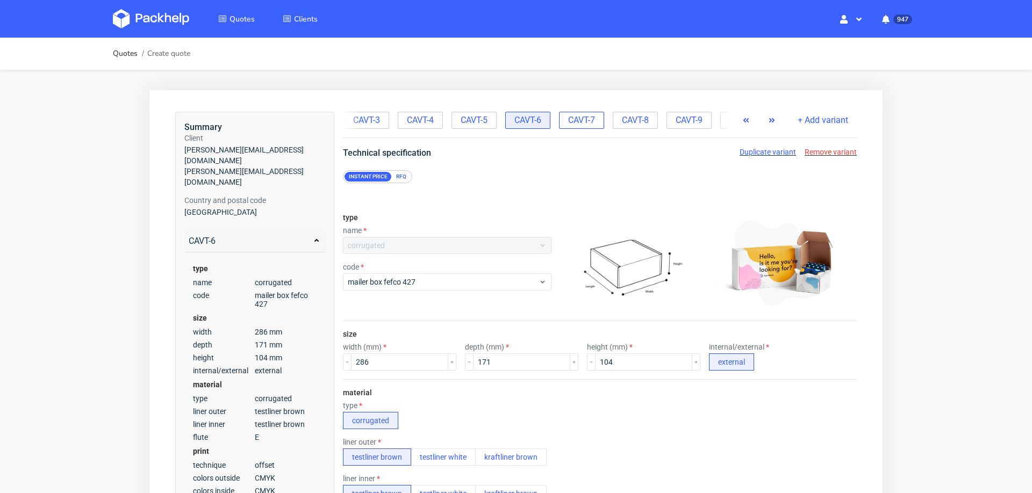
click at [566, 113] on div "CAVT-7" at bounding box center [581, 120] width 45 height 17
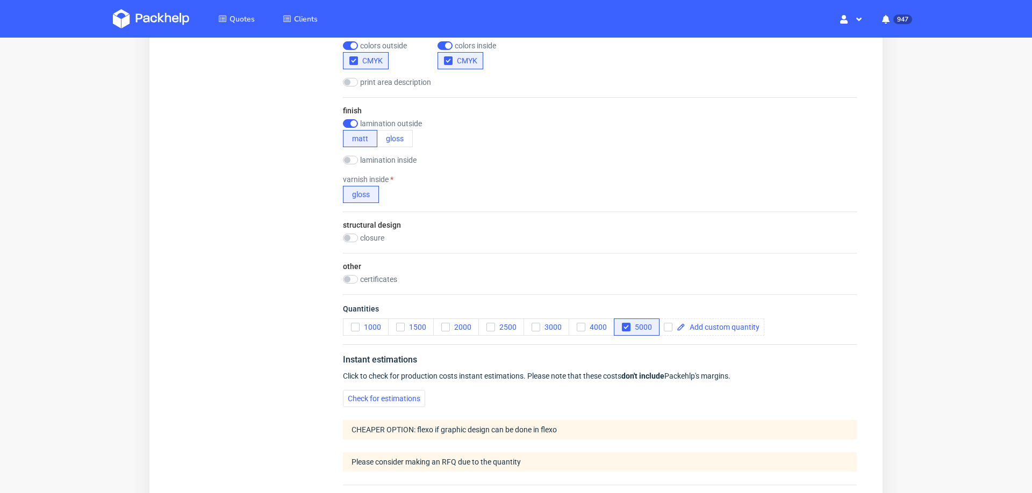
radio input "false"
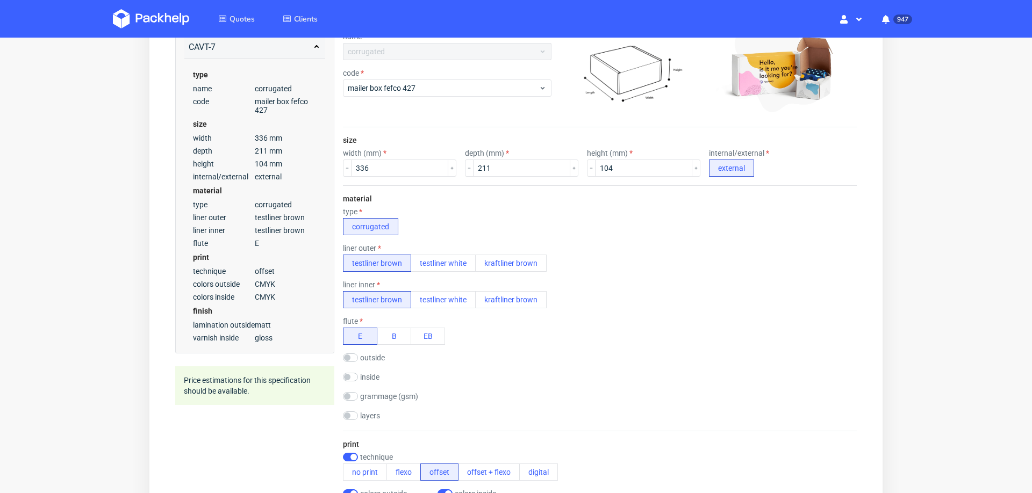
scroll to position [0, 0]
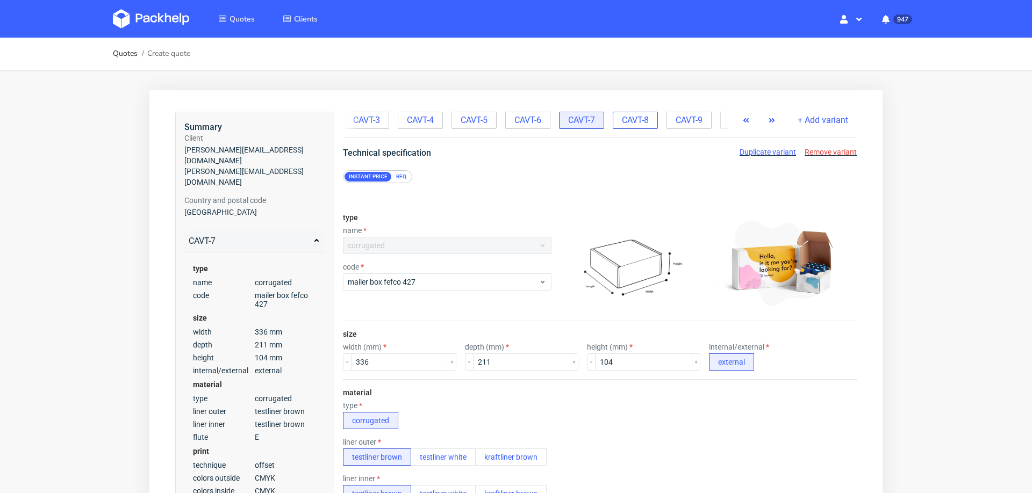
click at [641, 112] on div "CAVT-8" at bounding box center [635, 120] width 45 height 17
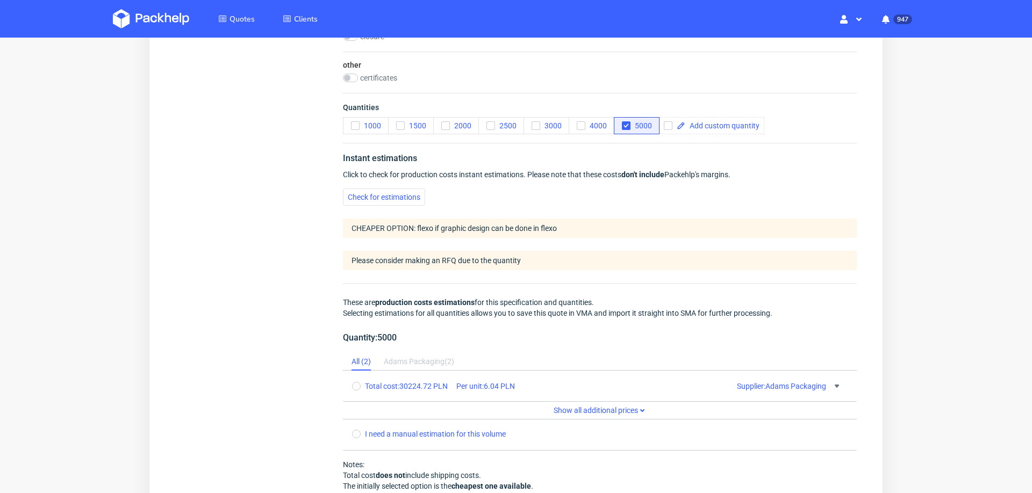
scroll to position [861, 0]
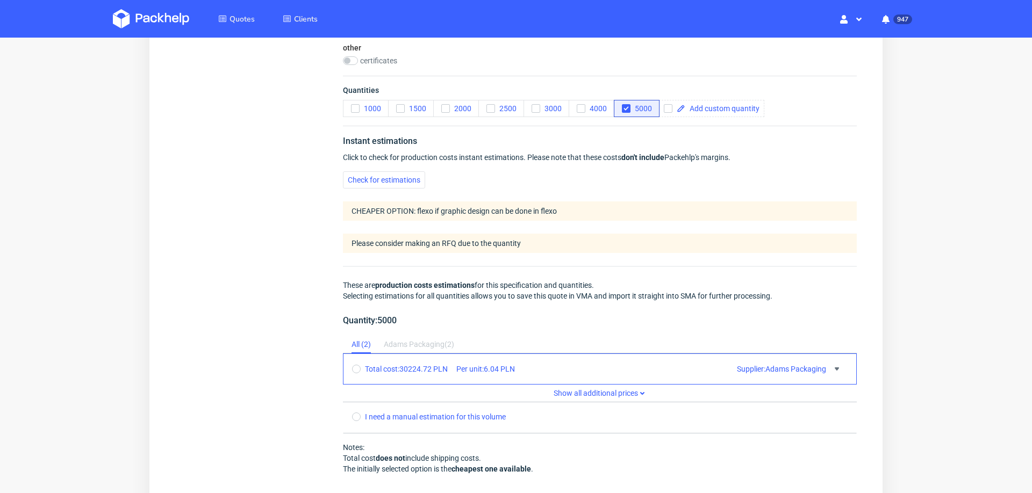
click at [762, 368] on div "Supplier: Adams Packaging" at bounding box center [790, 369] width 106 height 13
radio input "true"
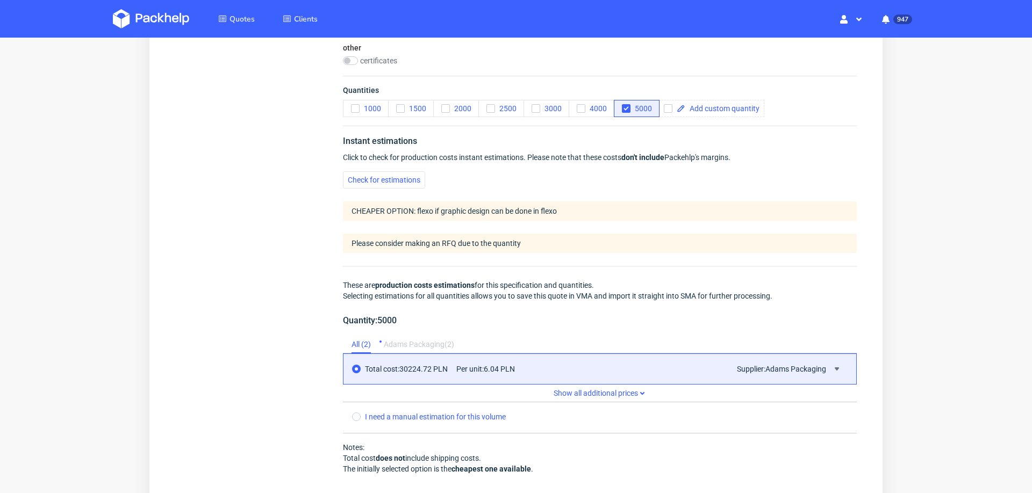
click at [834, 367] on div "Supplier: Adams Packaging" at bounding box center [790, 369] width 115 height 13
click at [833, 365] on icon at bounding box center [837, 369] width 9 height 9
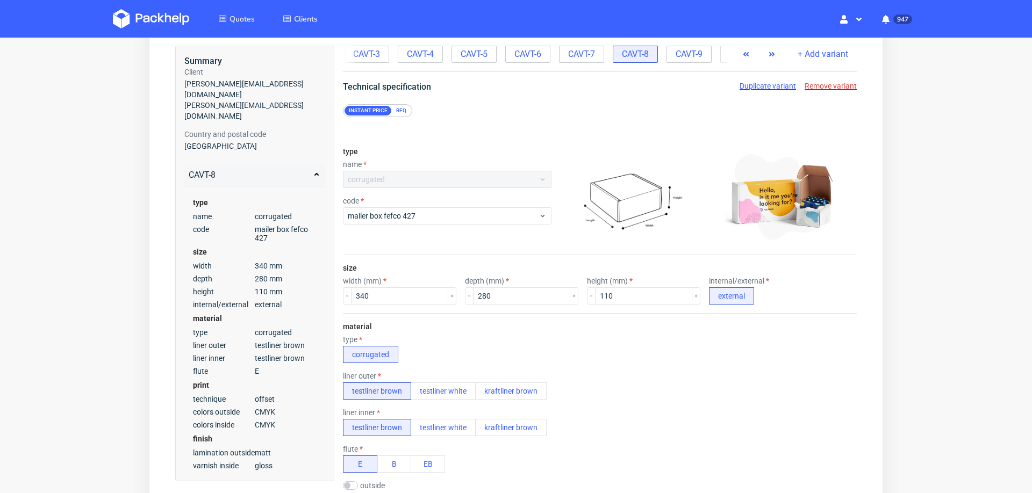
scroll to position [0, 0]
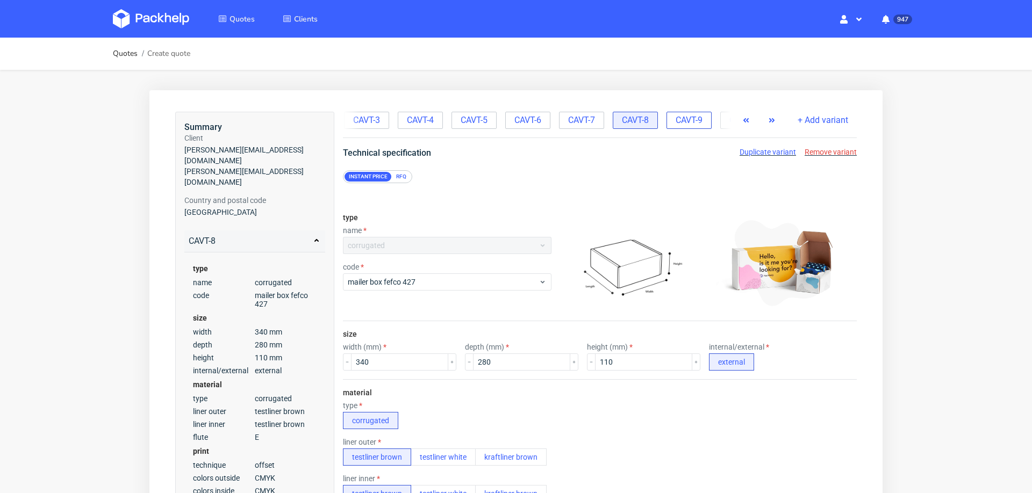
click at [695, 123] on span "CAVT-9" at bounding box center [689, 120] width 27 height 12
click at [768, 119] on icon "button" at bounding box center [772, 120] width 9 height 9
click at [688, 114] on span "CAVT-10" at bounding box center [704, 120] width 32 height 12
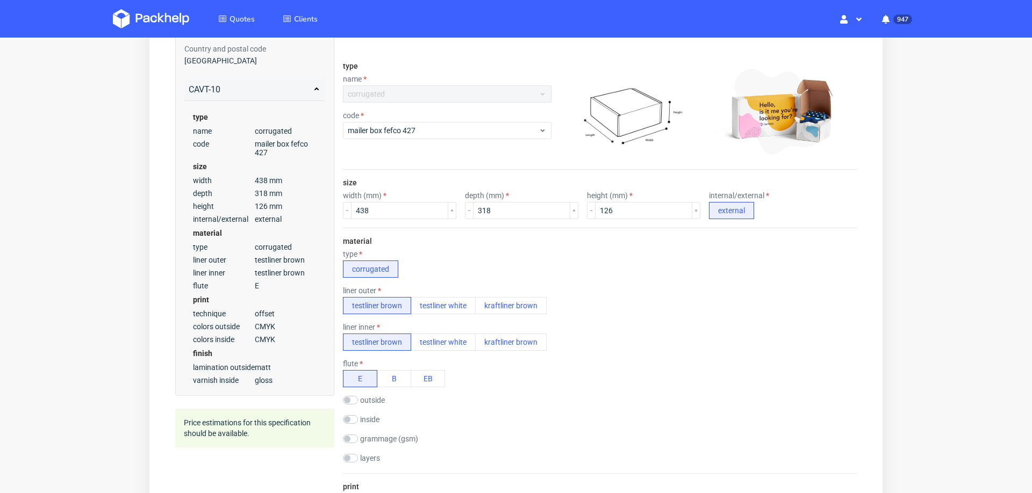
radio input "false"
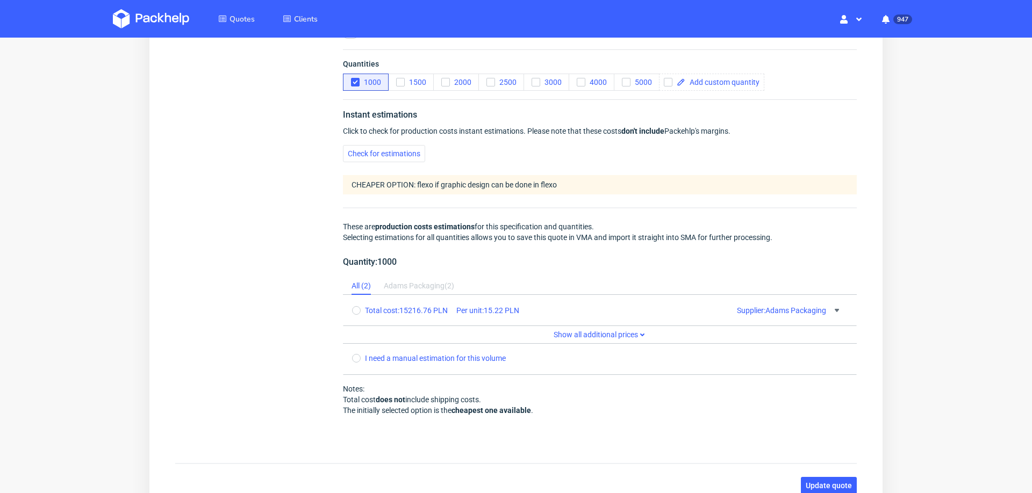
scroll to position [892, 0]
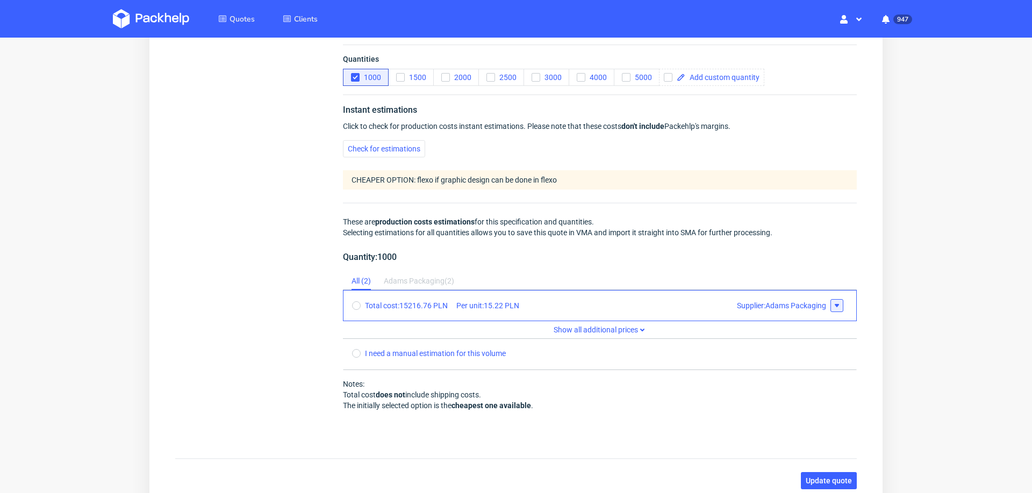
click at [833, 302] on icon at bounding box center [837, 306] width 9 height 9
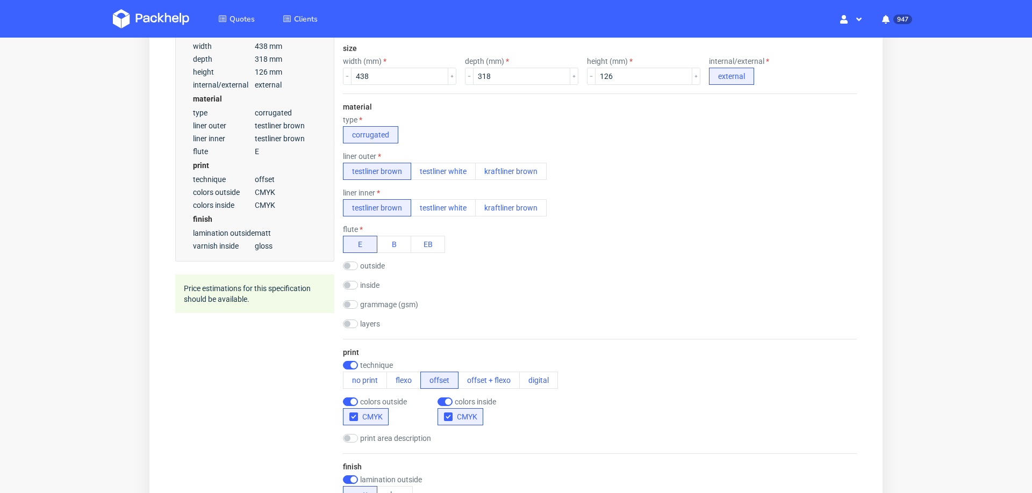
scroll to position [0, 0]
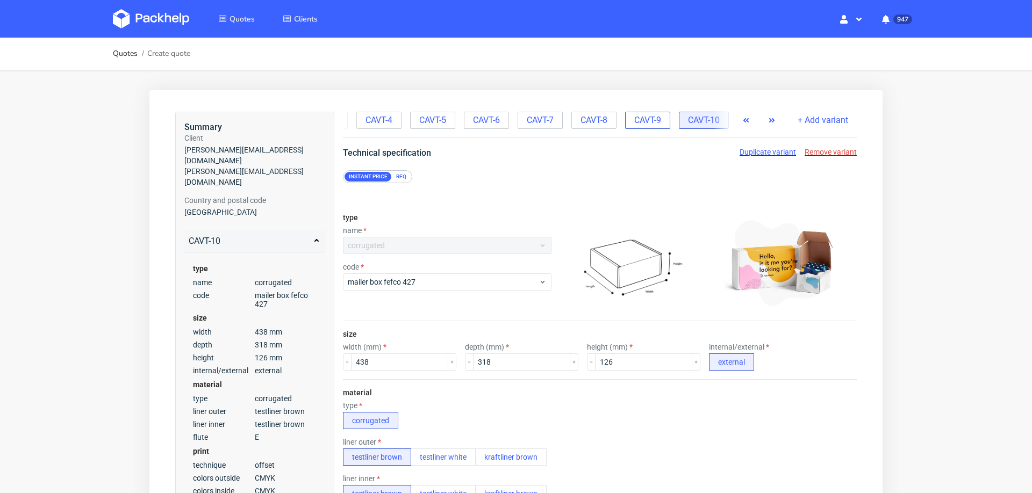
click at [646, 118] on span "CAVT-9" at bounding box center [647, 120] width 27 height 12
click at [805, 148] on span "Remove variant" at bounding box center [831, 152] width 52 height 9
radio input "false"
click at [542, 112] on div "CAVT-6" at bounding box center [540, 120] width 45 height 17
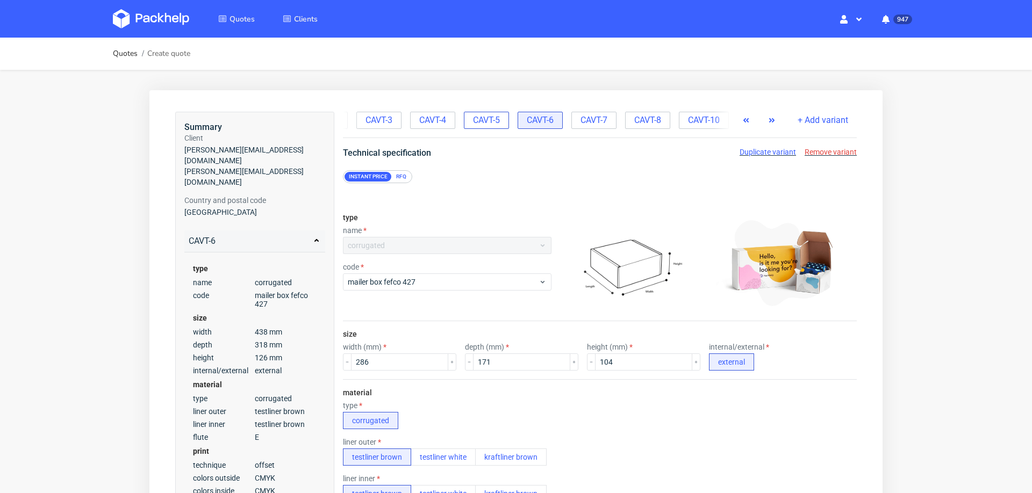
click at [477, 121] on span "CAVT-5" at bounding box center [486, 120] width 27 height 12
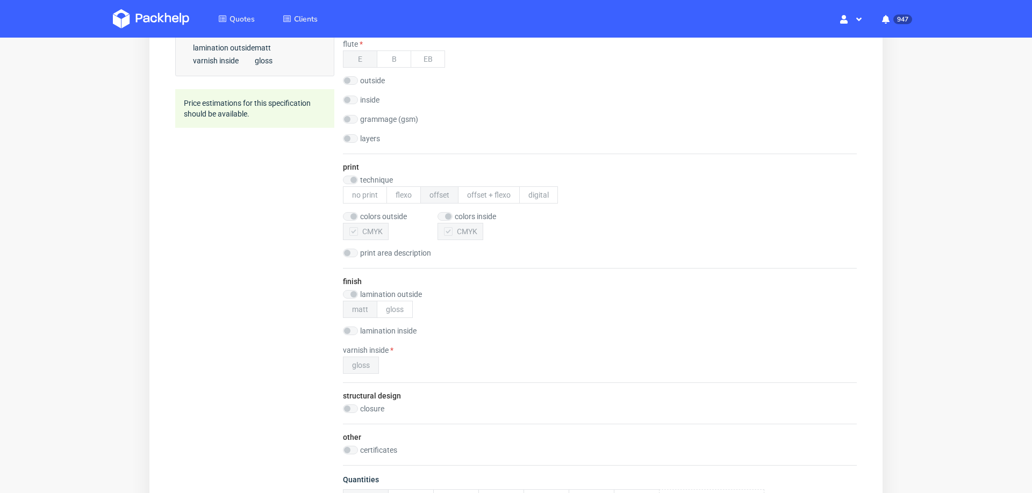
scroll to position [0, 0]
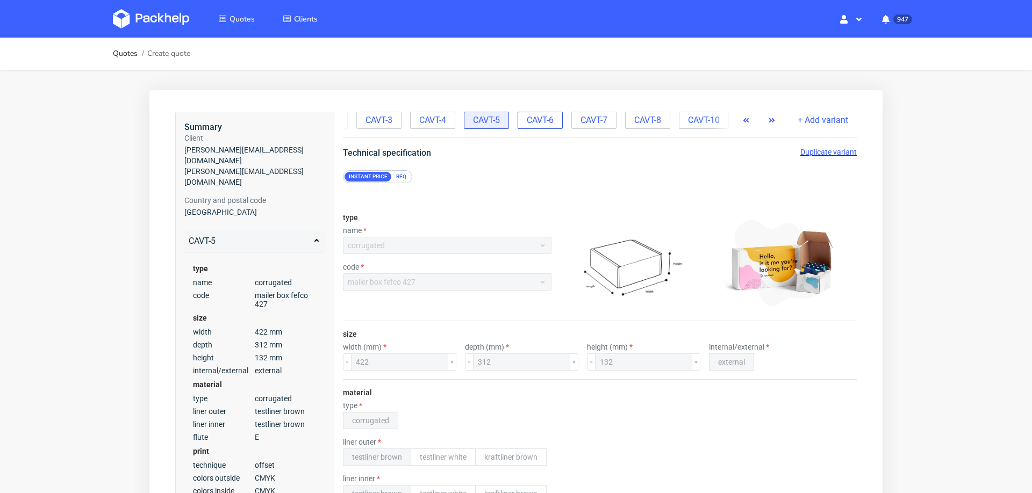
click at [532, 124] on span "CAVT-6" at bounding box center [540, 120] width 27 height 12
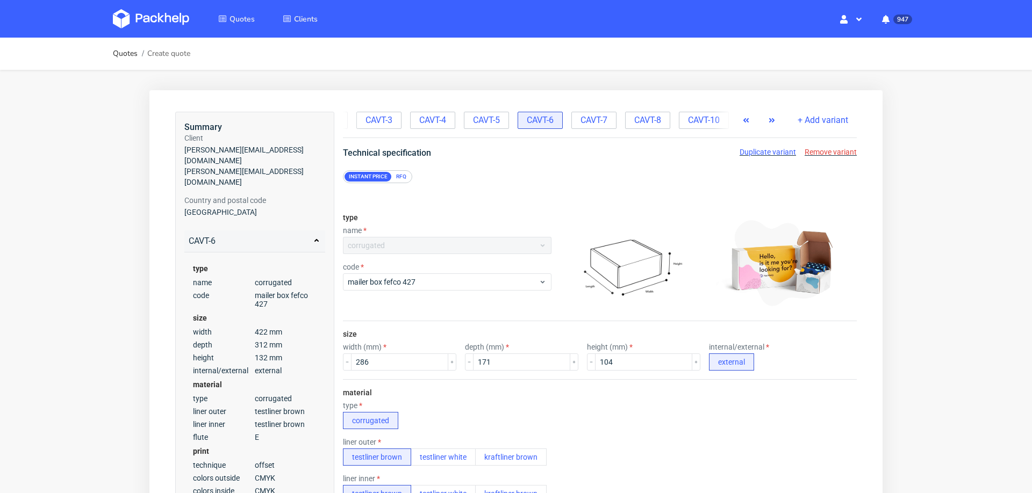
scroll to position [4, 0]
click at [750, 148] on span "Duplicate variant" at bounding box center [768, 152] width 56 height 9
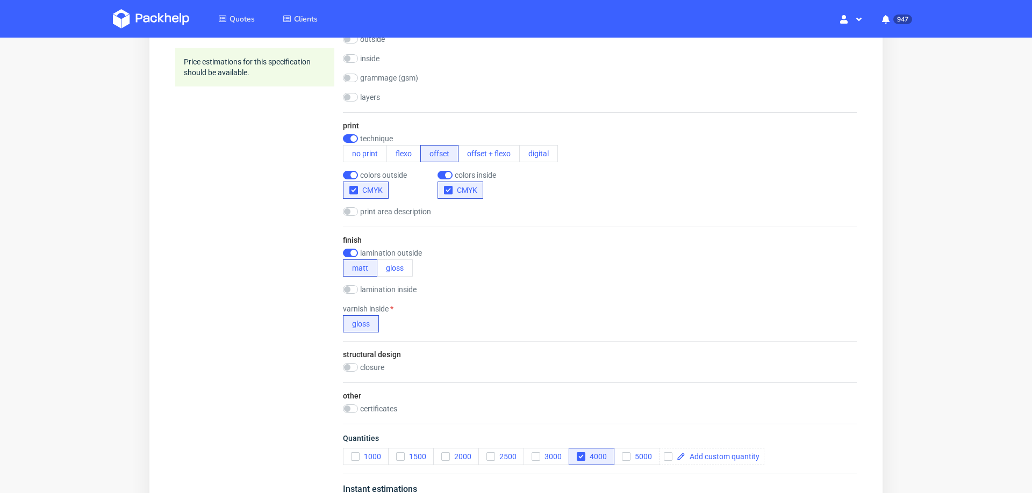
scroll to position [515, 0]
click at [353, 283] on input "checkbox" at bounding box center [350, 287] width 15 height 9
checkbox input "true"
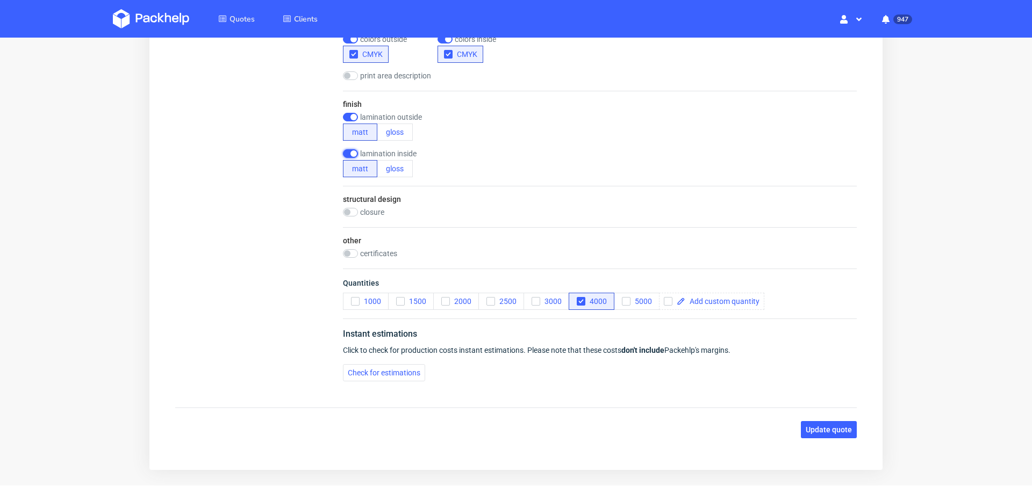
scroll to position [652, 0]
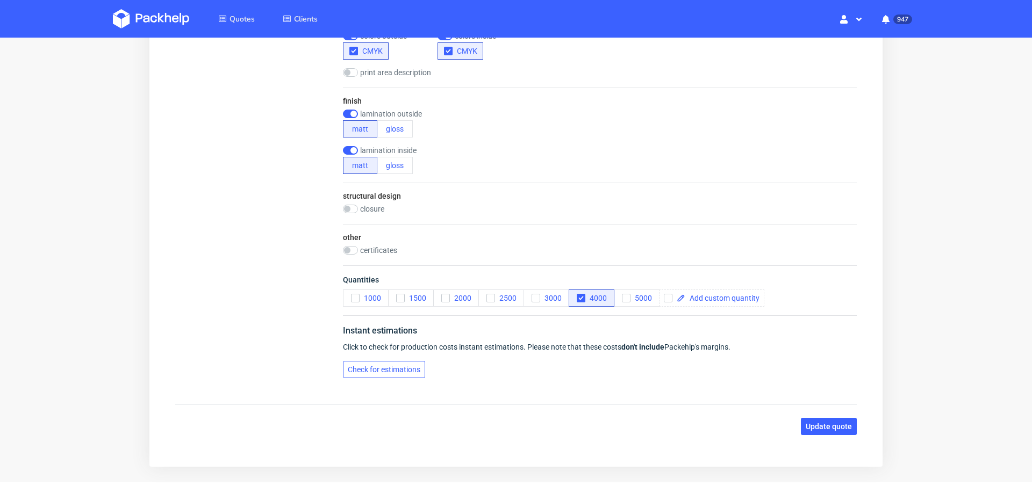
click at [393, 361] on button "Check for estimations" at bounding box center [384, 369] width 82 height 17
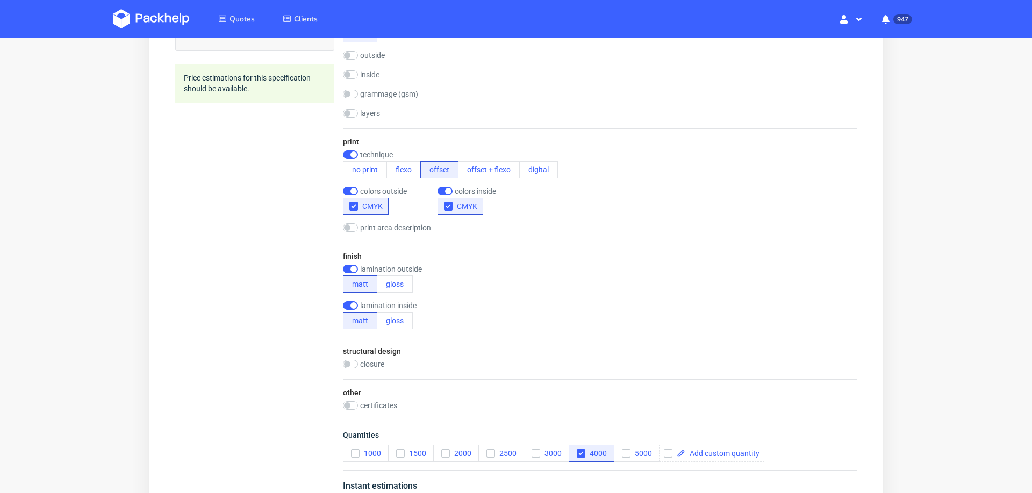
scroll to position [0, 0]
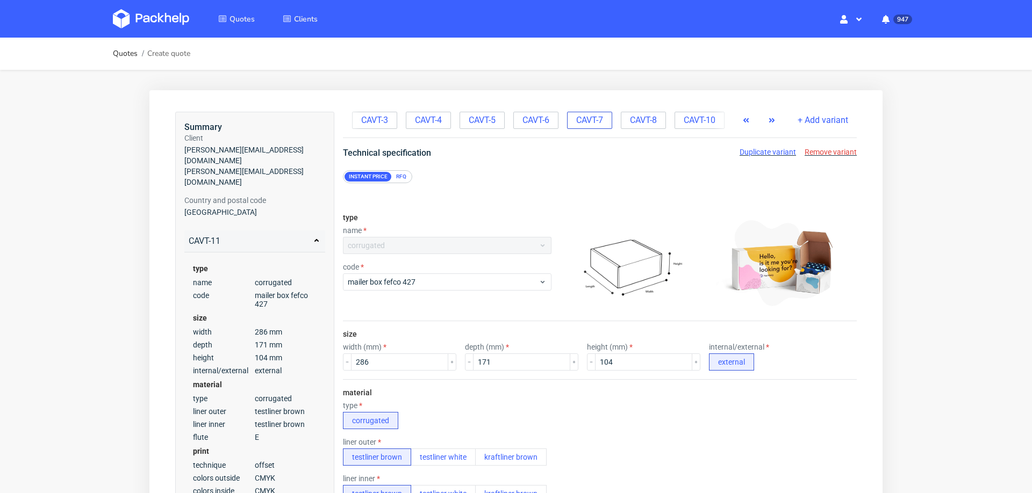
click at [588, 118] on span "CAVT-7" at bounding box center [589, 120] width 27 height 12
click at [530, 122] on span "CAVT-6" at bounding box center [535, 120] width 27 height 12
click at [575, 122] on div "CAVT-7" at bounding box center [589, 120] width 45 height 17
click at [748, 152] on span "Duplicate variant" at bounding box center [768, 152] width 56 height 9
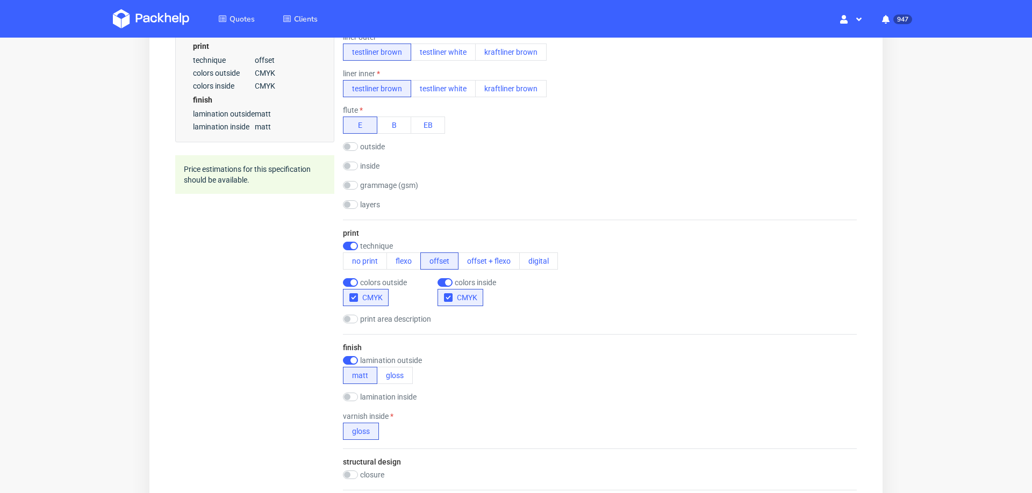
scroll to position [418, 0]
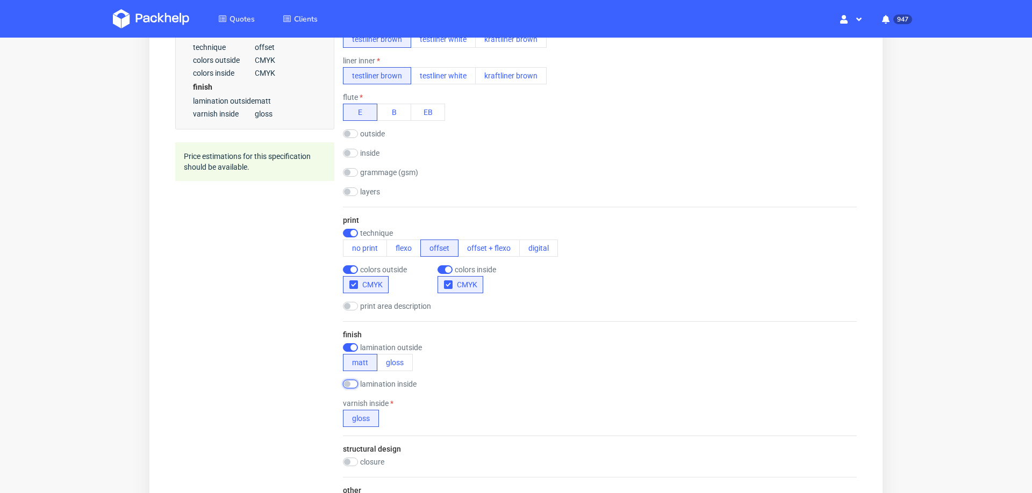
click at [352, 380] on input "checkbox" at bounding box center [350, 384] width 15 height 9
checkbox input "true"
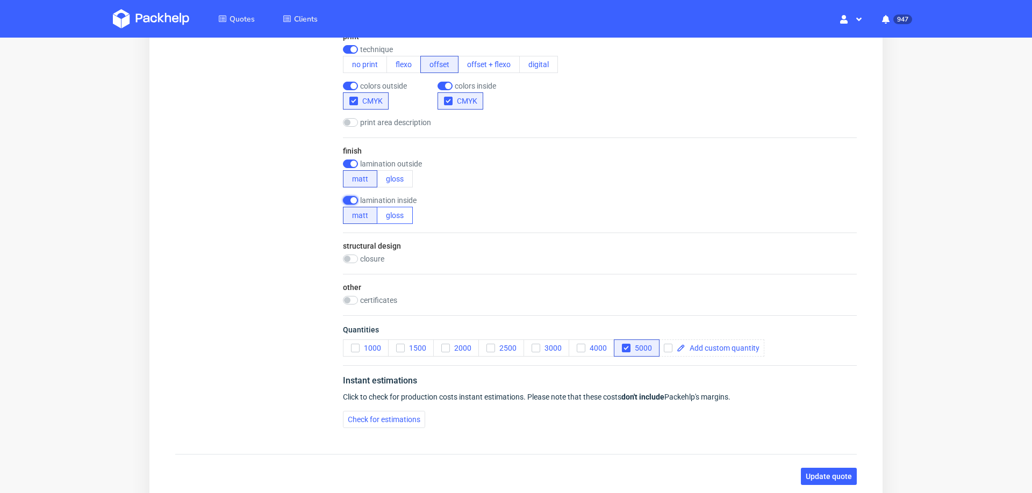
scroll to position [679, 0]
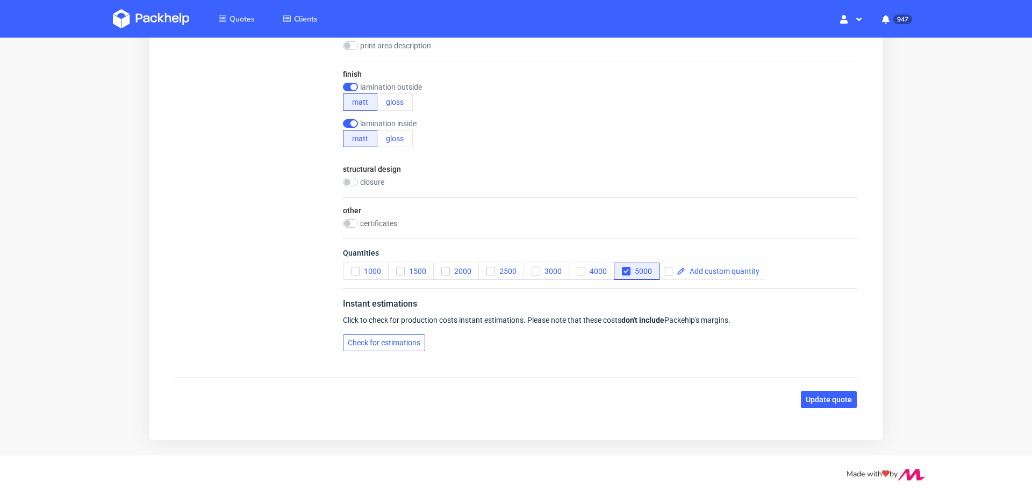
click at [389, 341] on span "Check for estimations" at bounding box center [384, 343] width 73 height 8
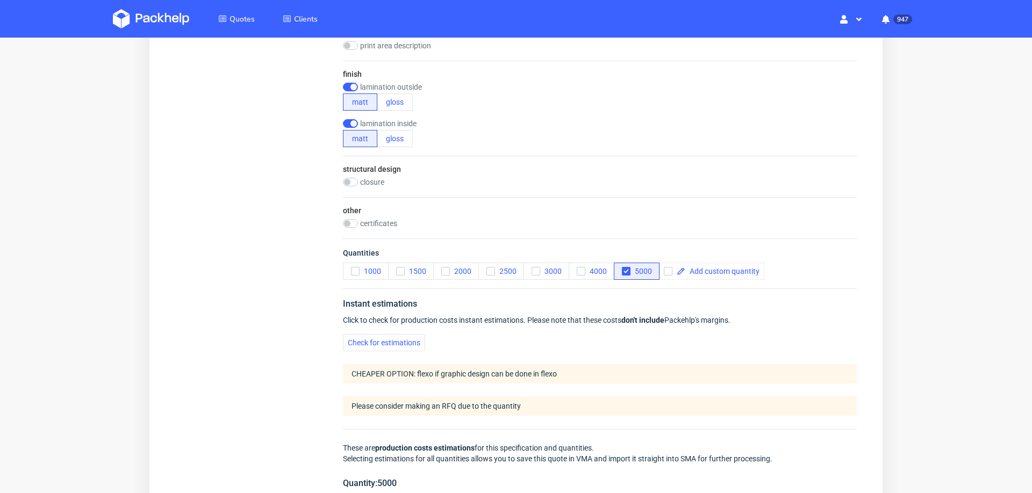
scroll to position [0, 0]
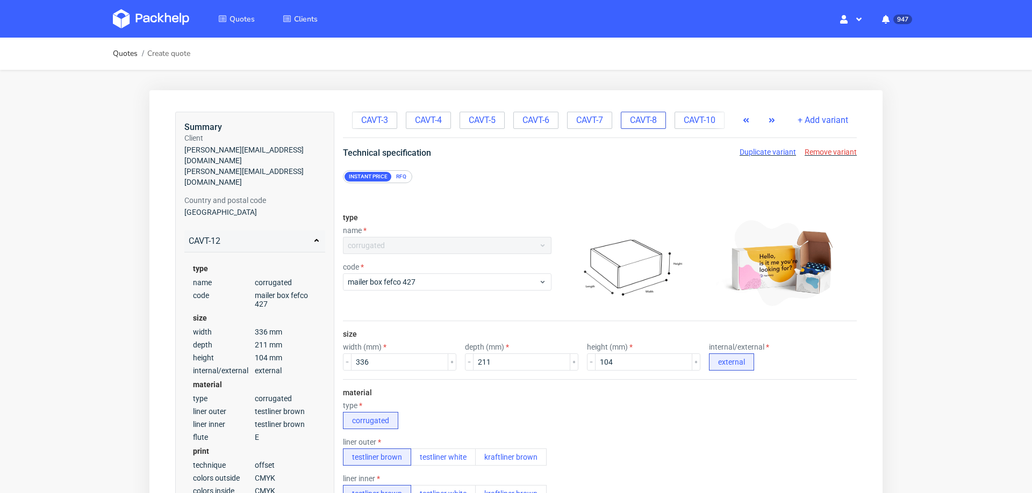
click at [647, 116] on span "CAVT-8" at bounding box center [643, 120] width 27 height 12
click at [766, 152] on span "Duplicate variant" at bounding box center [768, 152] width 56 height 9
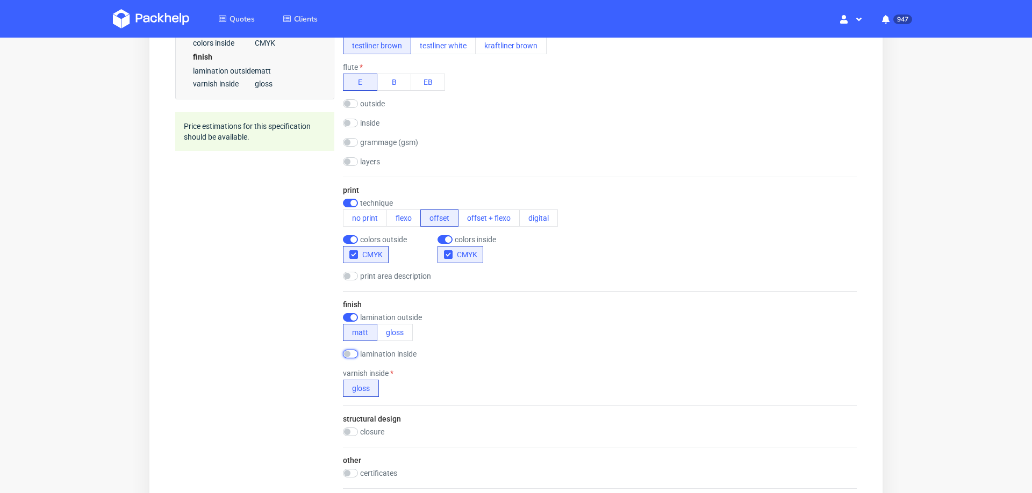
click at [350, 350] on input "checkbox" at bounding box center [350, 354] width 15 height 9
checkbox input "true"
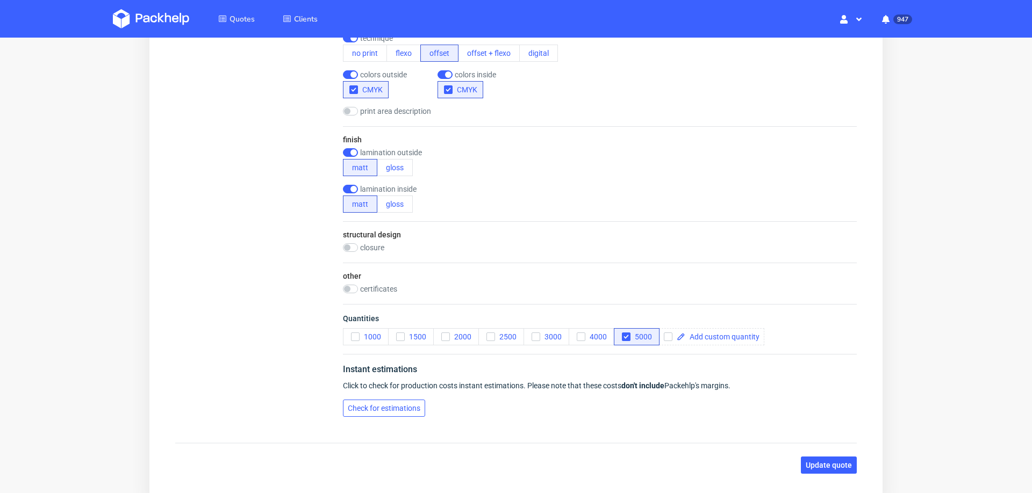
click at [394, 405] on span "Check for estimations" at bounding box center [384, 409] width 73 height 8
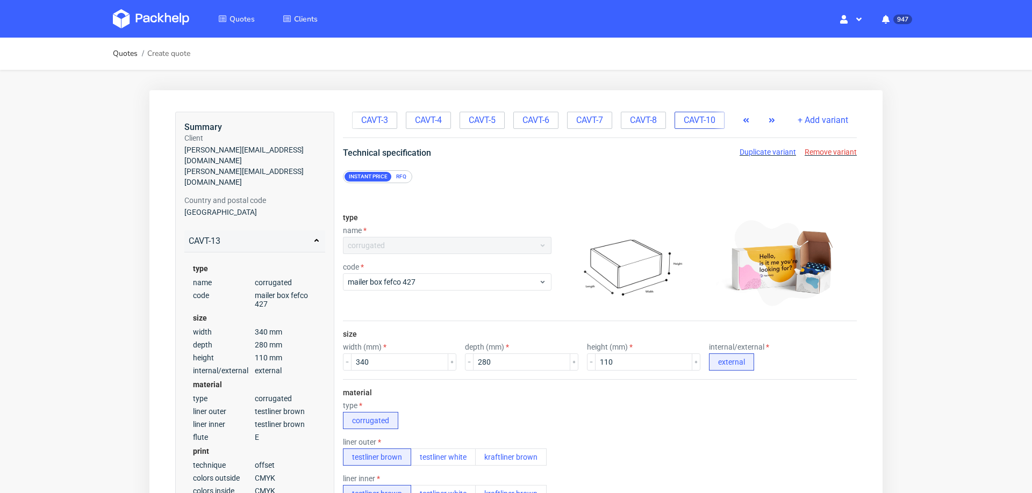
click at [694, 124] on span "CAVT-10" at bounding box center [700, 120] width 32 height 12
click at [771, 153] on span "Duplicate variant" at bounding box center [768, 152] width 56 height 9
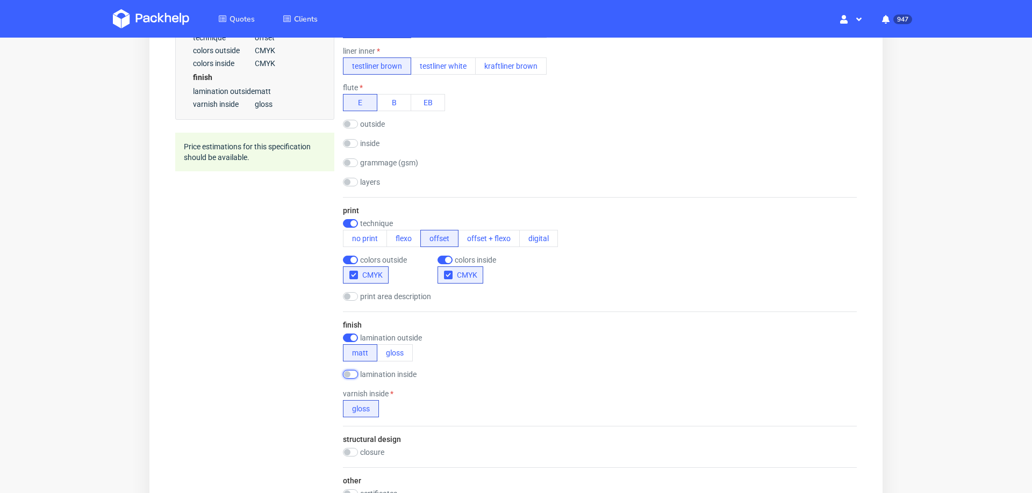
click at [353, 370] on input "checkbox" at bounding box center [350, 374] width 15 height 9
checkbox input "true"
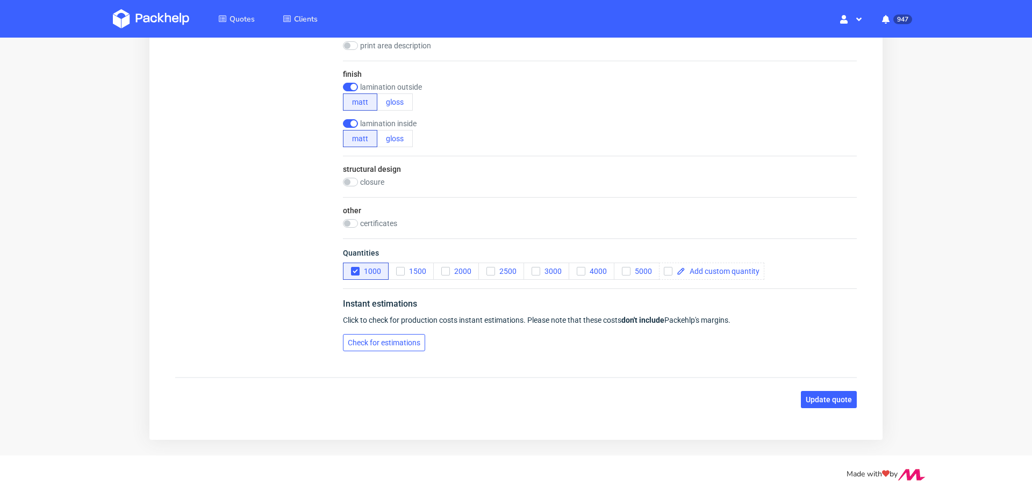
click at [386, 339] on span "Check for estimations" at bounding box center [384, 343] width 73 height 8
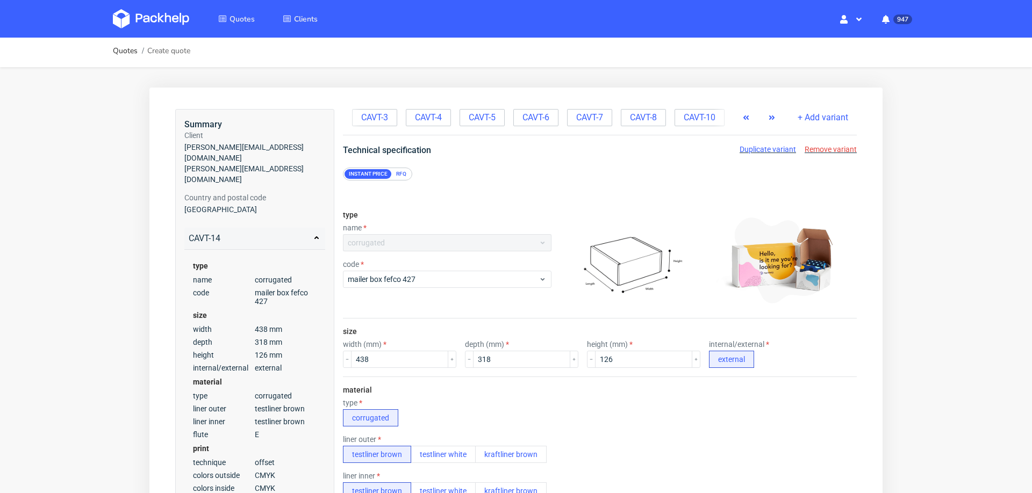
click at [768, 113] on icon "button" at bounding box center [772, 117] width 9 height 9
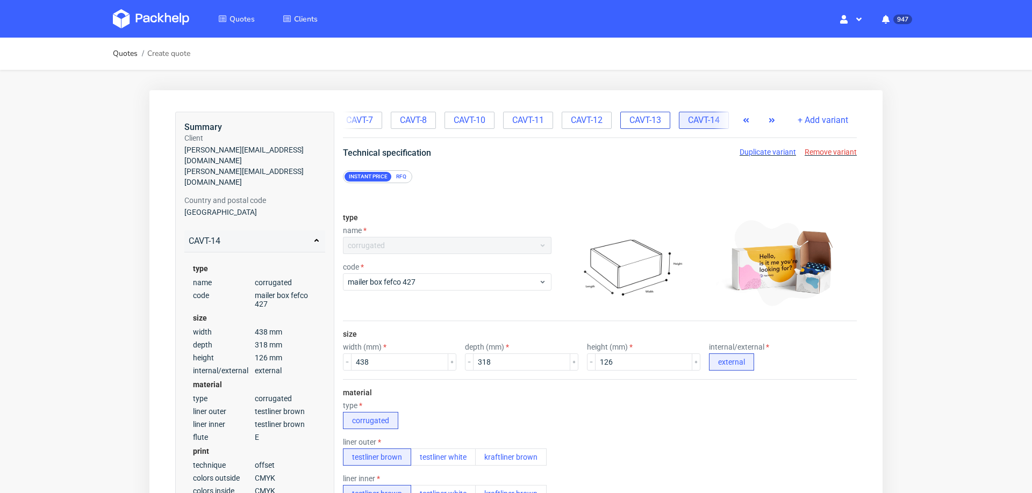
click at [629, 118] on span "CAVT-13" at bounding box center [645, 120] width 32 height 12
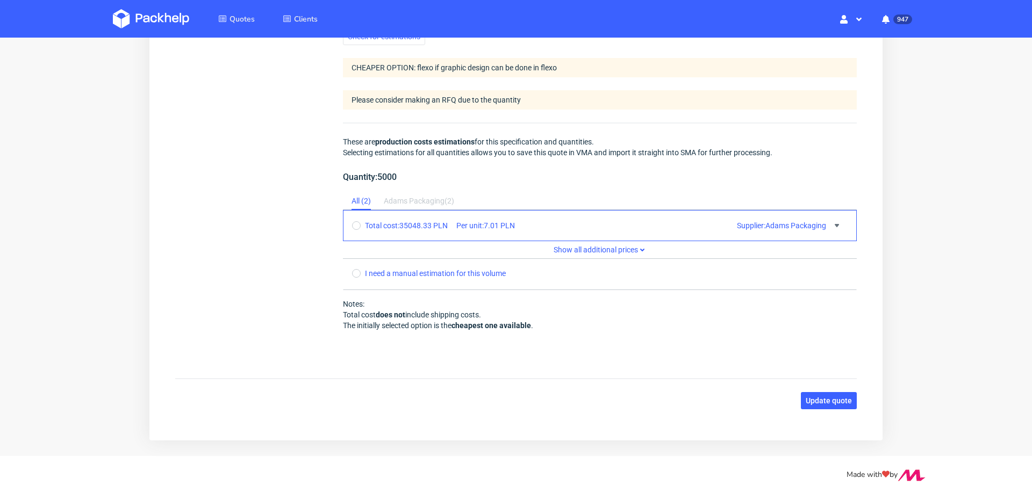
click at [783, 212] on div "Total cost: 35048.33 PLN Per unit: 7.01 PLN Supplier: Adams Packaging" at bounding box center [600, 225] width 514 height 31
radio input "true"
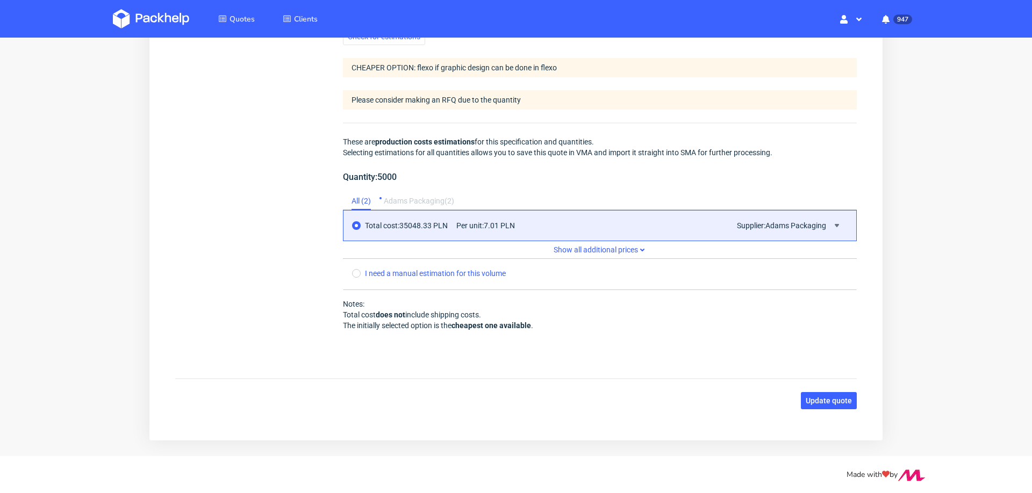
click at [783, 212] on div "Total cost: 35048.33 PLN Per unit: 7.01 PLN Supplier: Adams Packaging" at bounding box center [600, 225] width 514 height 31
click at [830, 220] on button at bounding box center [836, 225] width 13 height 13
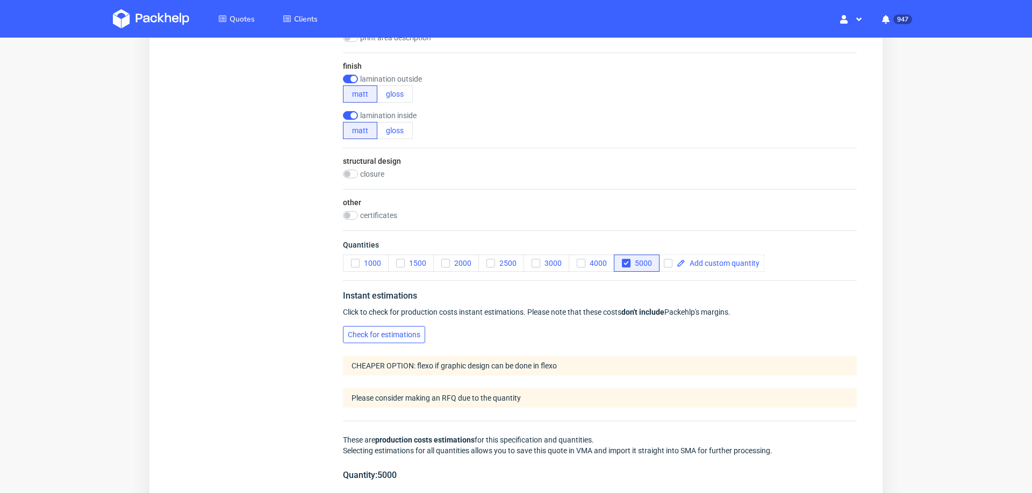
click at [383, 331] on span "Check for estimations" at bounding box center [384, 335] width 73 height 8
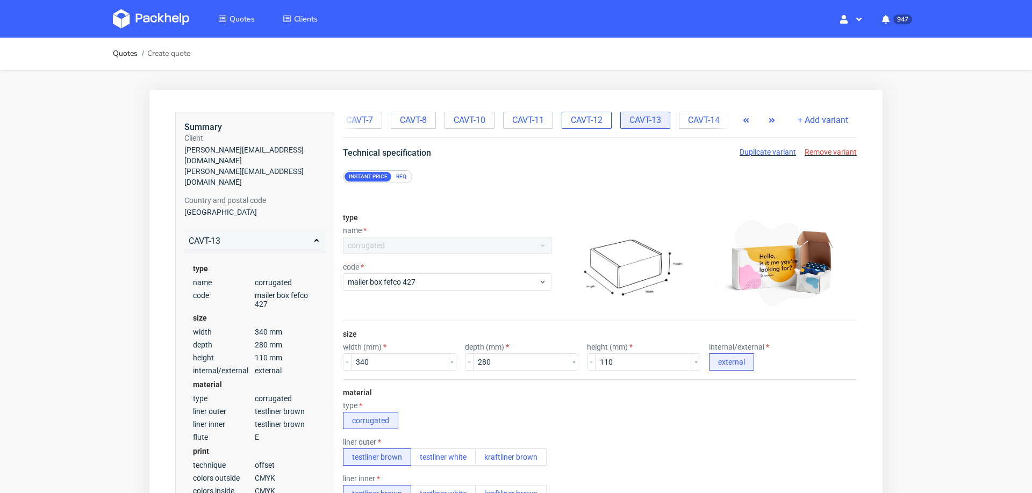
click at [578, 123] on span "CAVT-12" at bounding box center [587, 120] width 32 height 12
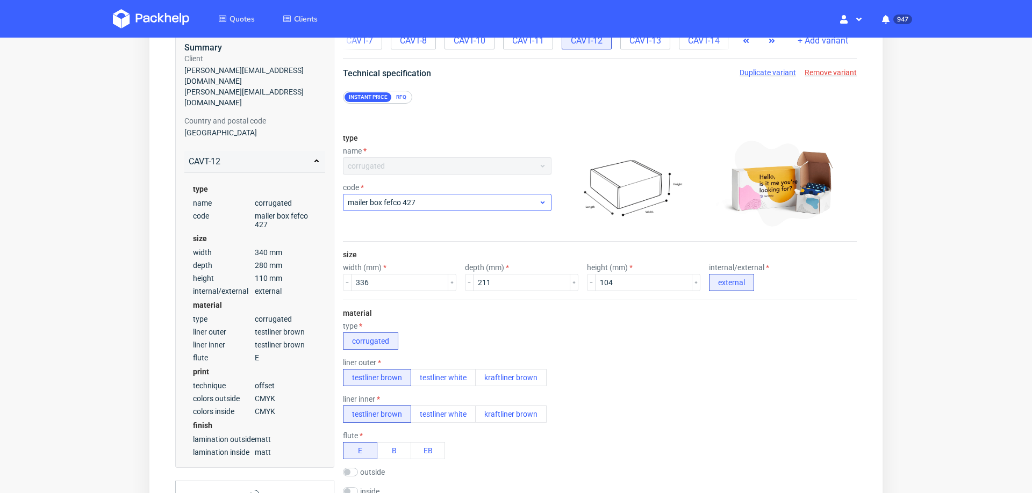
radio input "false"
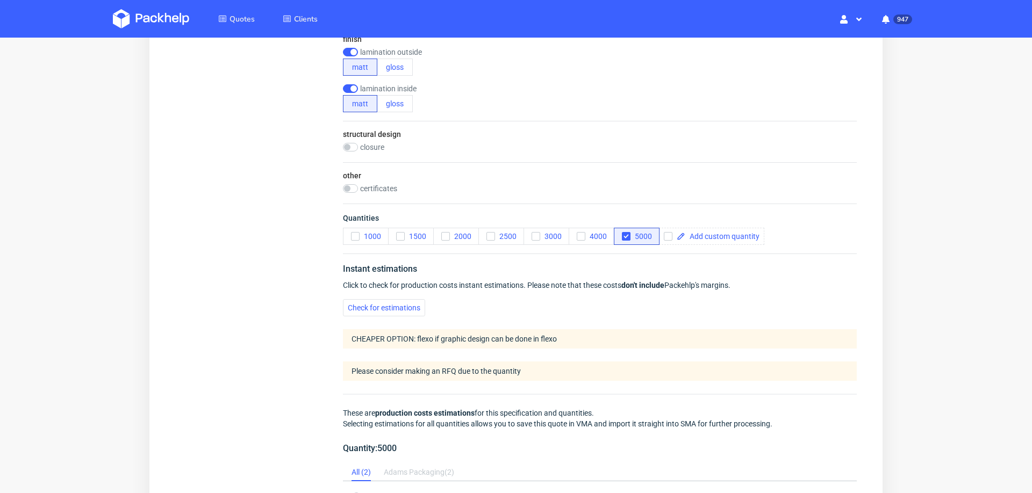
click at [404, 290] on div "Instant estimations Click to check for production costs instant estimations. Pl…" at bounding box center [600, 443] width 514 height 379
click at [403, 304] on span "Check for estimations" at bounding box center [384, 308] width 73 height 8
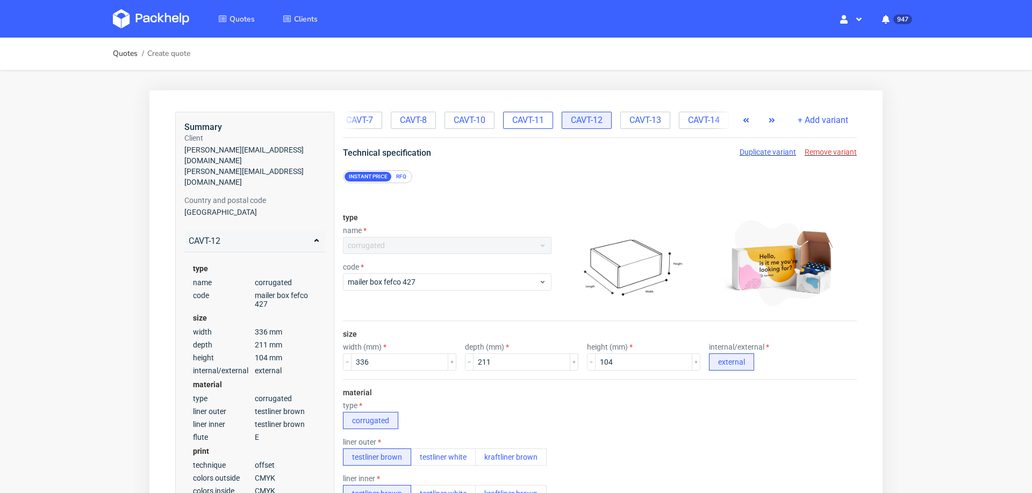
click at [525, 115] on span "CAVT-11" at bounding box center [528, 120] width 32 height 12
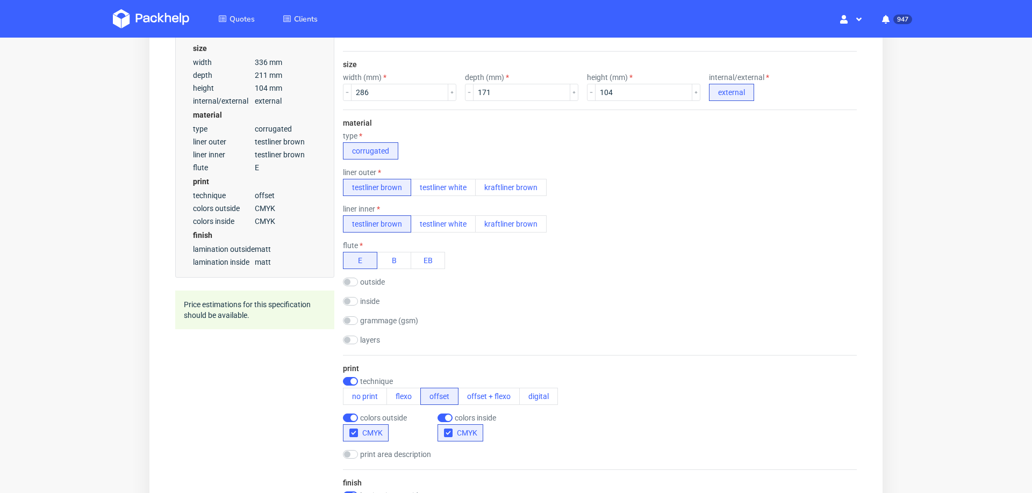
radio input "false"
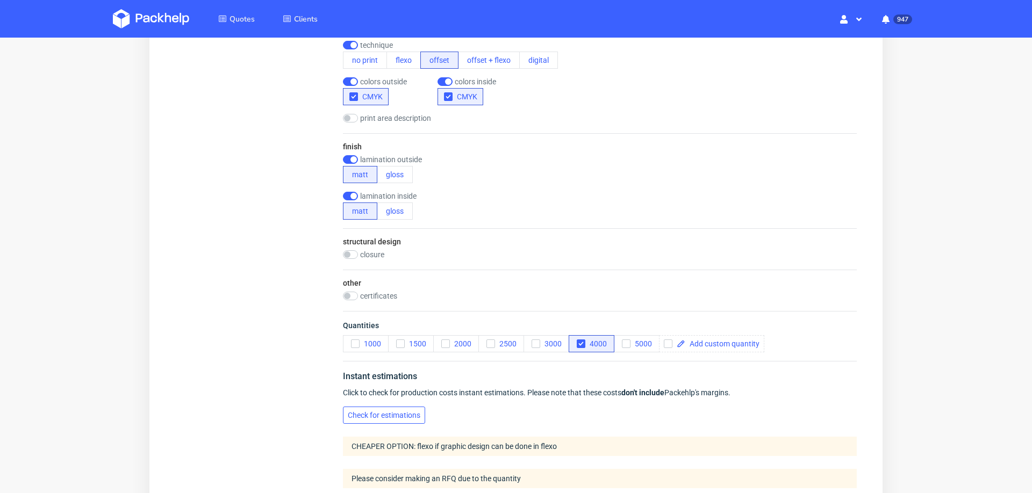
click at [399, 415] on button "Check for estimations" at bounding box center [384, 415] width 82 height 17
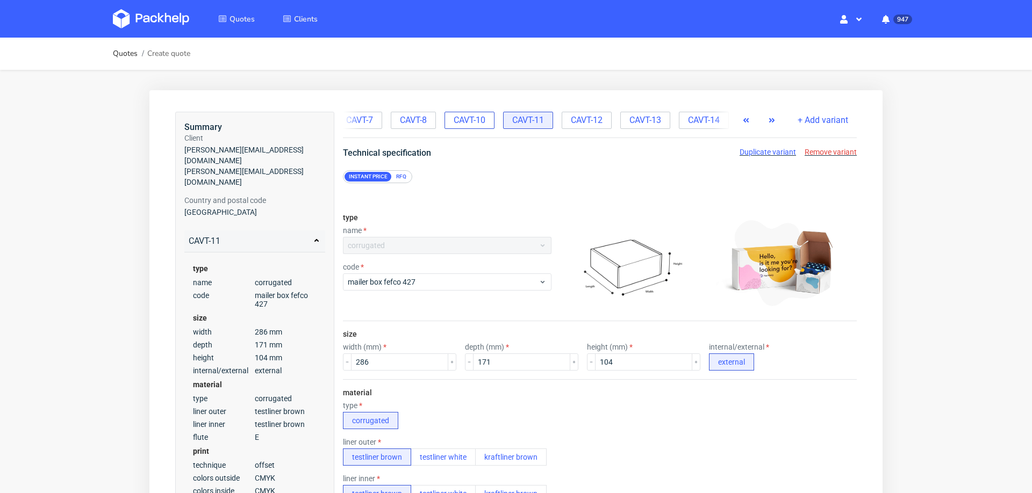
click at [465, 120] on span "CAVT-10" at bounding box center [470, 120] width 32 height 12
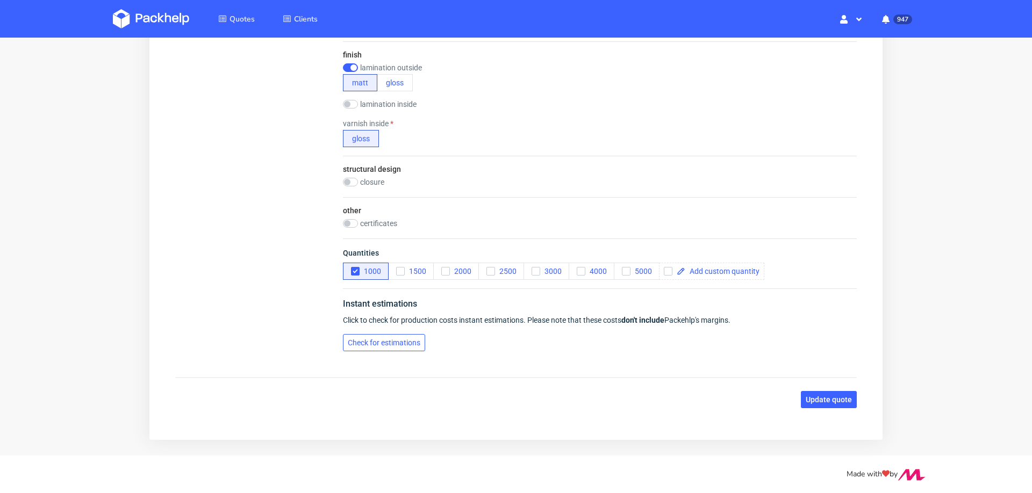
click at [393, 341] on span "Check for estimations" at bounding box center [384, 343] width 73 height 8
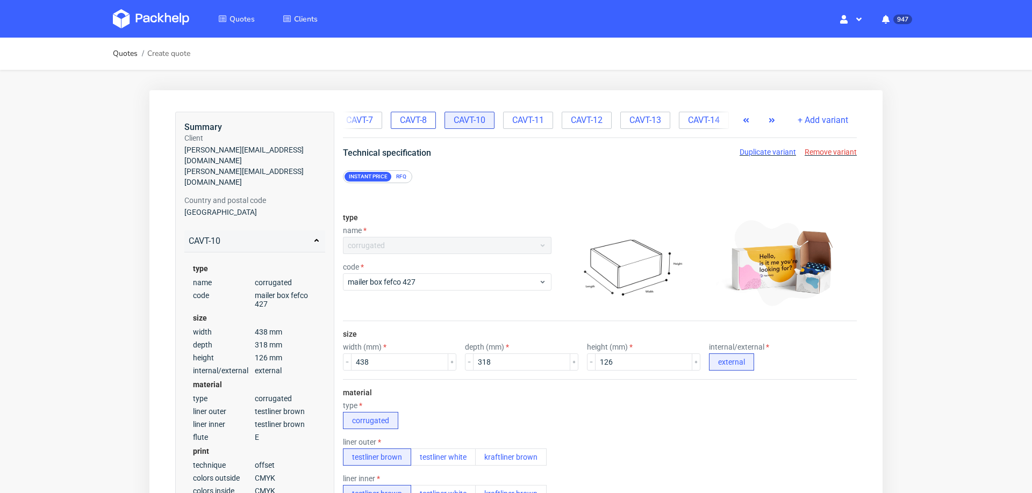
click at [411, 115] on span "CAVT-8" at bounding box center [413, 120] width 27 height 12
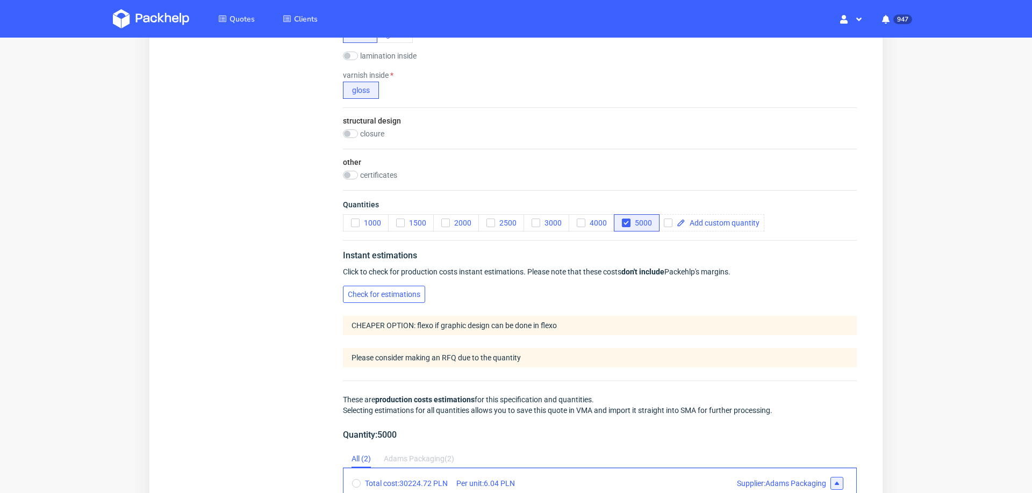
click at [402, 291] on span "Check for estimations" at bounding box center [384, 295] width 73 height 8
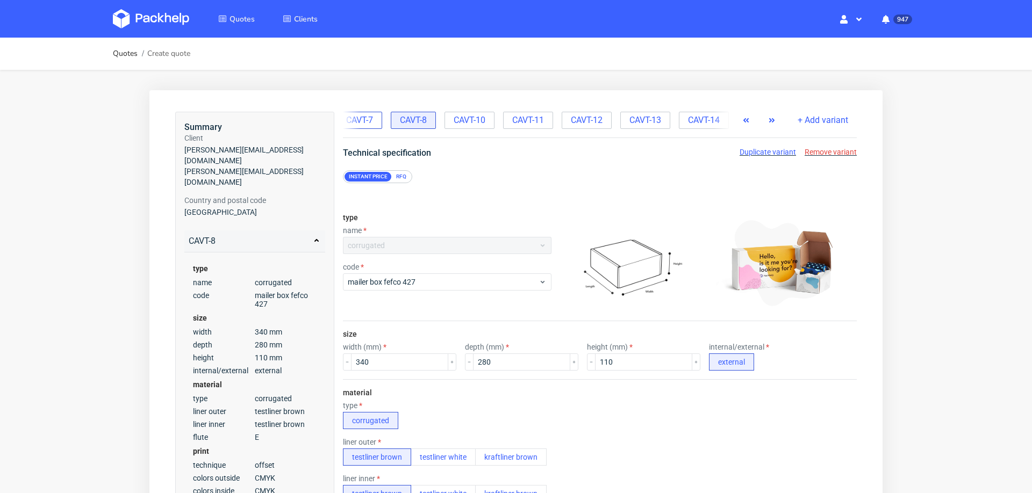
click at [358, 118] on span "CAVT-7" at bounding box center [359, 120] width 27 height 12
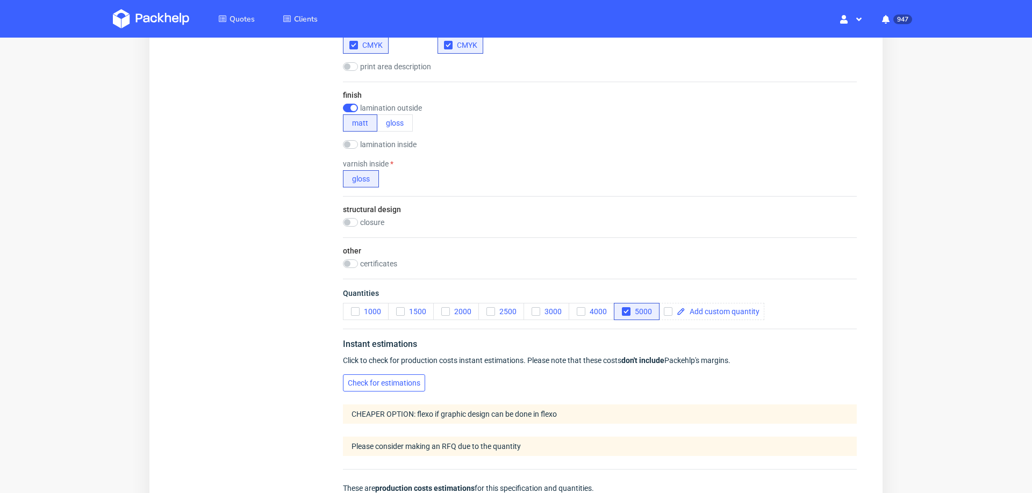
click at [401, 379] on span "Check for estimations" at bounding box center [384, 383] width 73 height 8
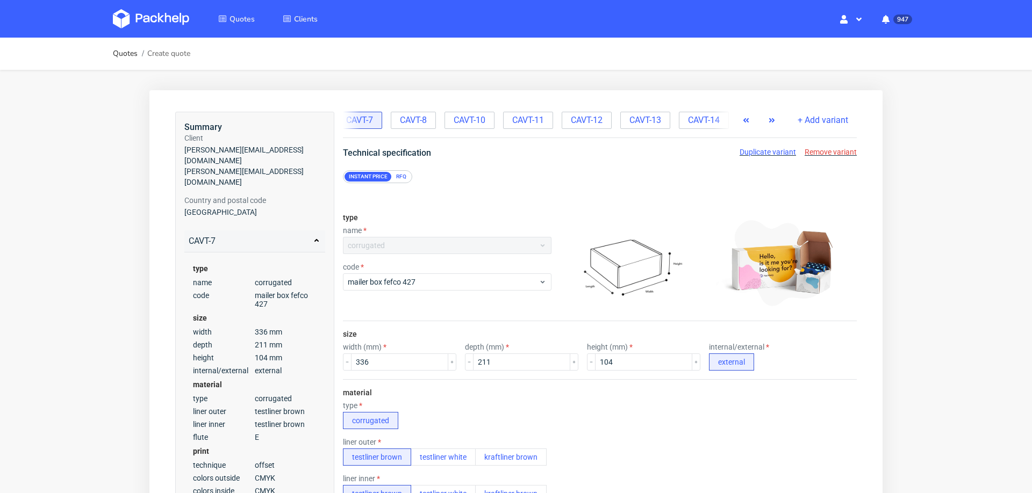
click at [742, 117] on icon "button" at bounding box center [746, 120] width 9 height 9
click at [374, 118] on span "CAVT-6" at bounding box center [380, 120] width 27 height 12
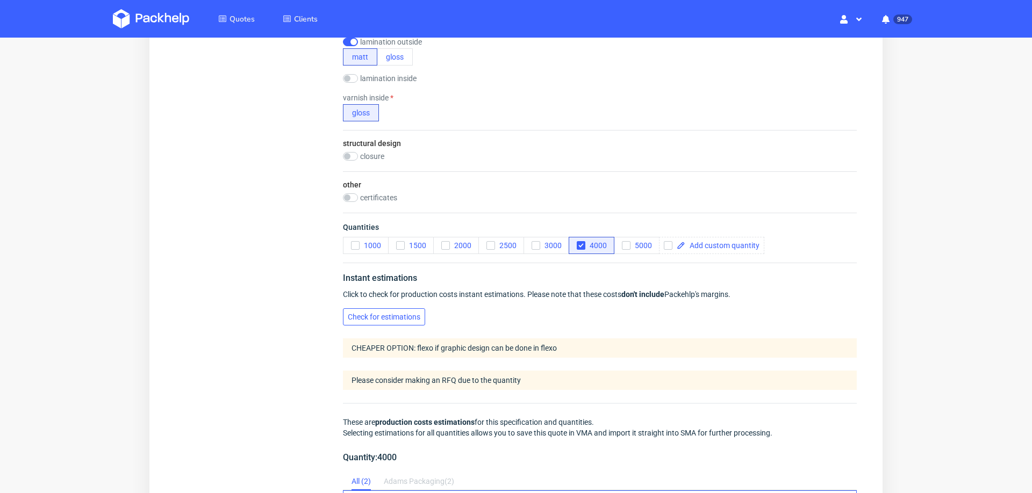
click at [386, 315] on span "Check for estimations" at bounding box center [384, 317] width 73 height 8
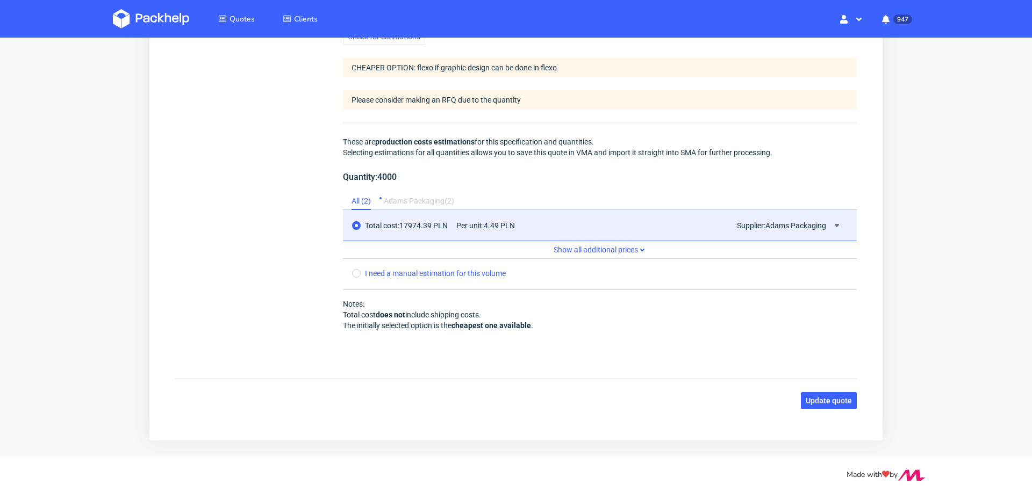
click at [815, 399] on button "Update quote" at bounding box center [829, 400] width 56 height 17
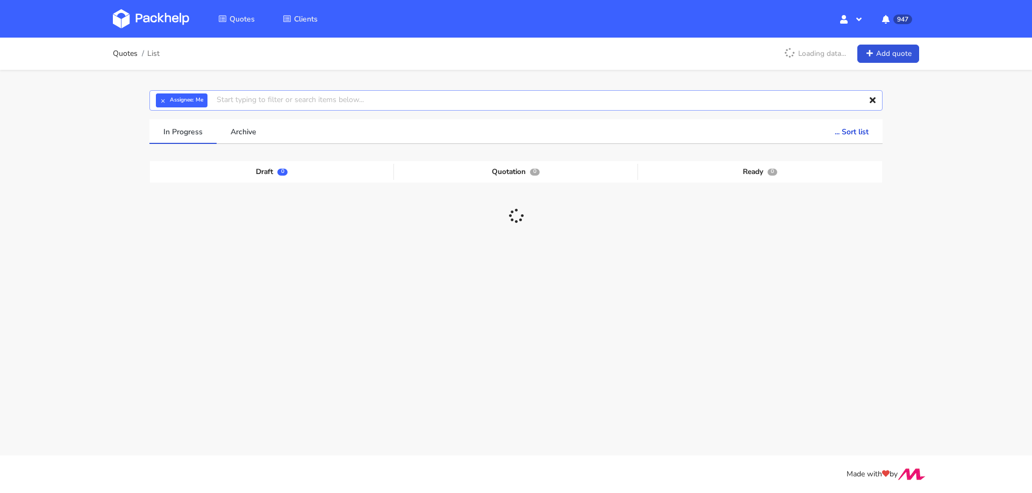
click at [510, 104] on input "text" at bounding box center [515, 100] width 733 height 20
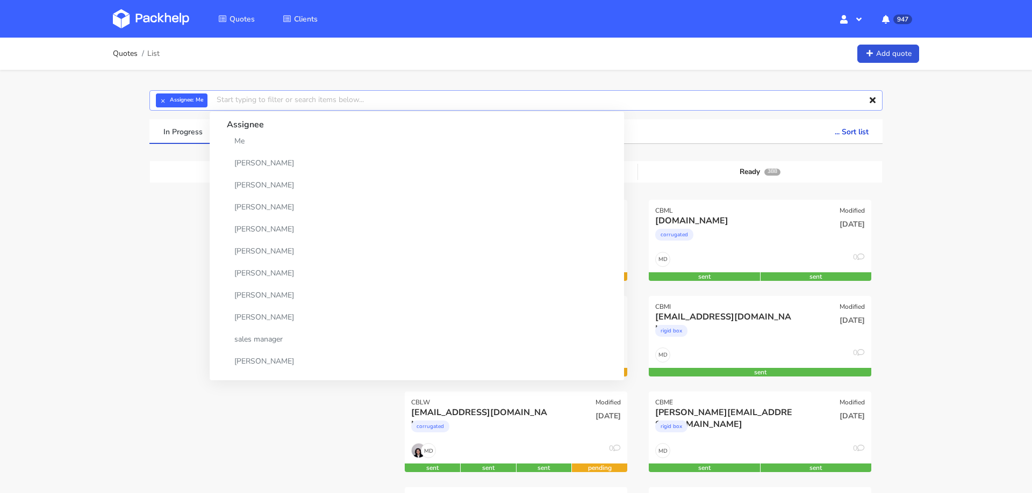
paste input "[URL][DOMAIN_NAME]"
type input "[URL][DOMAIN_NAME]"
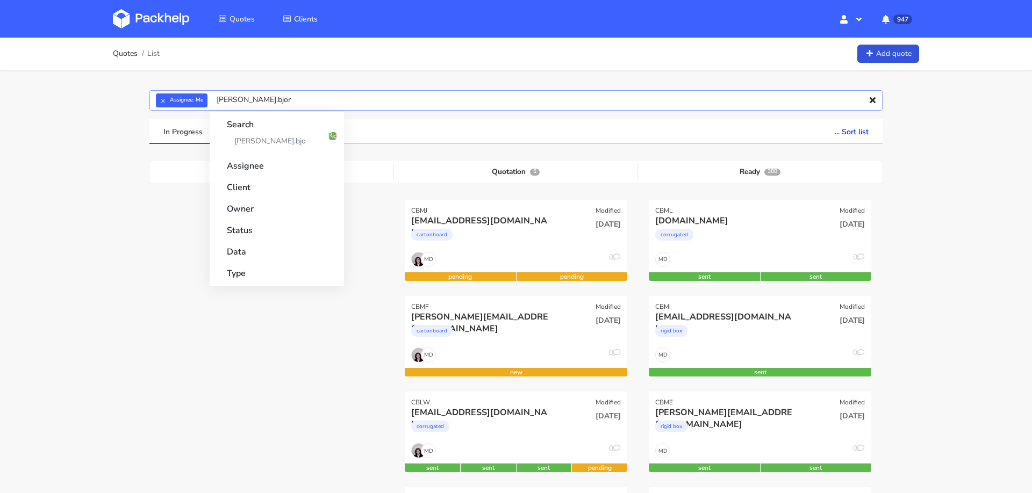
type input "[PERSON_NAME].[PERSON_NAME]"
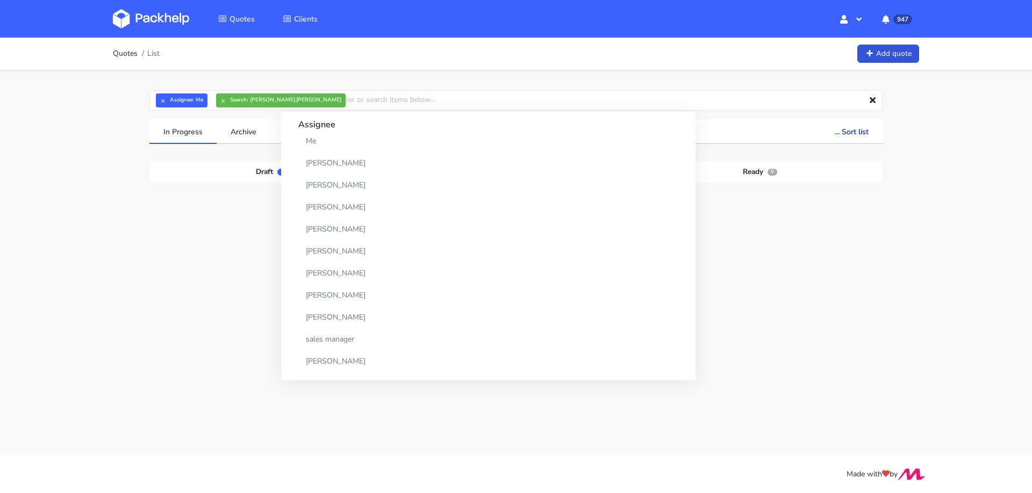
click at [217, 266] on div "Draft 0 Quotation 0 Ready 0" at bounding box center [515, 241] width 717 height 161
click at [326, 100] on input "text" at bounding box center [515, 100] width 733 height 20
paste input "[PERSON_NAME][EMAIL_ADDRESS][DOMAIN_NAME]"
type input "[PERSON_NAME][EMAIL_ADDRESS][DOMAIN_NAME]"
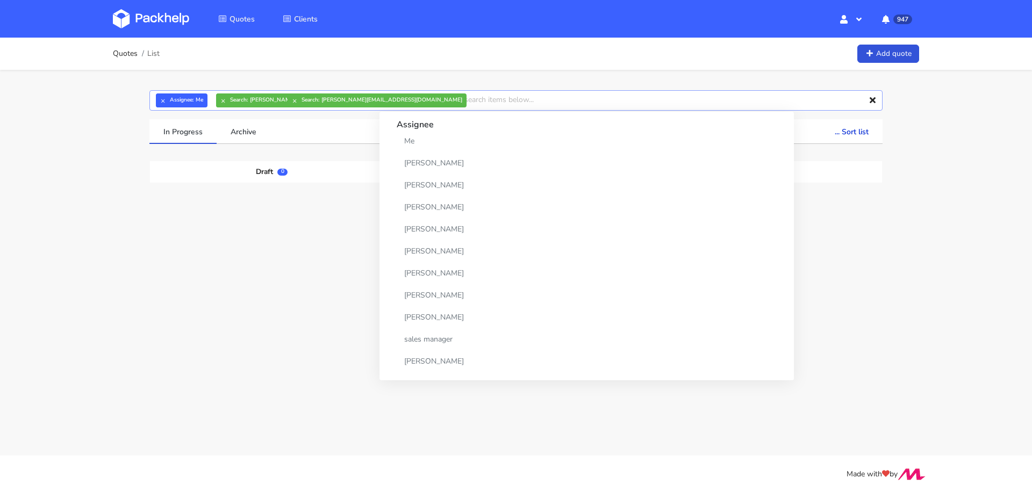
paste input "[PERSON_NAME][EMAIL_ADDRESS][DOMAIN_NAME]"
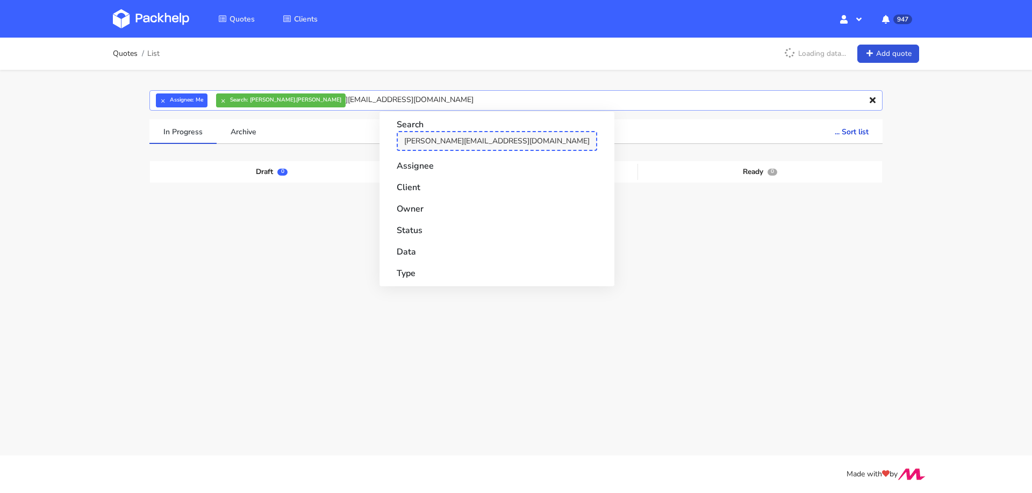
type input "[PERSON_NAME][EMAIL_ADDRESS][DOMAIN_NAME]"
click at [441, 142] on link "[PERSON_NAME][EMAIL_ADDRESS][DOMAIN_NAME]" at bounding box center [497, 141] width 200 height 20
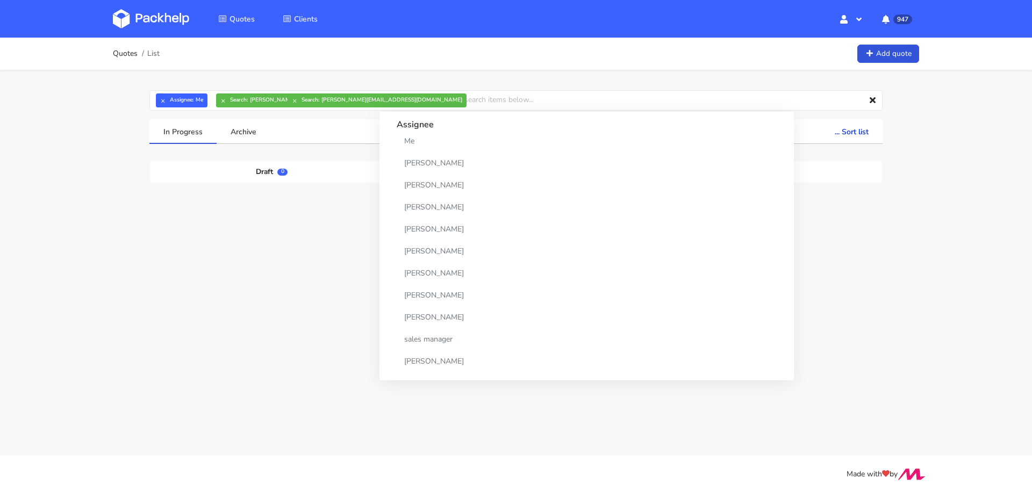
click at [934, 226] on div "Quotes List Add quote × Assignee: Me × Search: elva.bjork × Search: elva@akkura…" at bounding box center [516, 206] width 1032 height 336
click at [224, 102] on button "×" at bounding box center [223, 101] width 14 height 14
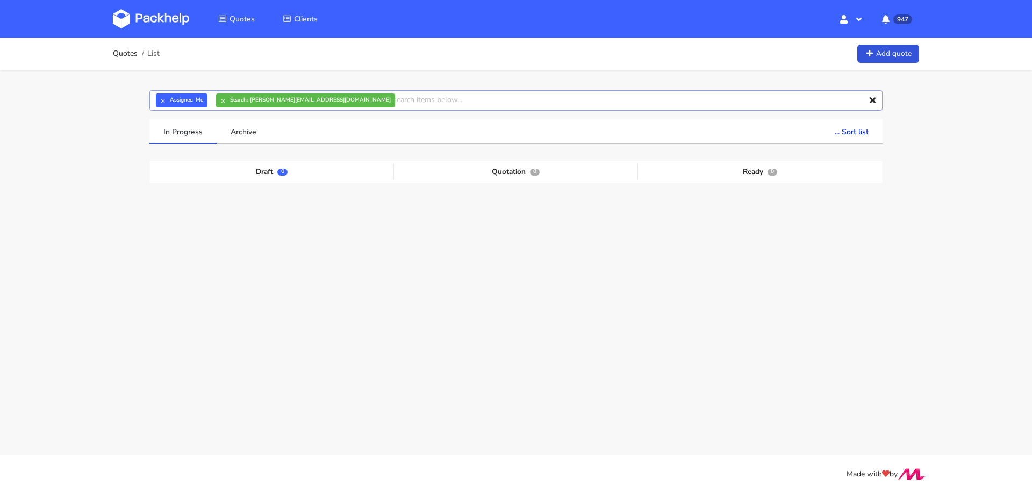
click at [334, 100] on input "text" at bounding box center [515, 100] width 733 height 20
paste input "[PERSON_NAME][EMAIL_ADDRESS][DOMAIN_NAME]"
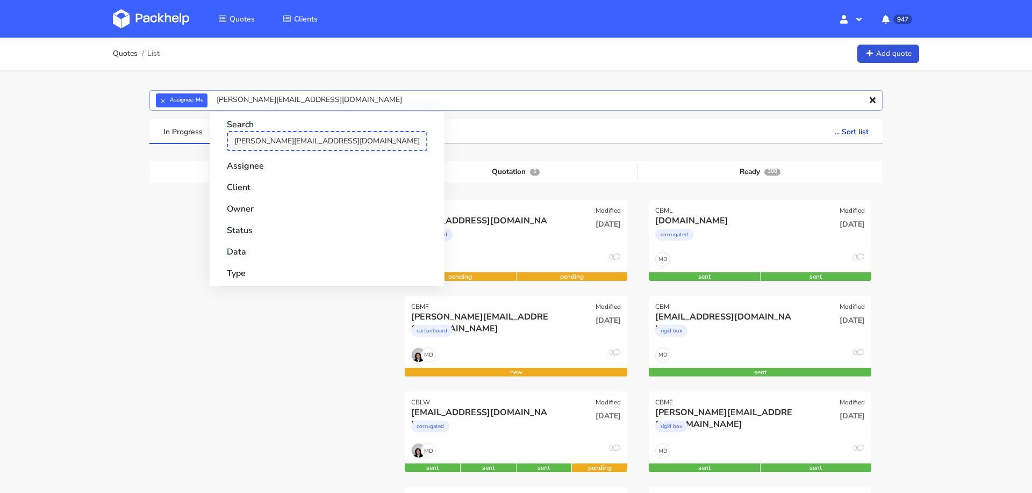
type input "[PERSON_NAME][EMAIL_ADDRESS][DOMAIN_NAME]"
click at [295, 142] on link "[PERSON_NAME][EMAIL_ADDRESS][DOMAIN_NAME]" at bounding box center [327, 141] width 200 height 20
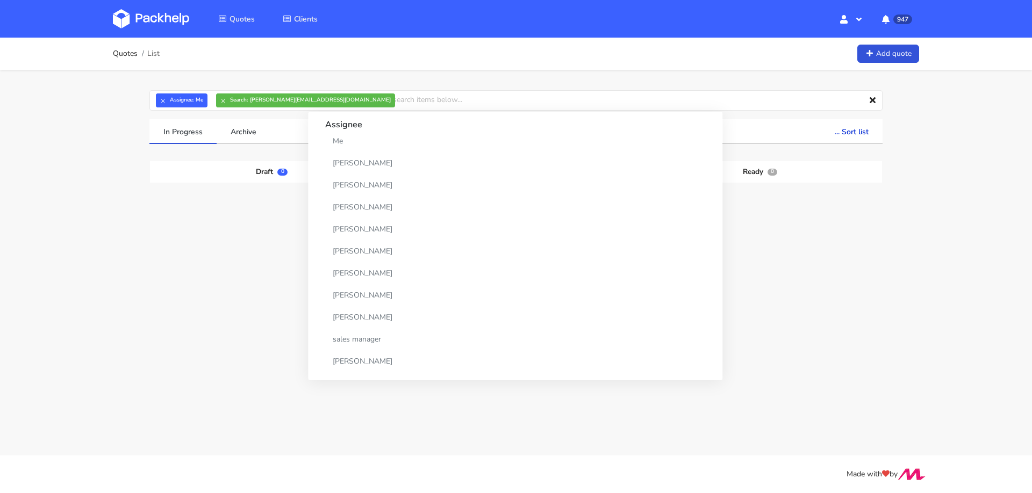
click at [146, 199] on div "In Progress Archive ... Sort list Last added From old to new Last updated Estim…" at bounding box center [516, 246] width 748 height 254
click at [400, 99] on input "text" at bounding box center [515, 100] width 733 height 20
type input "v"
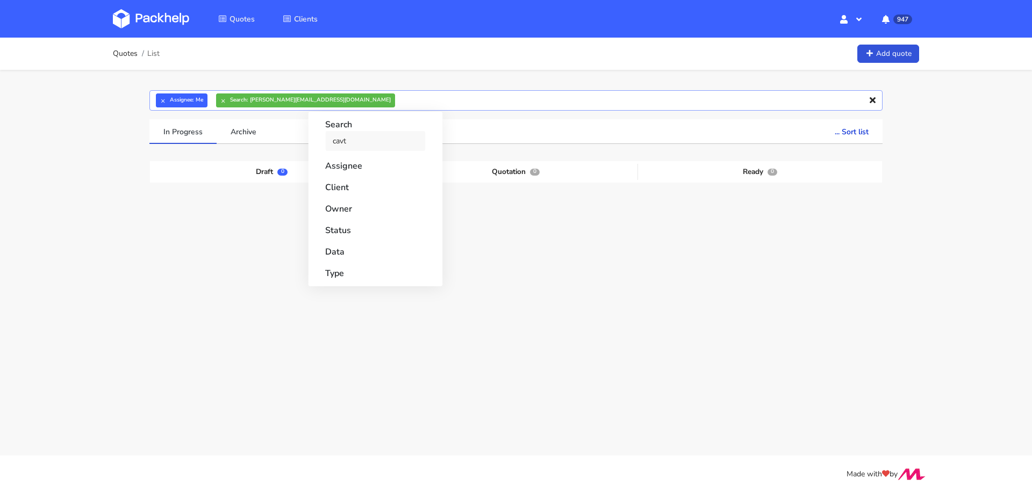
type input "cavt"
click at [345, 144] on link "cavt" at bounding box center [375, 141] width 100 height 20
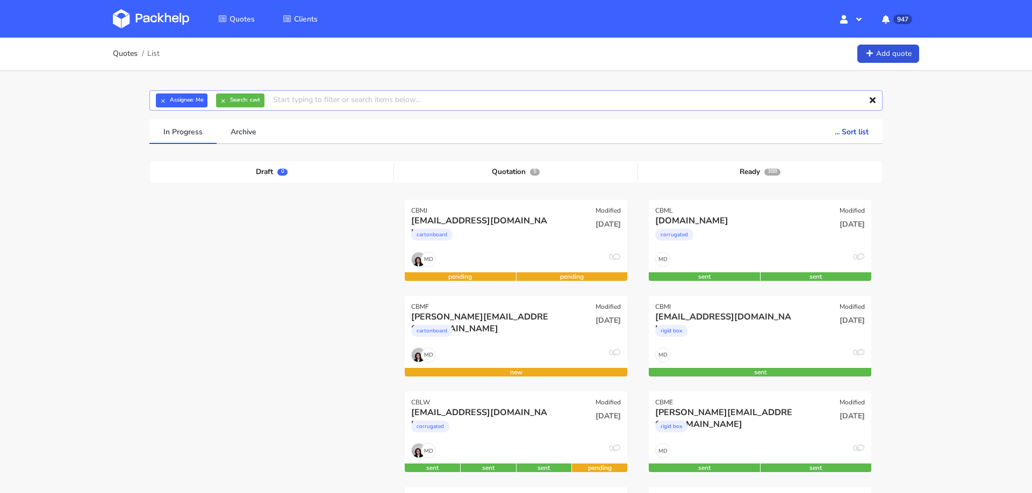
click at [515, 104] on input "text" at bounding box center [515, 100] width 733 height 20
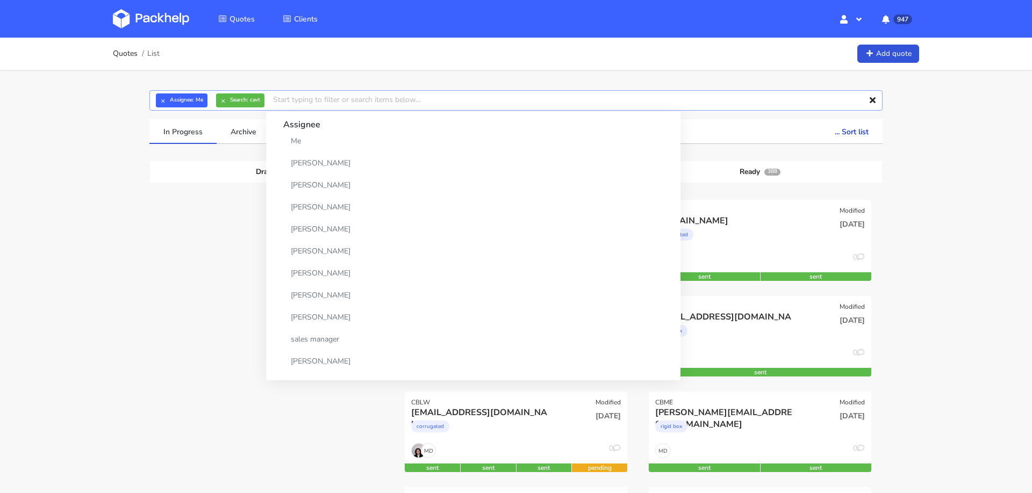
paste input "elva@akkuratstore.is"
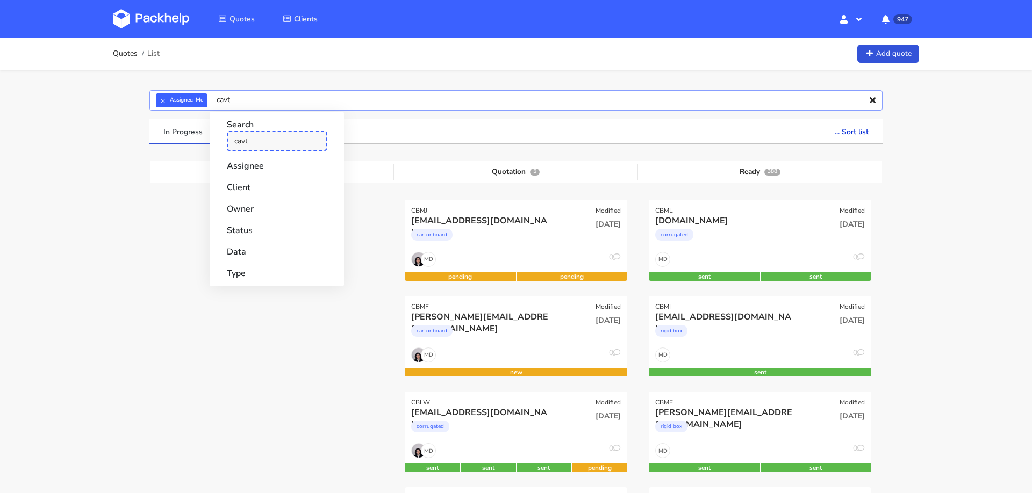
type input "cavt"
click at [311, 140] on link "cavt" at bounding box center [277, 141] width 100 height 20
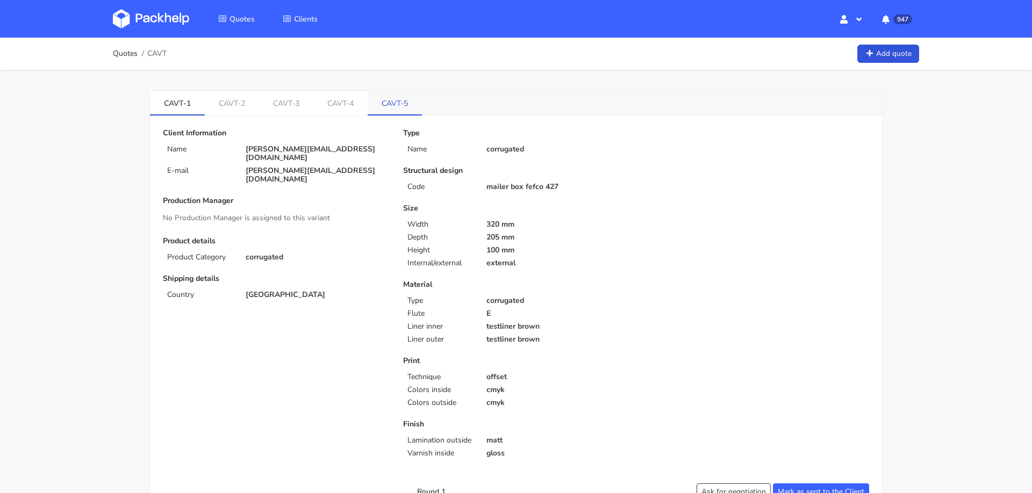
click at [374, 107] on link "CAVT-5" at bounding box center [395, 103] width 54 height 24
click at [329, 106] on link "CAVT-4" at bounding box center [341, 103] width 55 height 24
click at [392, 105] on link "CAVT-5" at bounding box center [396, 103] width 55 height 24
click at [339, 111] on link "CAVT-4" at bounding box center [341, 103] width 55 height 24
click at [372, 105] on link "CAVT-5" at bounding box center [396, 103] width 55 height 24
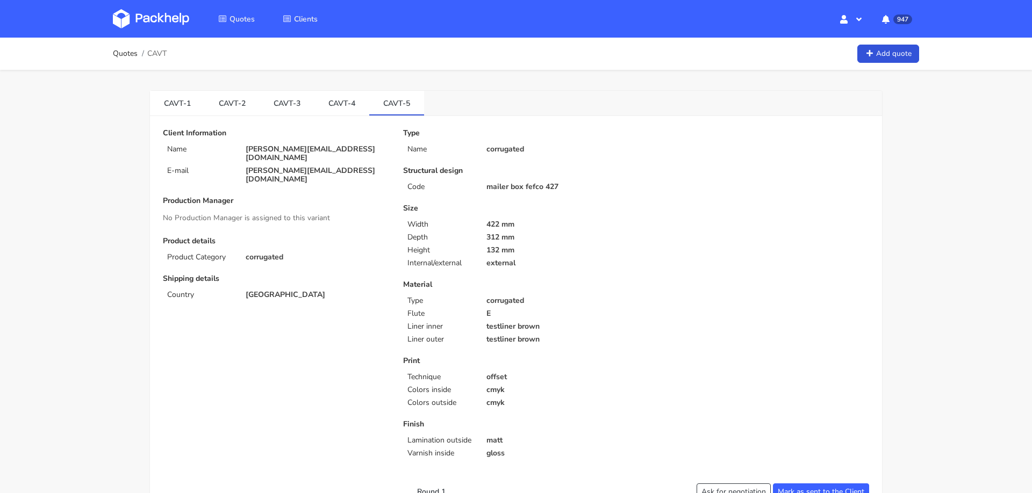
click at [279, 151] on p "[PERSON_NAME][EMAIL_ADDRESS][DOMAIN_NAME]" at bounding box center [317, 153] width 142 height 17
copy div "[PERSON_NAME][EMAIL_ADDRESS][DOMAIN_NAME]"
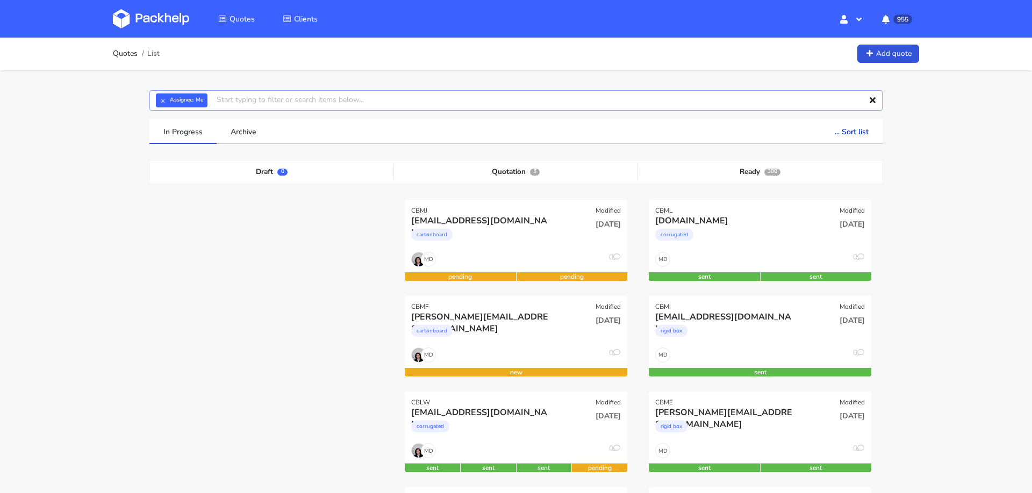
click at [519, 93] on input "text" at bounding box center [515, 100] width 733 height 20
type input "cavt"
click at [247, 145] on link "cavt" at bounding box center [277, 141] width 100 height 20
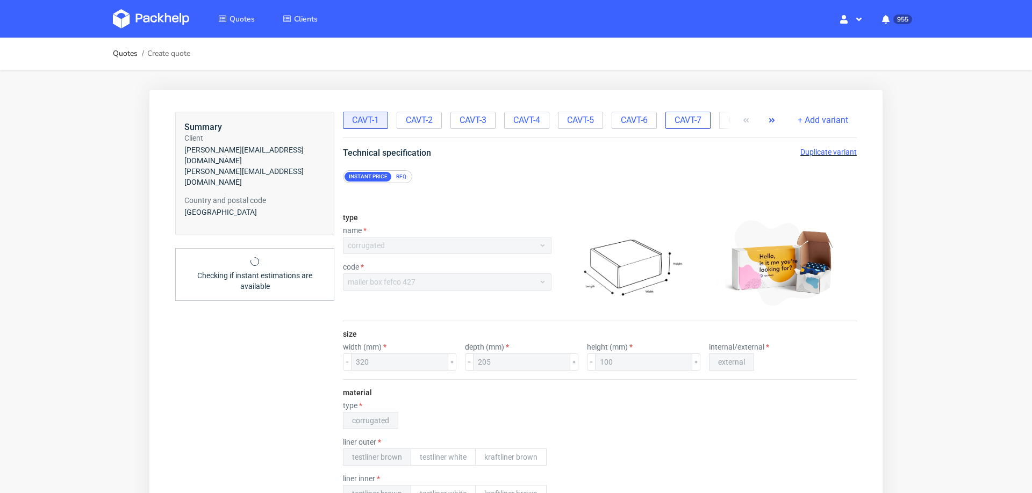
click at [681, 120] on span "CAVT-7" at bounding box center [688, 120] width 27 height 12
click at [769, 119] on use "button" at bounding box center [771, 120] width 5 height 4
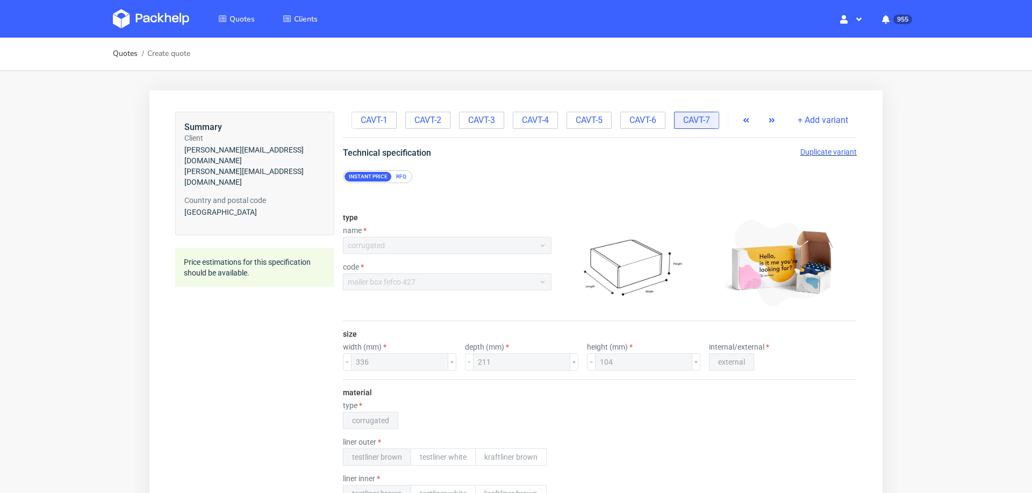
scroll to position [0, 81]
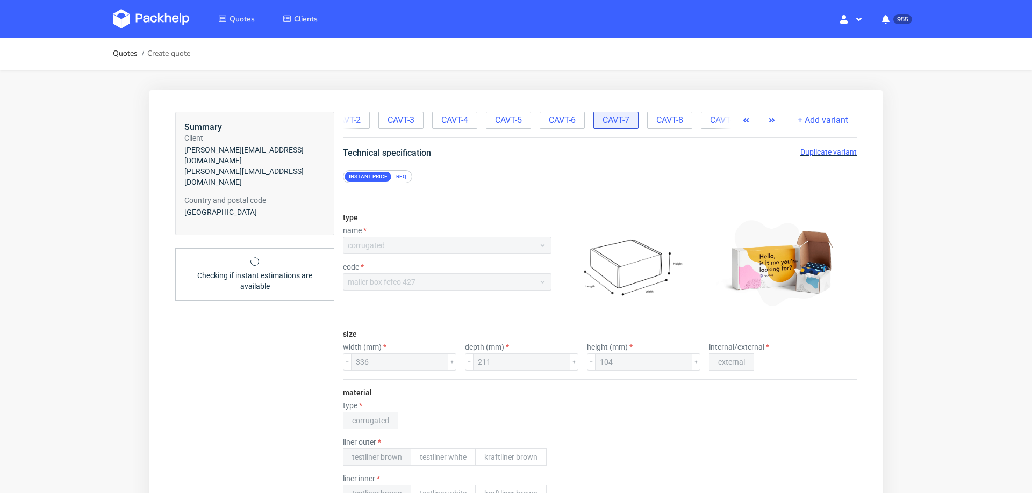
click at [682, 110] on div "CAVT-1 CAVT-2 CAVT-3 CAVT-4 CAVT-5 CAVT-6 CAVT-7 CAVT-8 CAVT-9 CAVT-10 CAVT-11 …" at bounding box center [537, 119] width 388 height 19
click at [677, 121] on span "CAVT-8" at bounding box center [669, 120] width 27 height 12
click at [622, 123] on span "CAVT-7" at bounding box center [616, 120] width 27 height 12
click at [669, 118] on span "CAVT-8" at bounding box center [669, 120] width 27 height 12
click at [768, 119] on icon "button" at bounding box center [772, 120] width 9 height 9
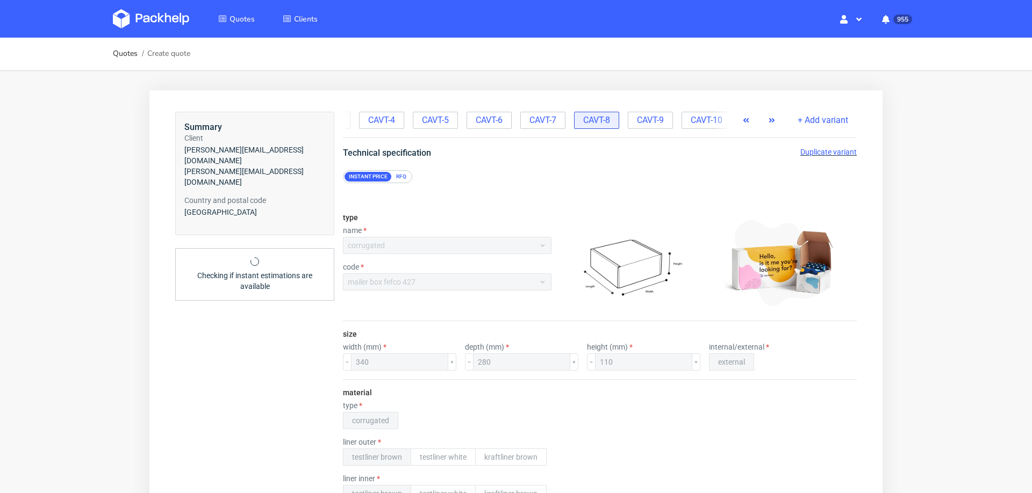
click at [768, 119] on icon "button" at bounding box center [772, 120] width 9 height 9
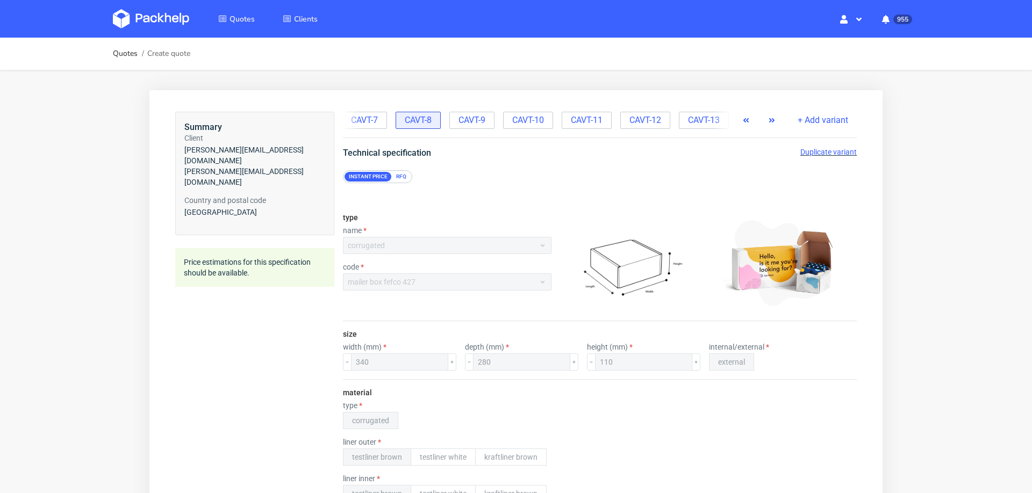
click at [768, 119] on icon "button" at bounding box center [772, 120] width 9 height 9
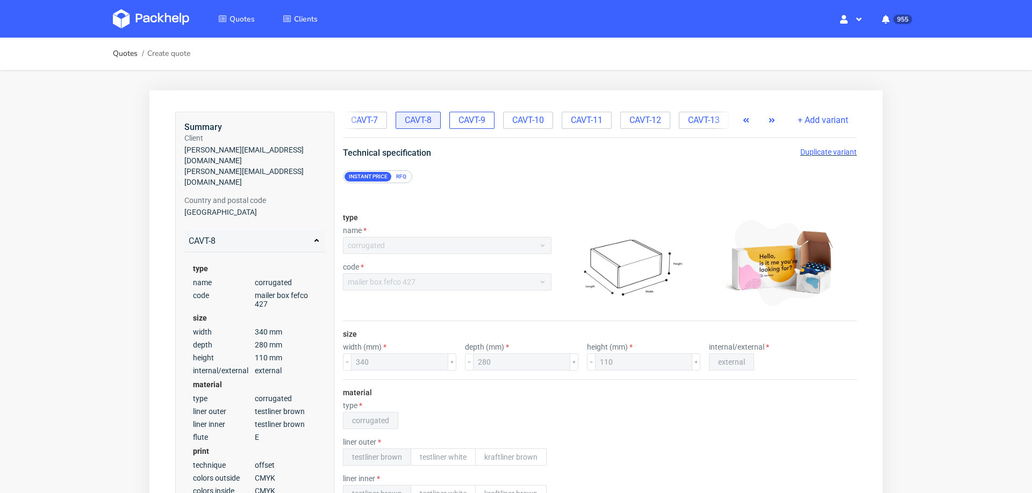
click at [458, 119] on span "CAVT-9" at bounding box center [471, 120] width 27 height 12
click at [525, 124] on span "CAVT-10" at bounding box center [528, 120] width 32 height 12
click at [588, 121] on span "CAVT-11" at bounding box center [587, 120] width 32 height 12
click at [637, 119] on span "CAVT-12" at bounding box center [645, 120] width 32 height 12
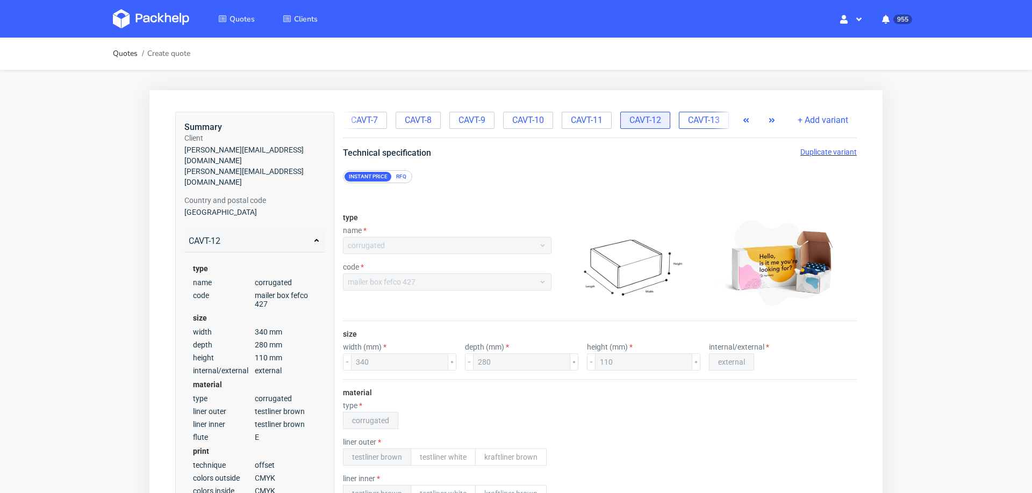
click at [693, 121] on span "CAVT-13" at bounding box center [704, 120] width 32 height 12
click at [765, 121] on button "button" at bounding box center [771, 120] width 17 height 17
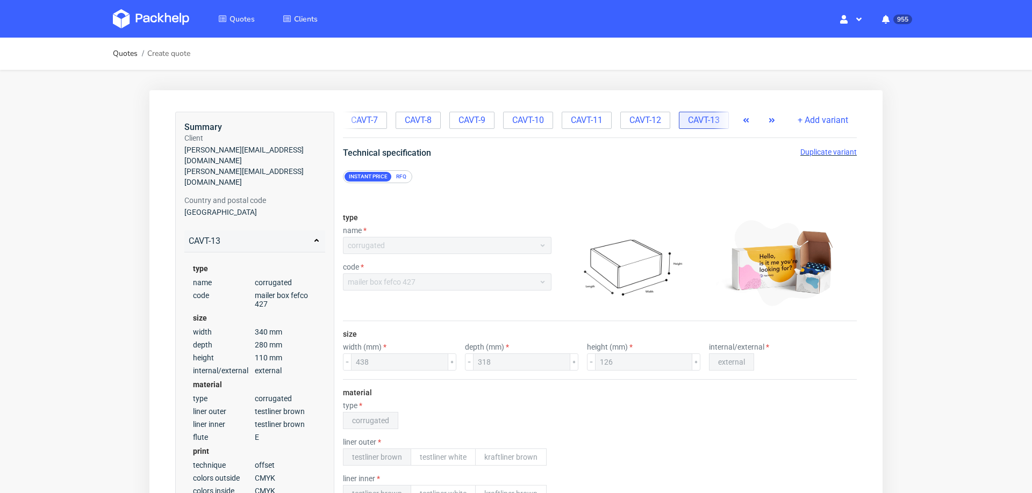
click at [765, 121] on button "button" at bounding box center [771, 120] width 17 height 17
click at [405, 124] on span "CAVT-8" at bounding box center [418, 120] width 27 height 12
click at [827, 154] on span "Duplicate variant" at bounding box center [828, 152] width 56 height 9
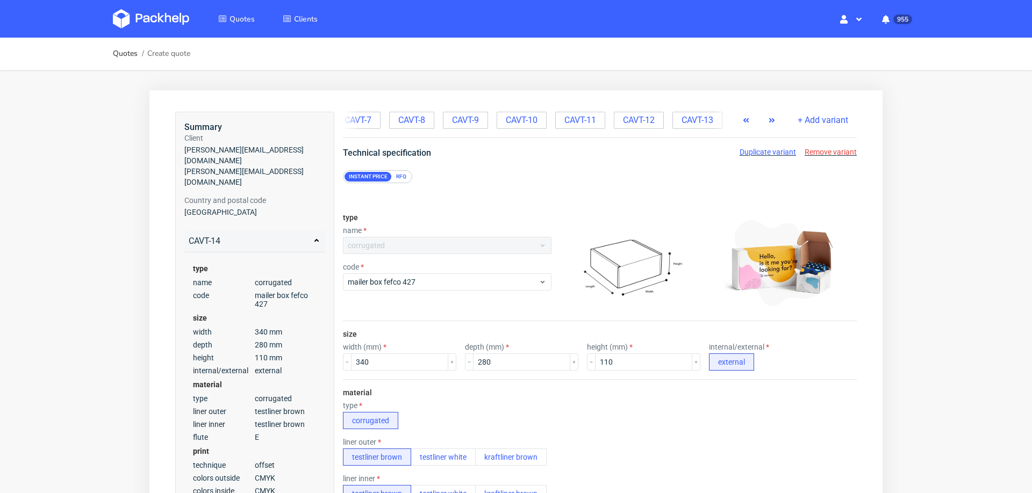
scroll to position [4, 0]
click at [413, 355] on input "340" at bounding box center [399, 362] width 97 height 17
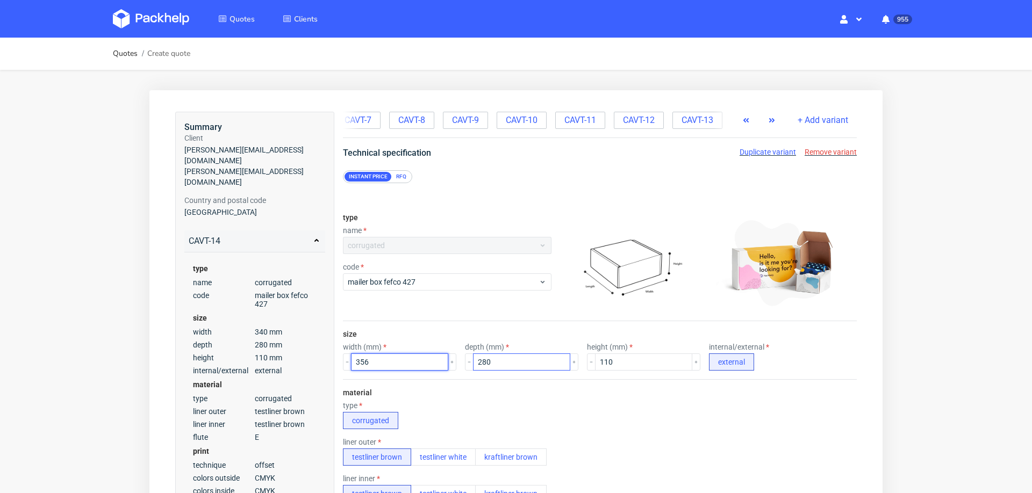
type input "356"
click at [490, 354] on input "280" at bounding box center [521, 362] width 97 height 17
click at [493, 364] on input "280" at bounding box center [521, 362] width 97 height 17
type input "286"
click at [606, 384] on div "material type corrugated liner outer testliner brown testliner white kraftliner…" at bounding box center [600, 502] width 514 height 246
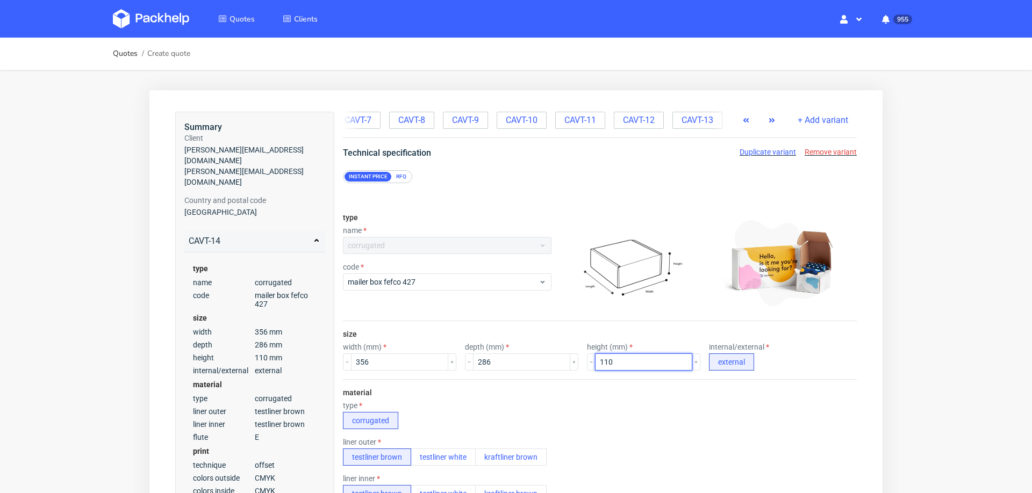
click at [627, 355] on input "110" at bounding box center [643, 362] width 97 height 17
type input "114"
click at [654, 424] on div "type corrugated" at bounding box center [600, 415] width 514 height 28
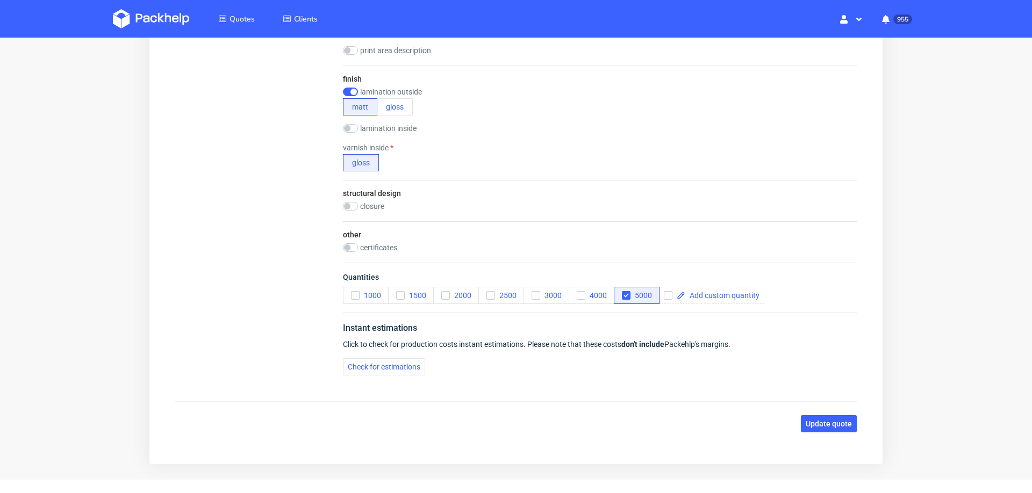
scroll to position [698, 0]
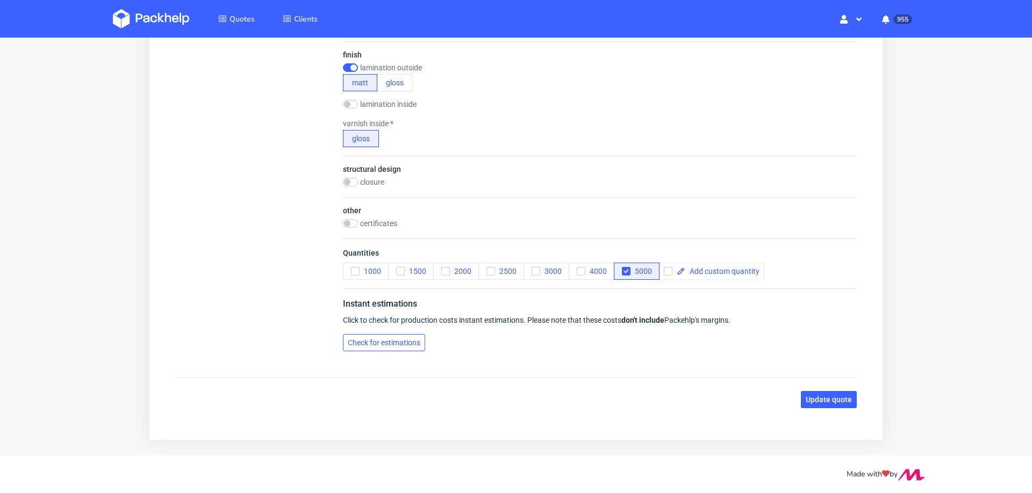
click at [392, 341] on span "Check for estimations" at bounding box center [384, 343] width 73 height 8
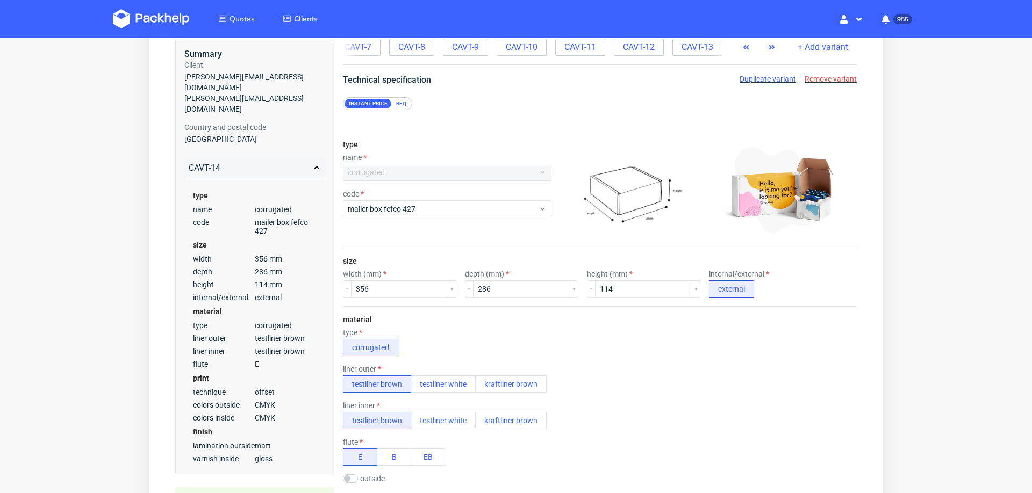
scroll to position [0, 0]
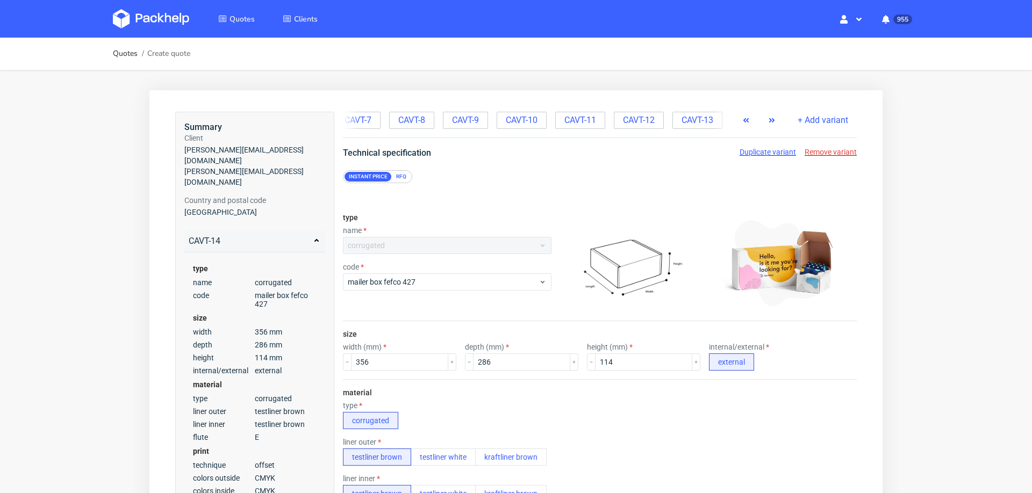
click at [740, 154] on span "Duplicate variant" at bounding box center [768, 152] width 56 height 9
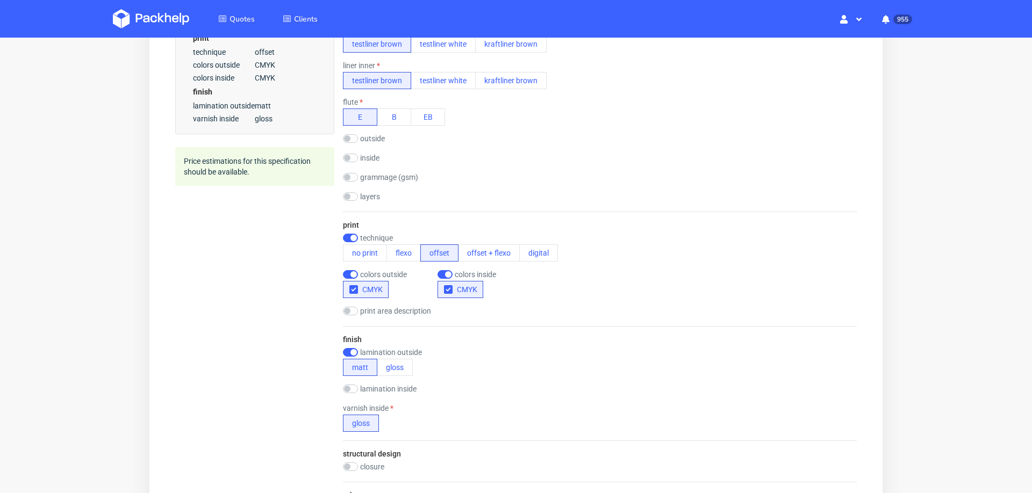
scroll to position [412, 0]
click at [352, 390] on input "checkbox" at bounding box center [350, 390] width 15 height 9
checkbox input "true"
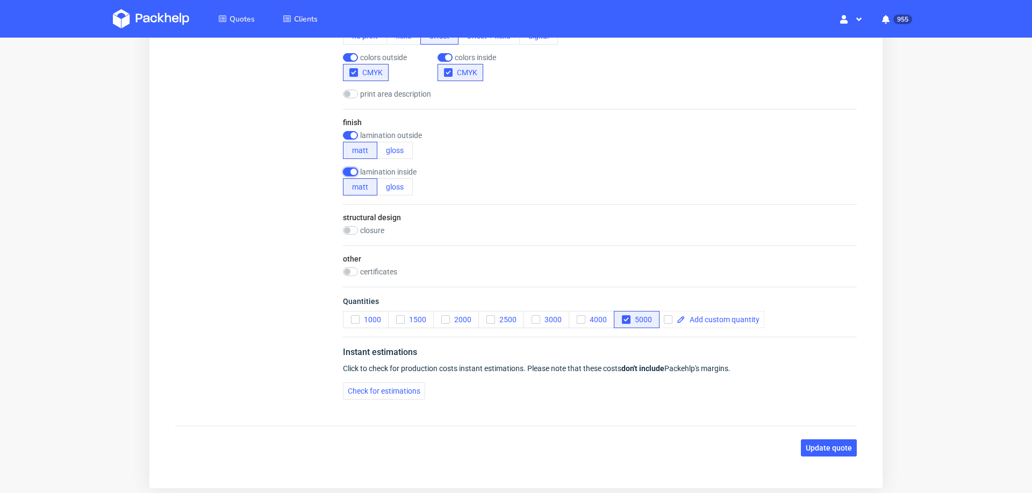
scroll to position [648, 0]
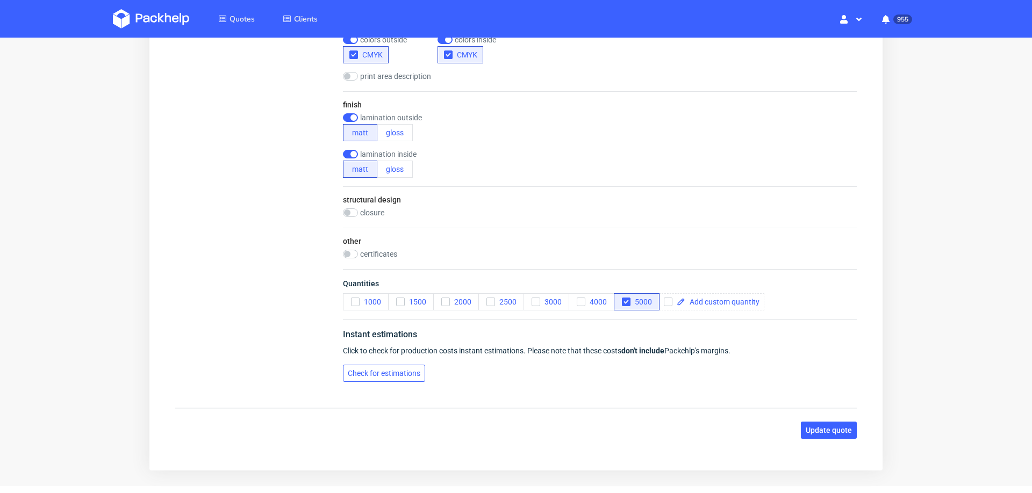
click at [382, 370] on span "Check for estimations" at bounding box center [384, 374] width 73 height 8
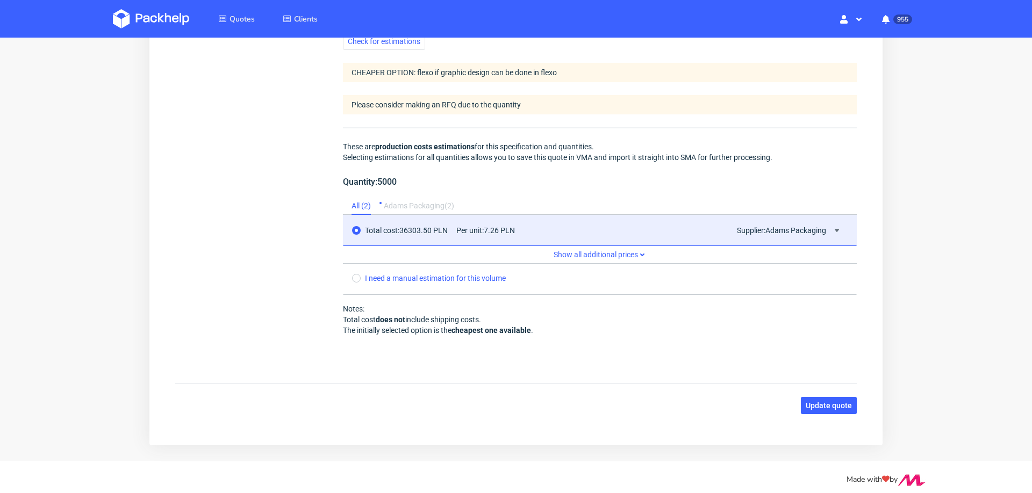
scroll to position [985, 0]
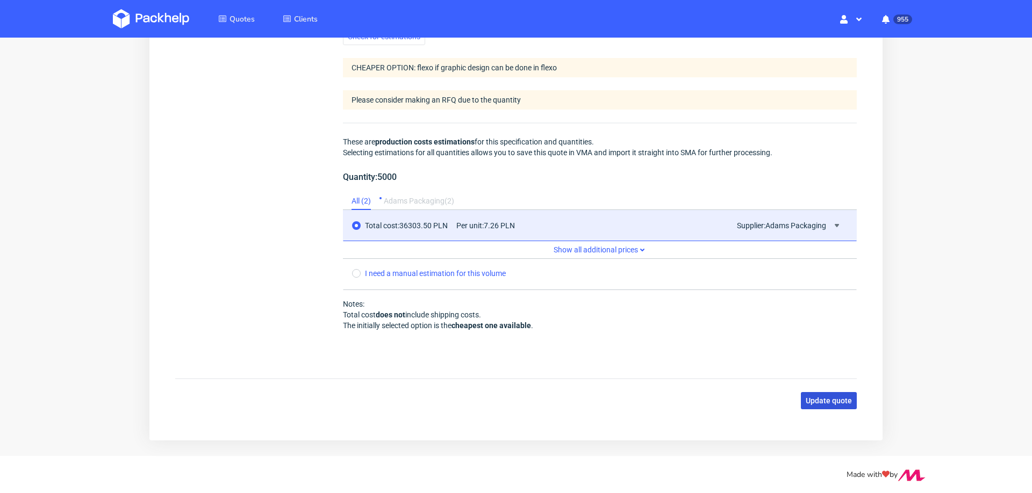
click at [833, 397] on span "Update quote" at bounding box center [829, 401] width 46 height 8
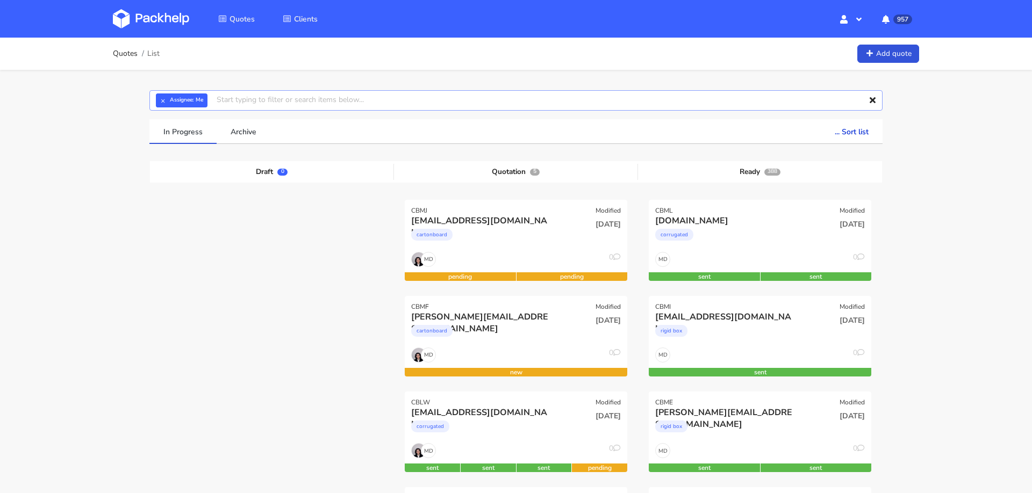
click at [459, 104] on input "text" at bounding box center [515, 100] width 733 height 20
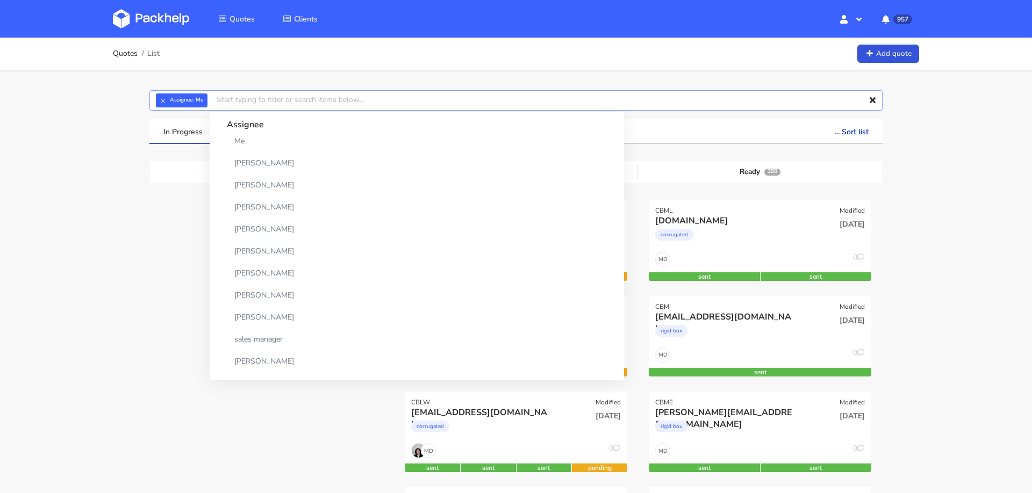
paste input "nicolas.gold@sheyn.at"
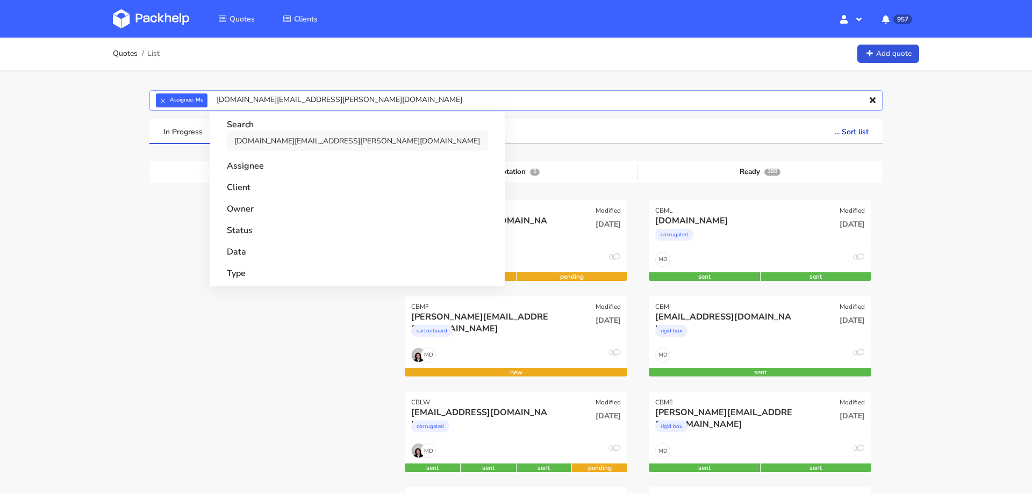
type input "nicolas.gold@sheyn.at"
click at [300, 141] on link "nicolas.gold@sheyn.at" at bounding box center [357, 141] width 261 height 20
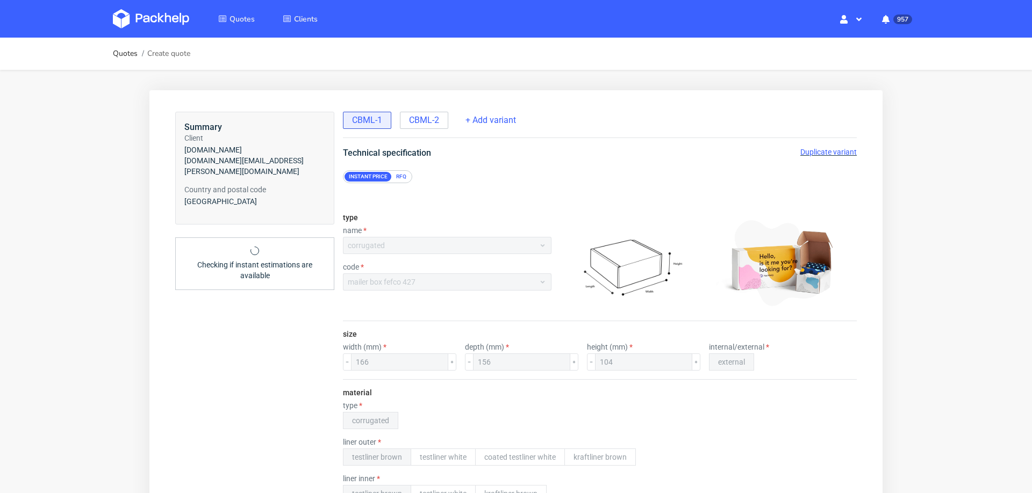
click at [806, 152] on span "Duplicate variant" at bounding box center [828, 152] width 56 height 9
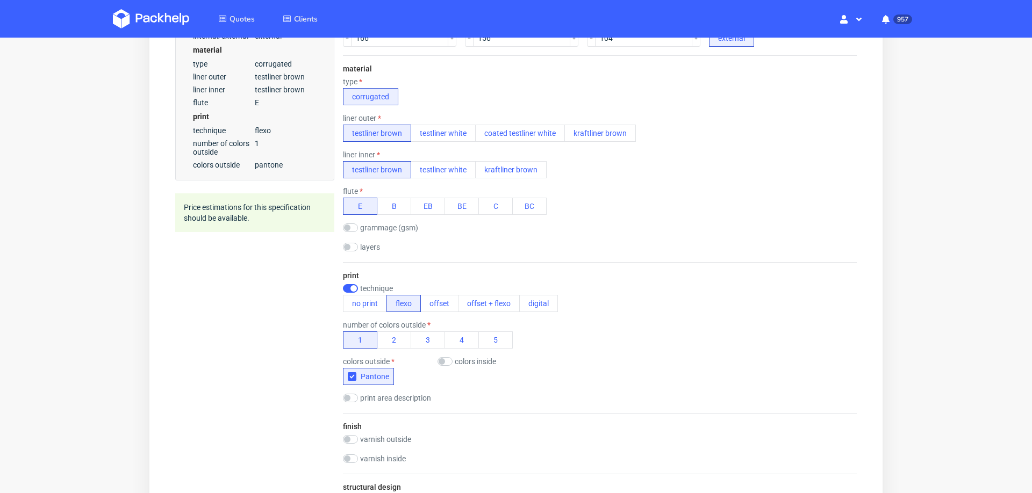
scroll to position [513, 0]
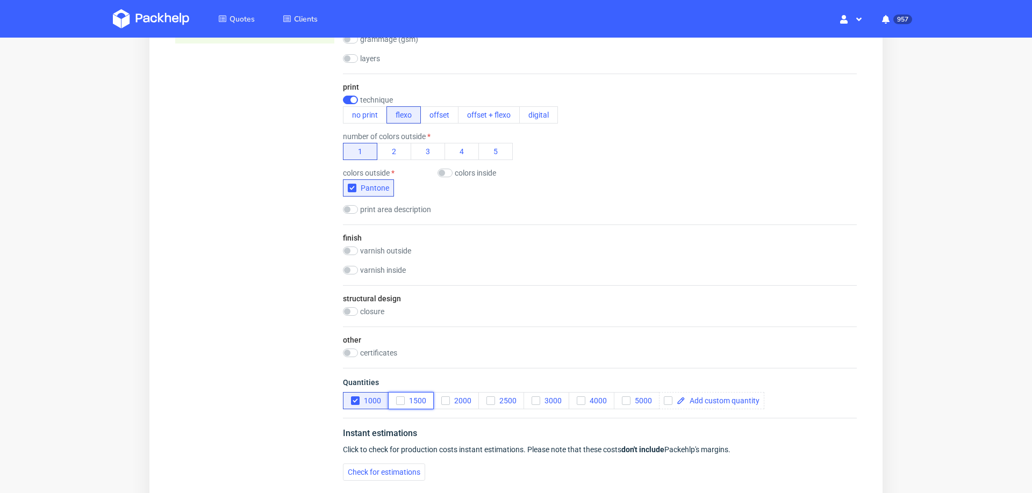
click at [396, 397] on div "button" at bounding box center [400, 401] width 9 height 9
click at [347, 395] on button "1000" at bounding box center [366, 400] width 46 height 17
click at [354, 469] on span "Check for estimations" at bounding box center [384, 473] width 73 height 8
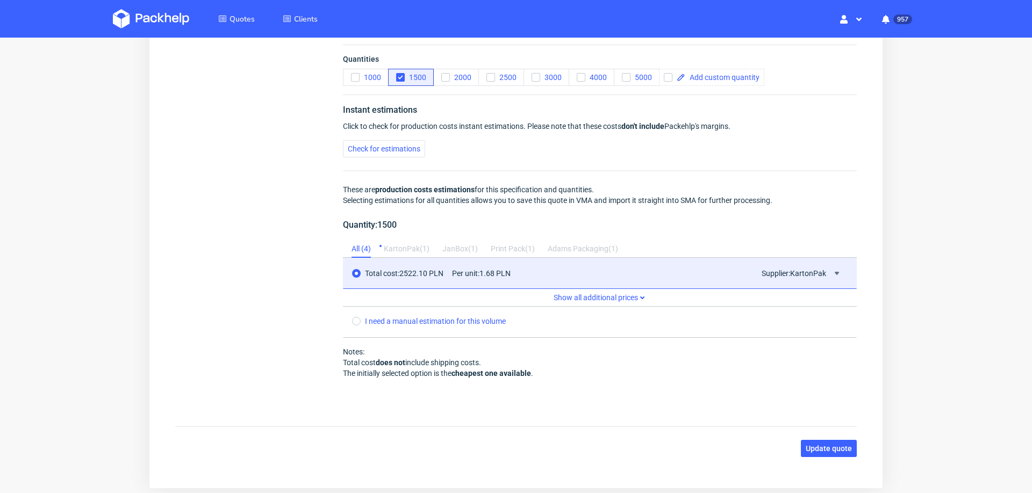
scroll to position [885, 0]
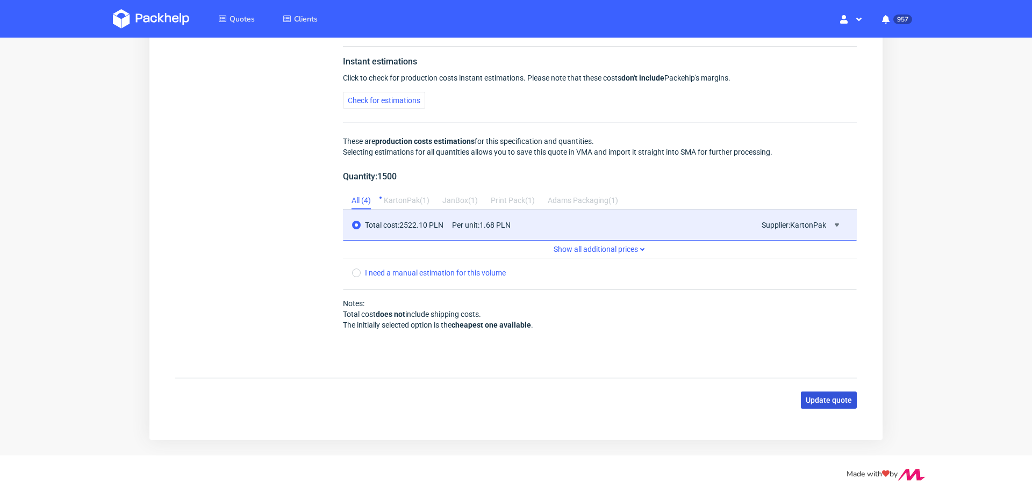
click at [820, 397] on span "Update quote" at bounding box center [829, 401] width 46 height 8
click at [830, 225] on button at bounding box center [836, 225] width 13 height 13
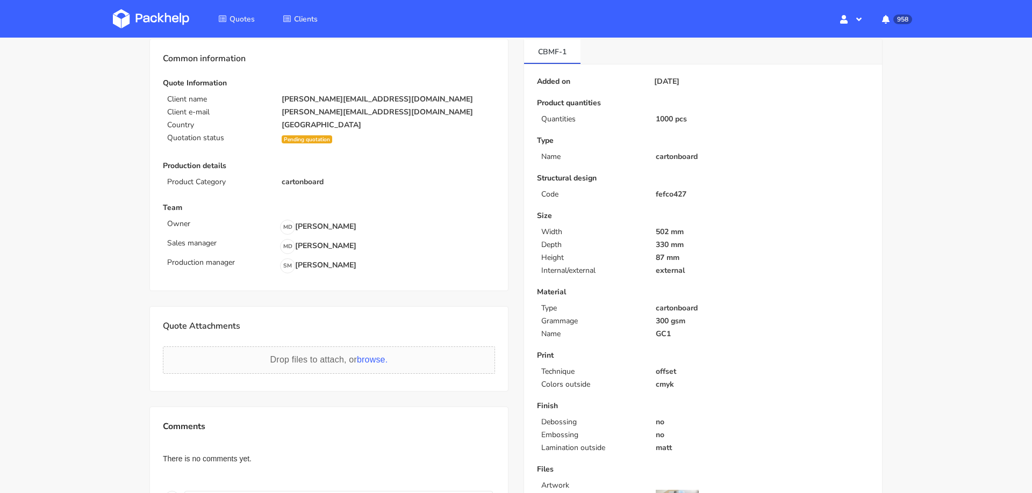
scroll to position [47, 0]
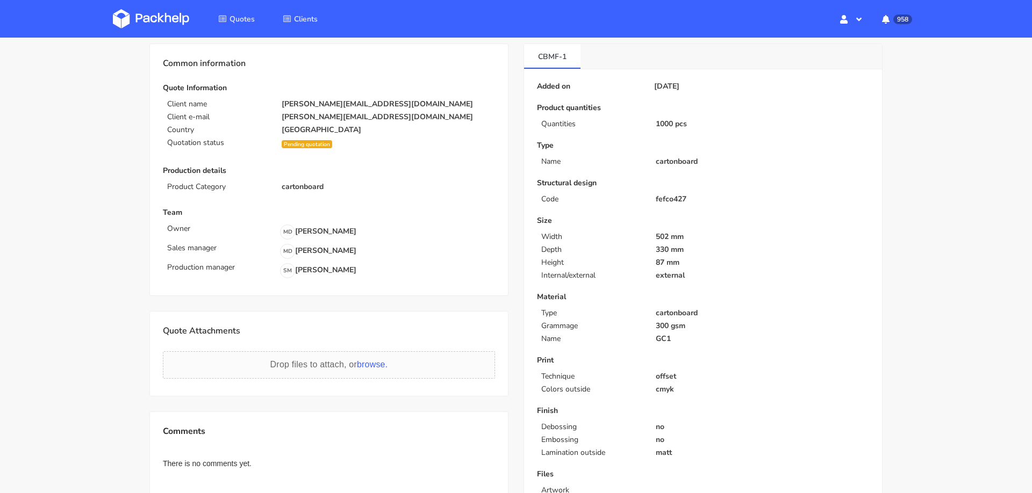
click at [334, 106] on p "[PERSON_NAME][EMAIL_ADDRESS][DOMAIN_NAME]" at bounding box center [388, 104] width 213 height 9
copy div "[PERSON_NAME][EMAIL_ADDRESS][DOMAIN_NAME]"
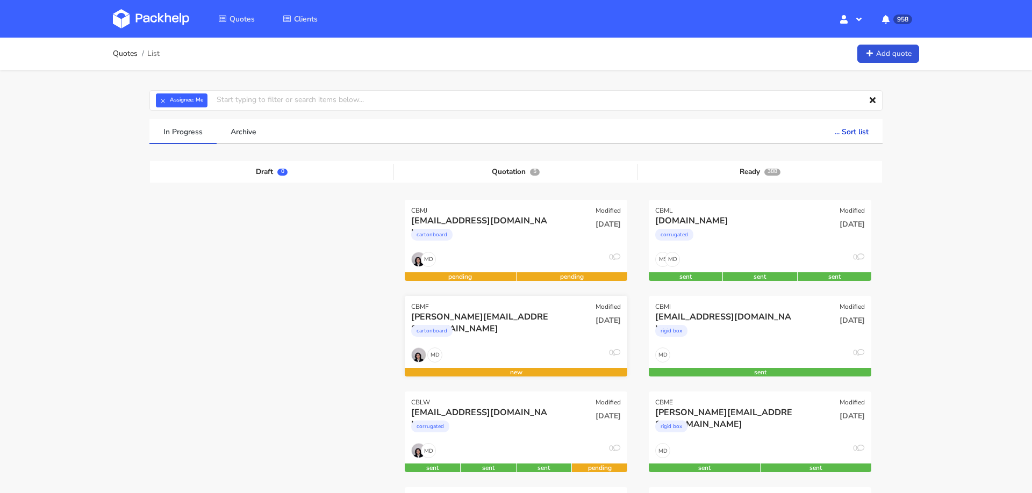
click at [480, 355] on div "MD 0" at bounding box center [516, 358] width 223 height 20
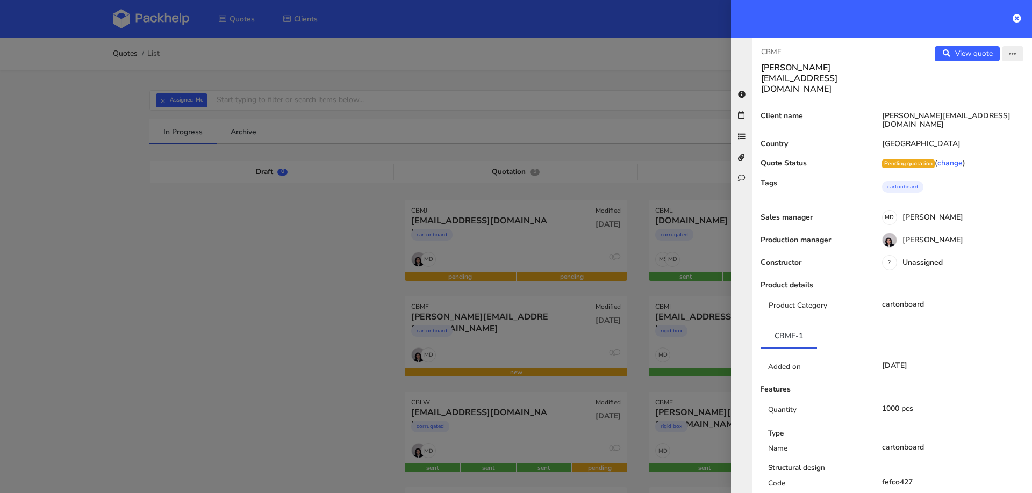
click at [1020, 52] on button "button" at bounding box center [1012, 53] width 21 height 15
click at [978, 75] on link "Edit quote" at bounding box center [977, 76] width 95 height 18
click at [921, 112] on div "[PERSON_NAME][EMAIL_ADDRESS][DOMAIN_NAME]" at bounding box center [950, 120] width 163 height 17
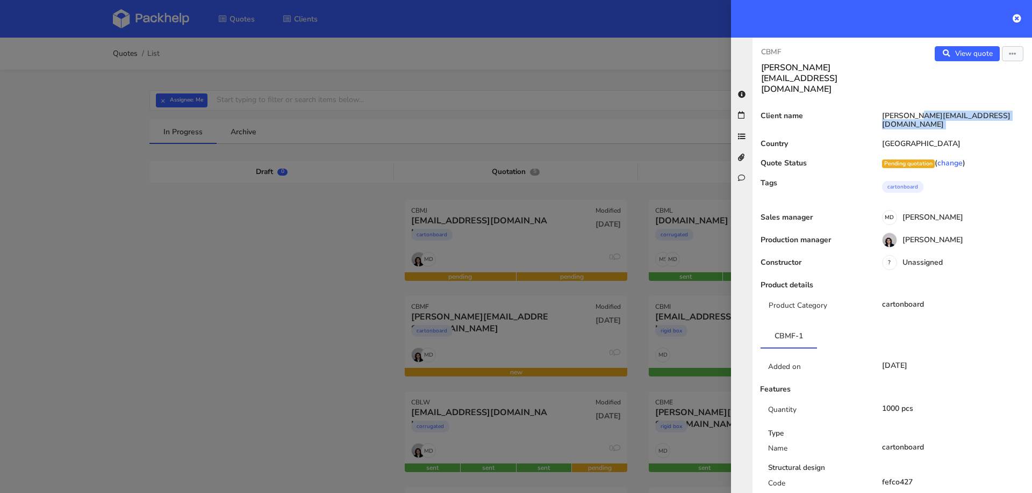
copy div "[PERSON_NAME][EMAIL_ADDRESS][DOMAIN_NAME]"
click at [570, 116] on div at bounding box center [516, 246] width 1032 height 493
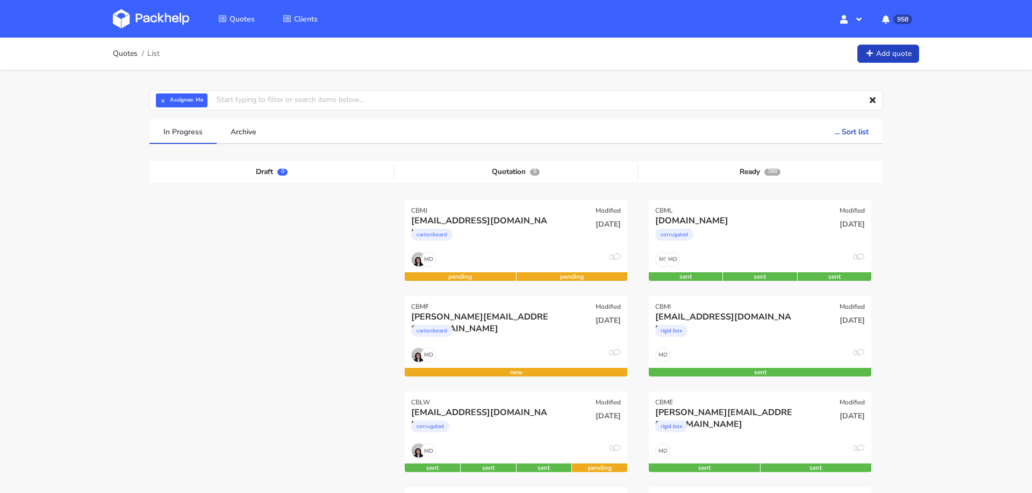
click at [888, 57] on link "Add quote" at bounding box center [888, 54] width 62 height 19
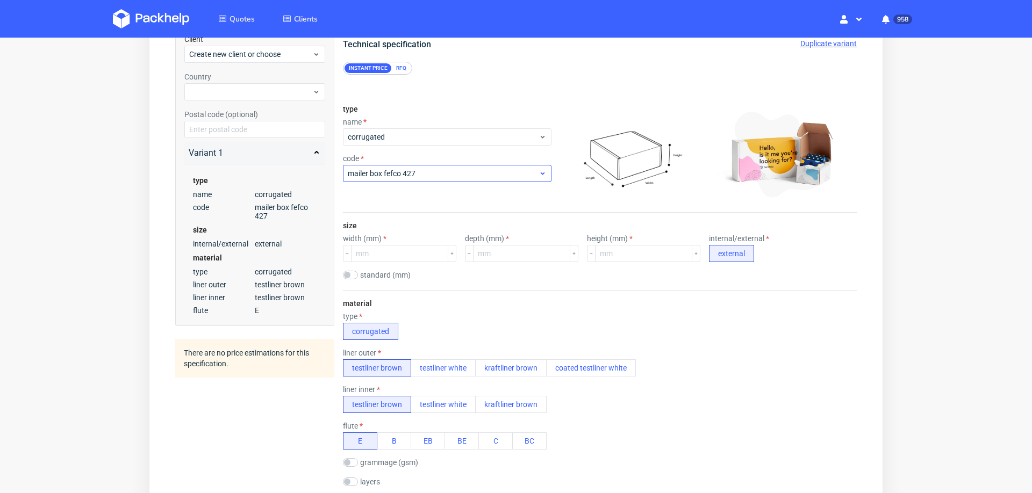
scroll to position [121, 0]
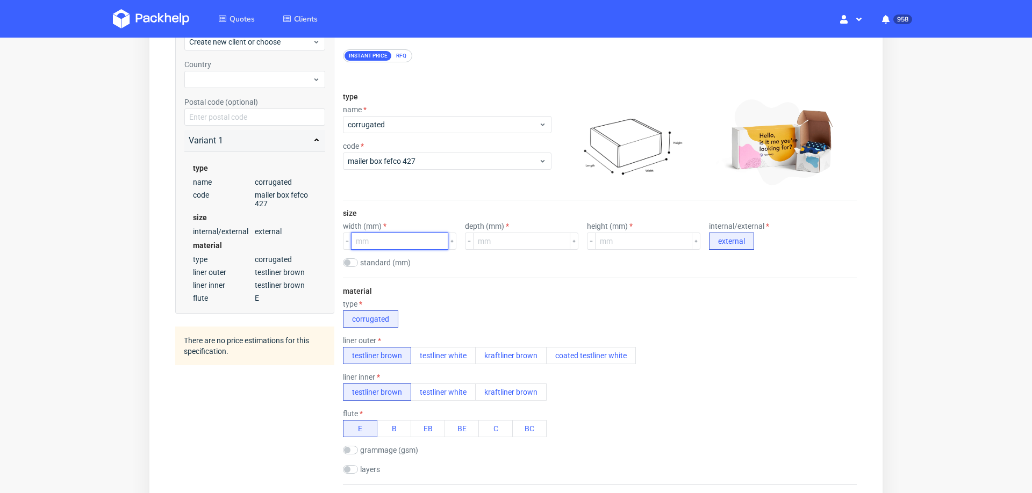
click at [392, 235] on input "number" at bounding box center [399, 241] width 97 height 17
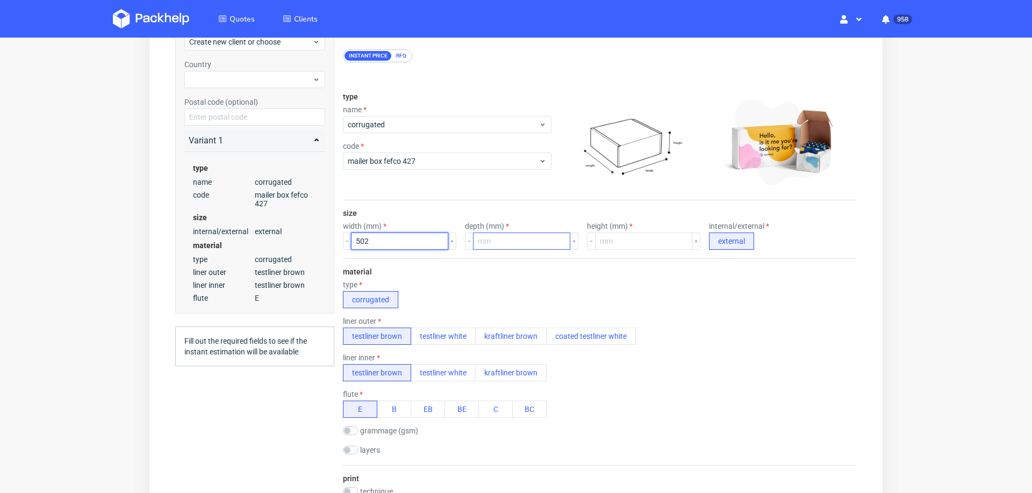
type input "502"
click at [487, 243] on input "number" at bounding box center [521, 241] width 97 height 17
type input "2"
type input "330"
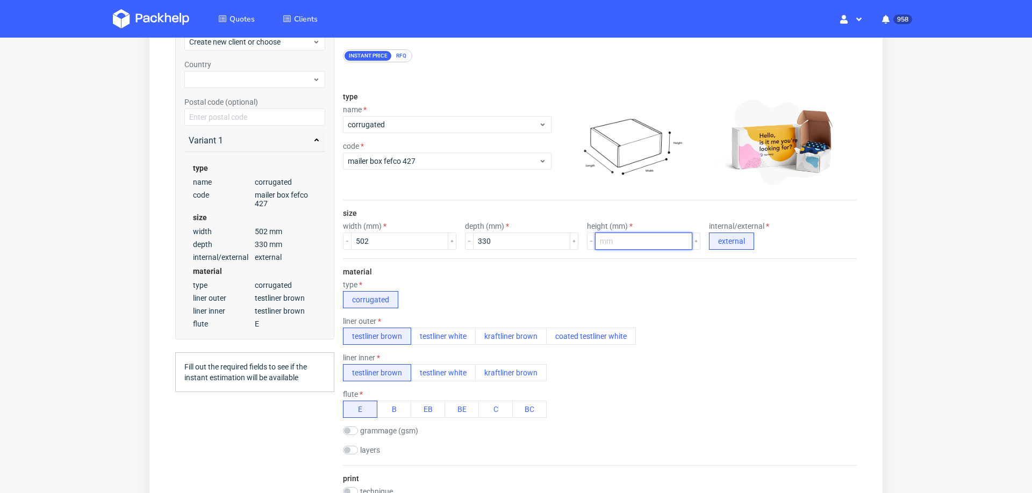
click at [600, 236] on input "number" at bounding box center [643, 241] width 97 height 17
type input "87"
click at [660, 326] on div "liner outer testliner brown testliner white kraftliner brown coated testliner w…" at bounding box center [600, 331] width 514 height 28
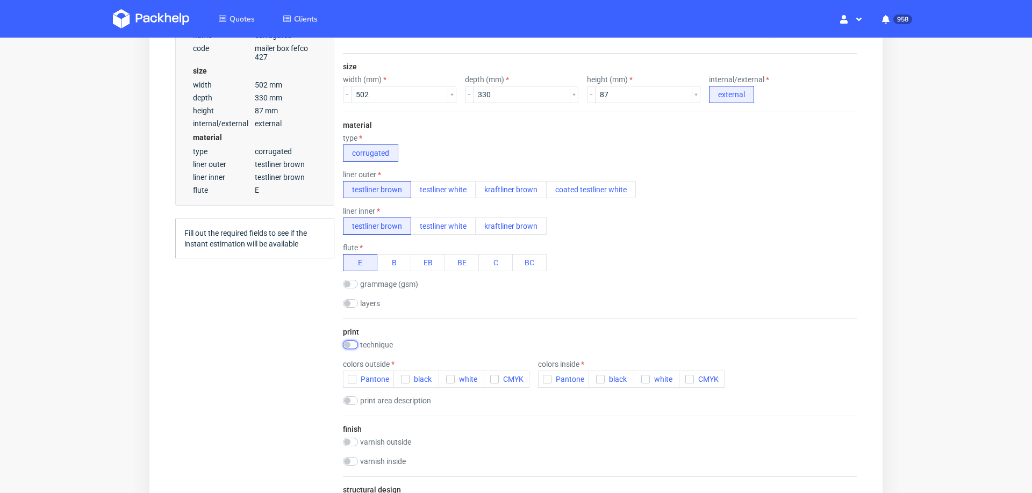
click at [350, 341] on input "checkbox" at bounding box center [350, 345] width 15 height 9
checkbox input "true"
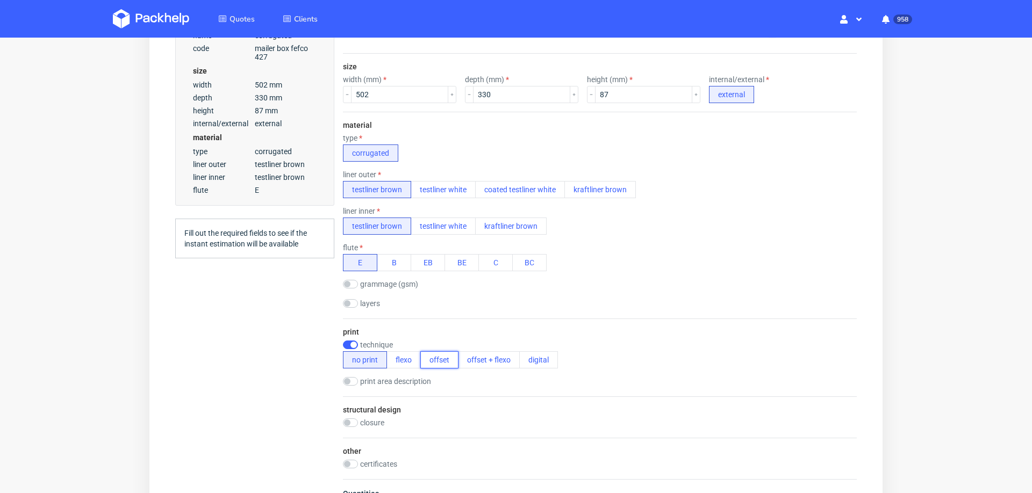
click at [438, 357] on button "offset" at bounding box center [439, 360] width 38 height 17
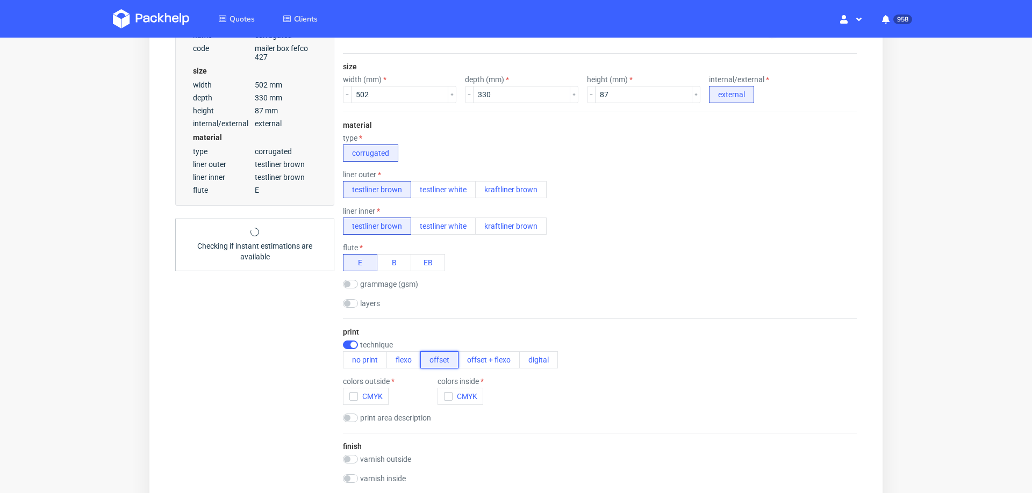
scroll to position [4, 0]
click at [352, 388] on button "CMYK" at bounding box center [366, 396] width 46 height 17
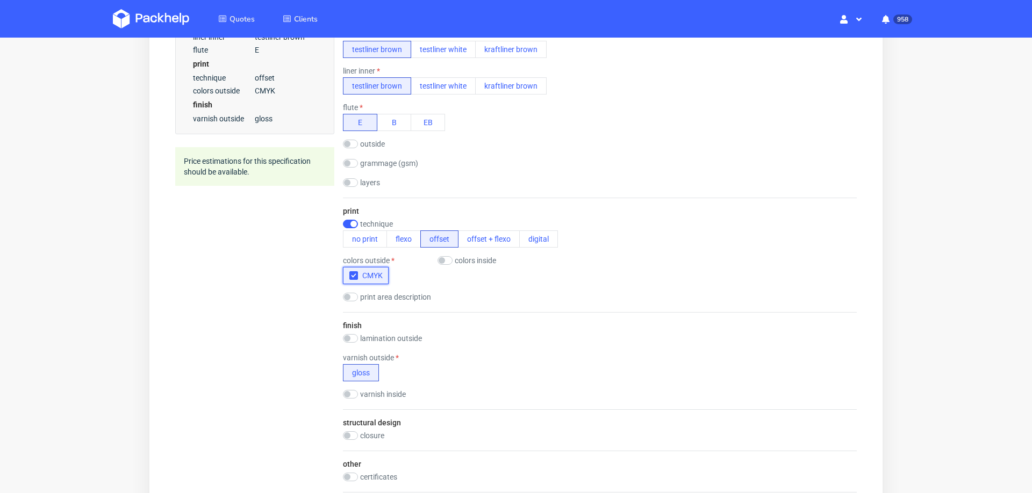
scroll to position [508, 0]
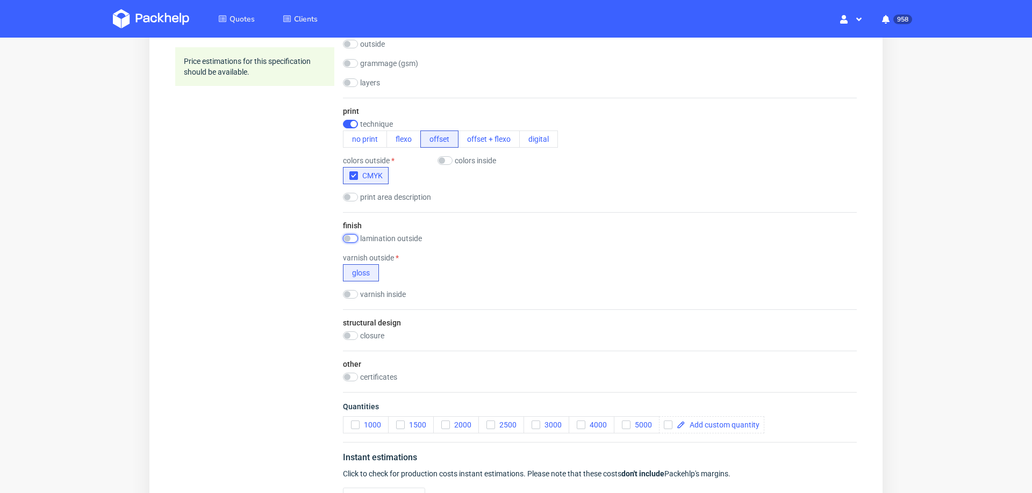
click at [353, 234] on input "checkbox" at bounding box center [350, 238] width 15 height 9
checkbox input "true"
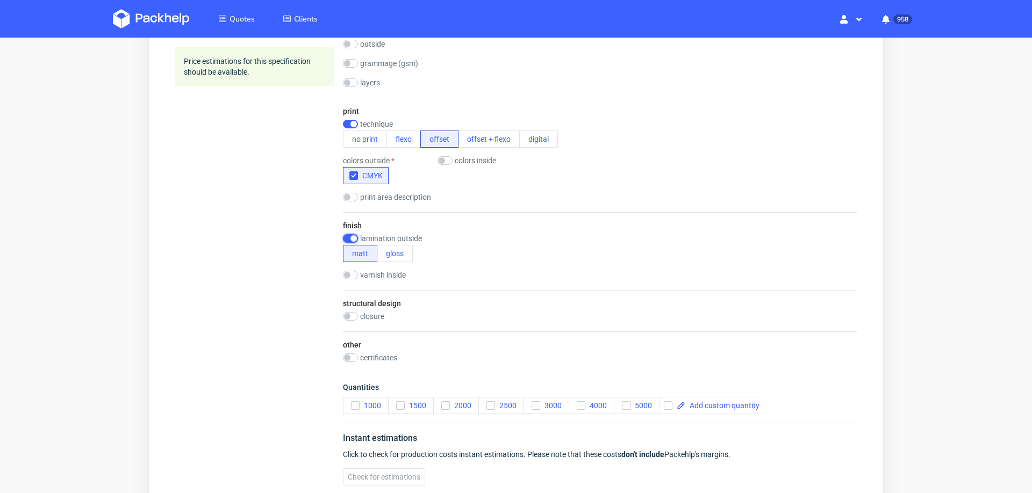
scroll to position [0, 0]
click at [357, 405] on icon "button" at bounding box center [356, 406] width 8 height 8
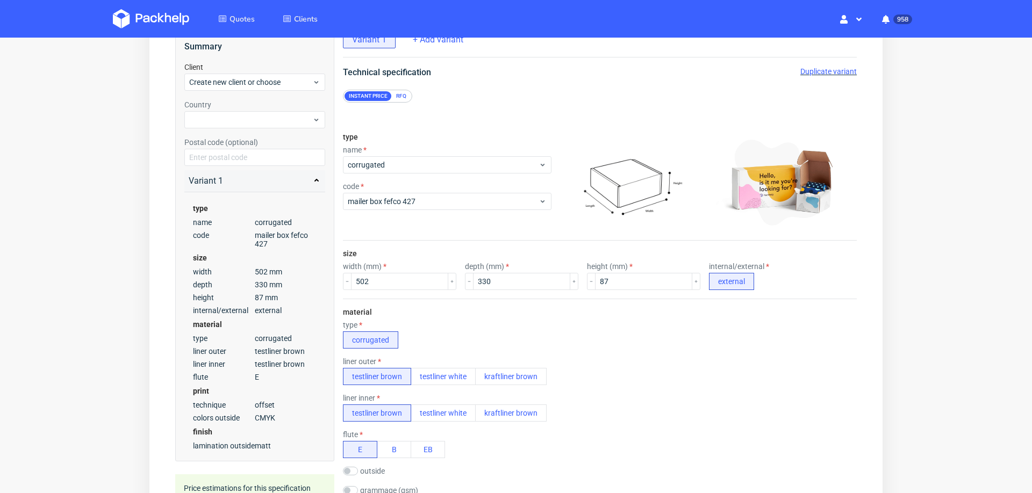
scroll to position [78, 0]
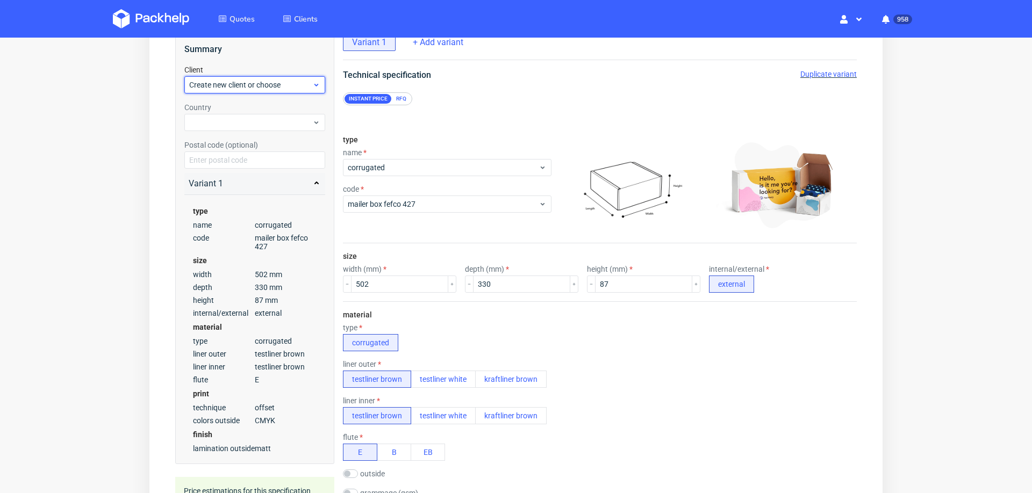
click at [262, 85] on span "Create new client or choose" at bounding box center [250, 85] width 123 height 11
click at [245, 118] on div "Add new client" at bounding box center [255, 109] width 133 height 19
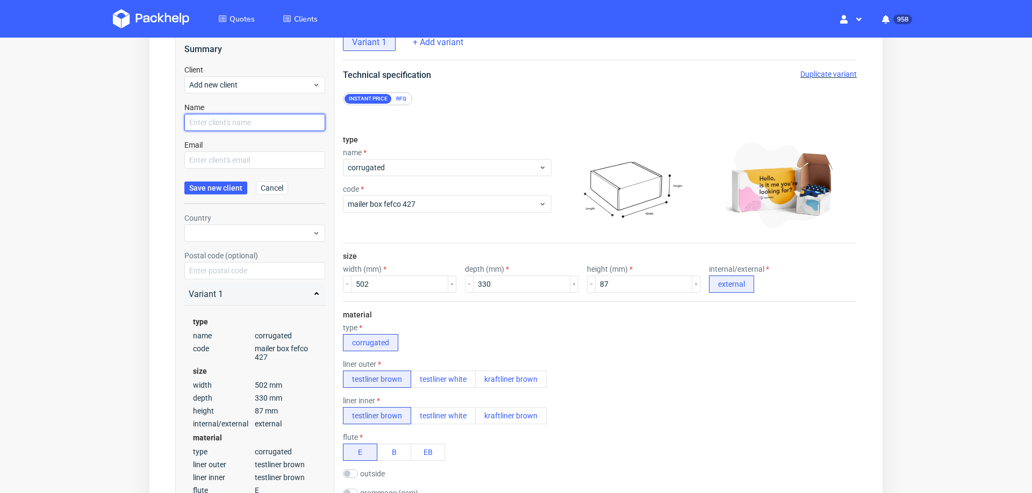
click at [245, 118] on input "text" at bounding box center [254, 122] width 141 height 17
click at [254, 88] on span "Add new client" at bounding box center [250, 85] width 123 height 11
type input "[PERSON_NAME][EMAIL_ADDRESS][DOMAIN_NAME]"
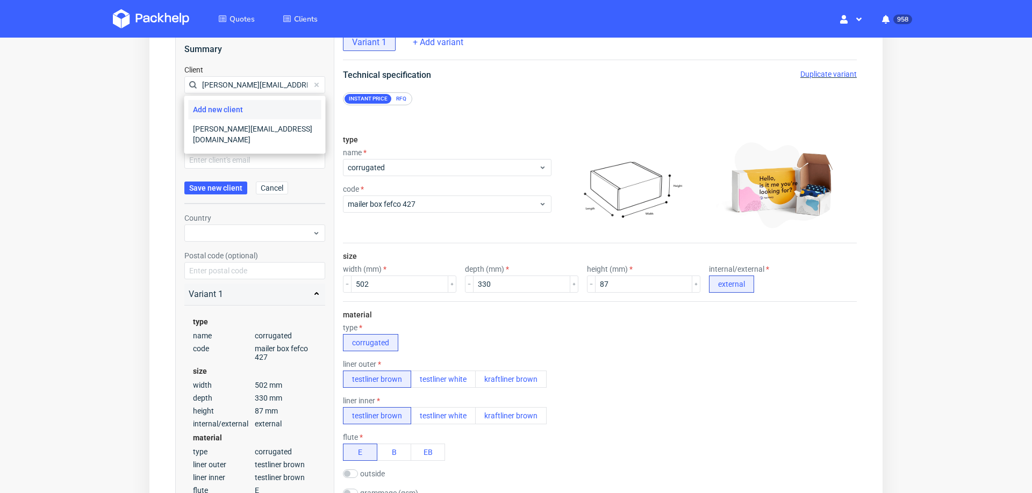
click at [248, 109] on div "Add new client" at bounding box center [255, 109] width 133 height 19
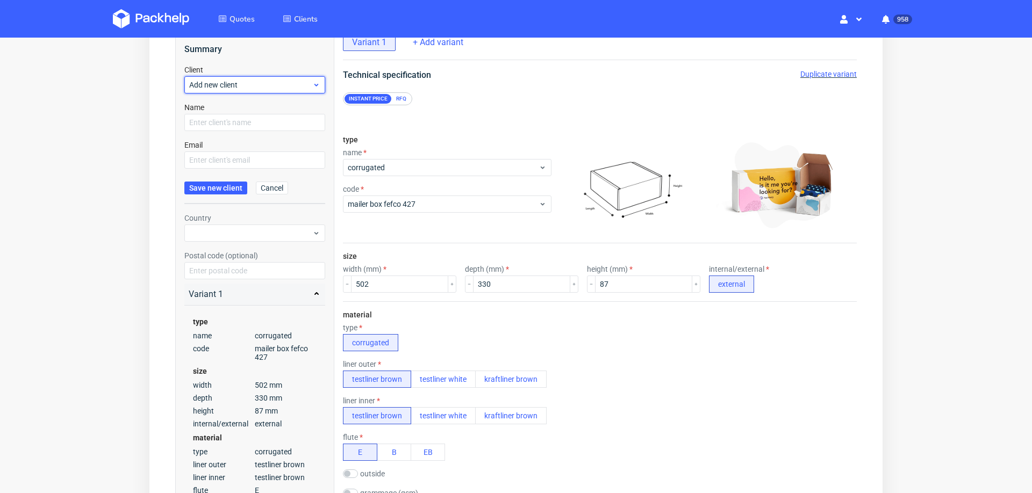
click at [250, 84] on span "Add new client" at bounding box center [250, 85] width 123 height 11
type input "[PERSON_NAME][EMAIL_ADDRESS][DOMAIN_NAME]"
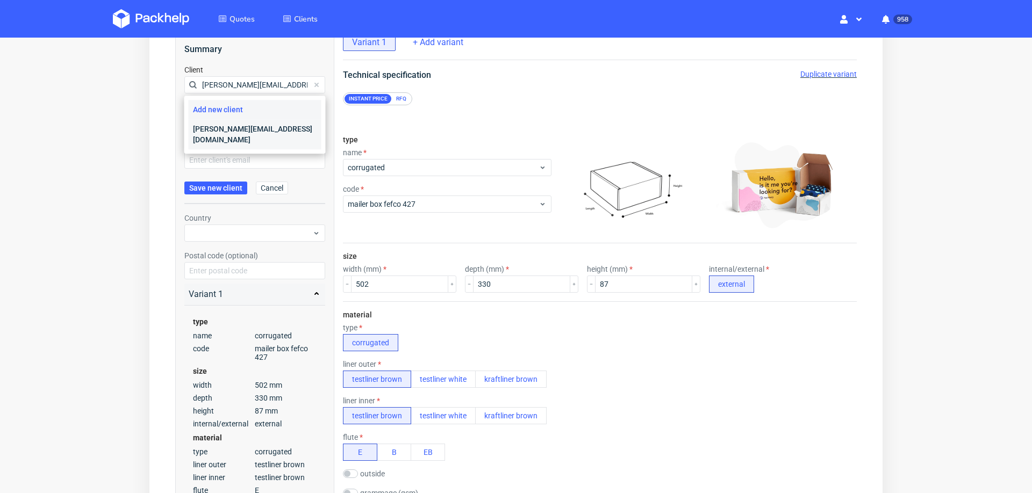
click at [239, 128] on div "[PERSON_NAME][EMAIL_ADDRESS][DOMAIN_NAME]" at bounding box center [255, 134] width 133 height 30
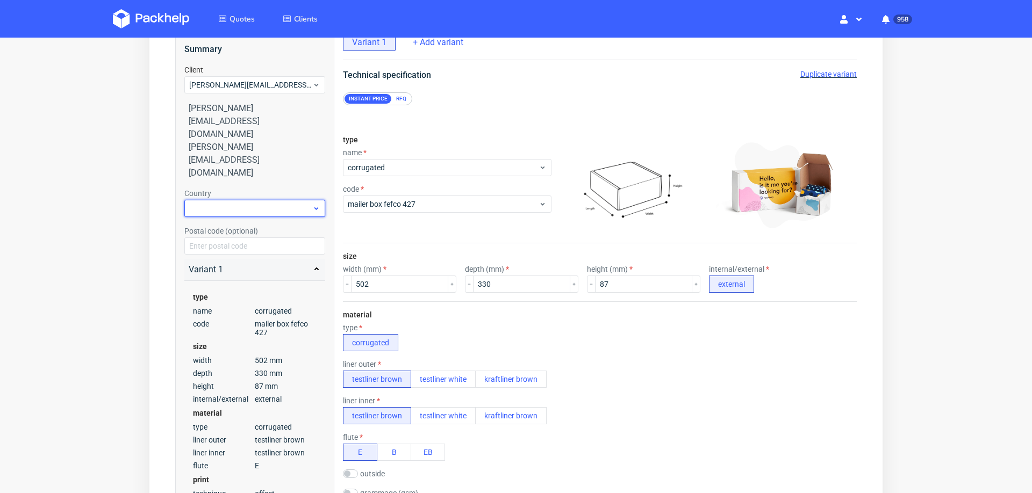
click at [231, 200] on div at bounding box center [254, 208] width 141 height 17
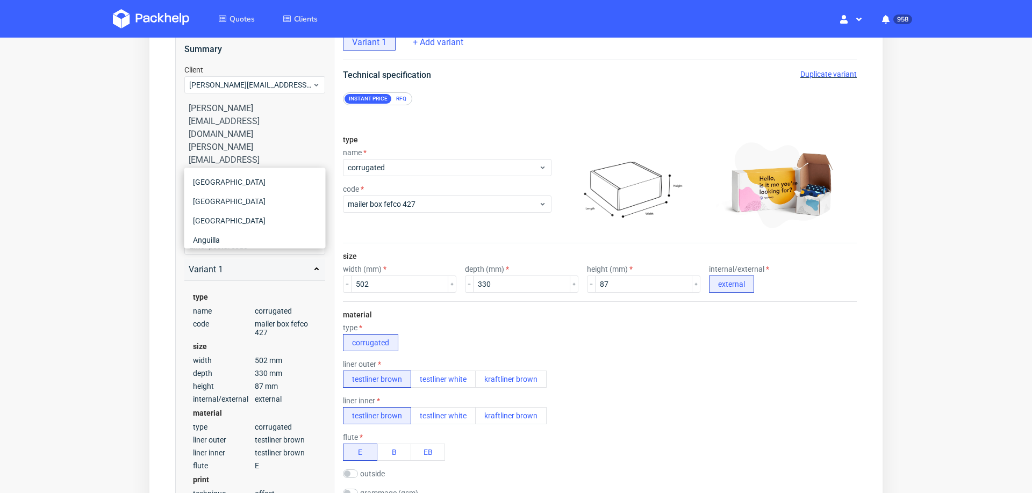
type input "ger"
click at [223, 199] on div "[GEOGRAPHIC_DATA]" at bounding box center [255, 201] width 133 height 19
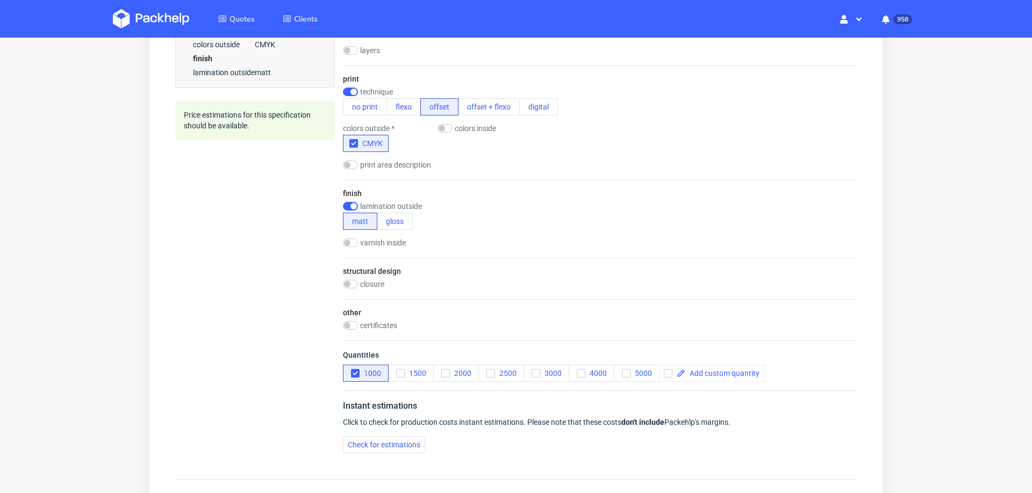
scroll to position [642, 0]
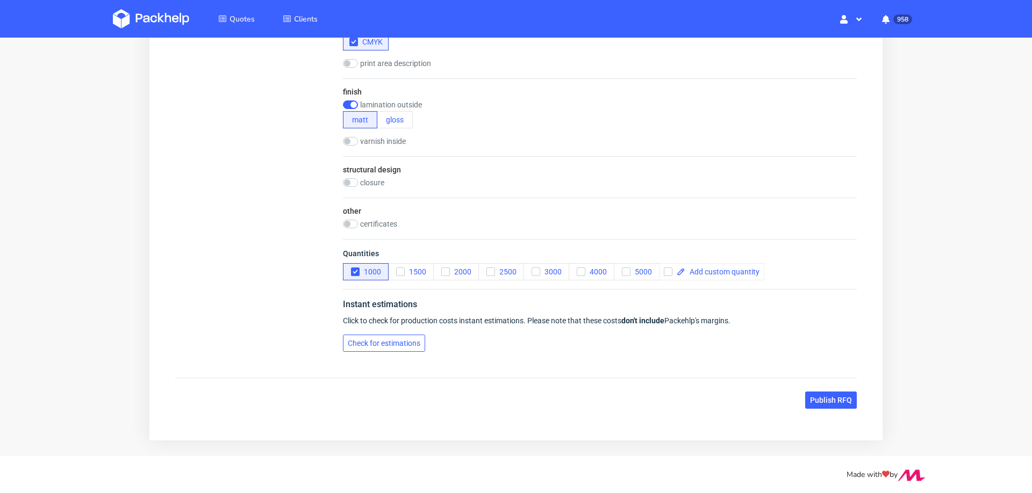
click at [371, 347] on button "Check for estimations" at bounding box center [384, 343] width 82 height 17
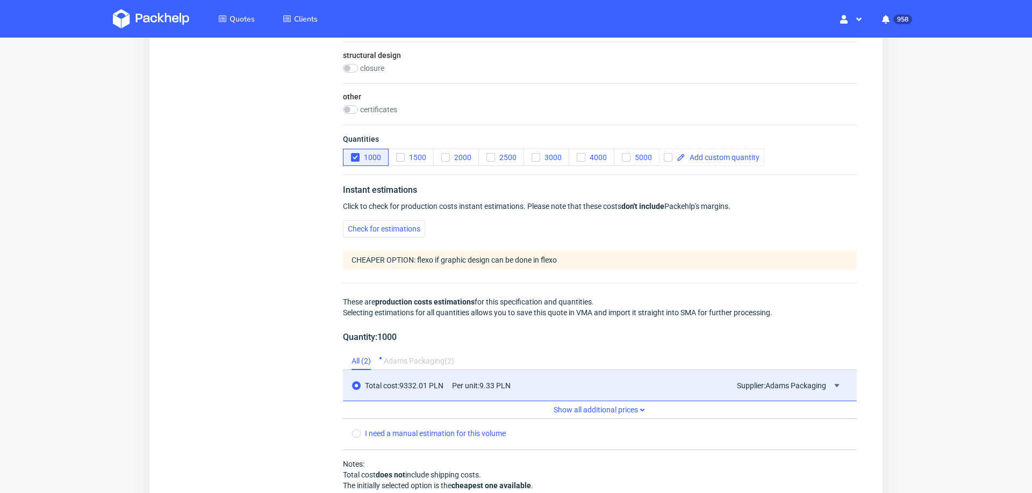
scroll to position [917, 0]
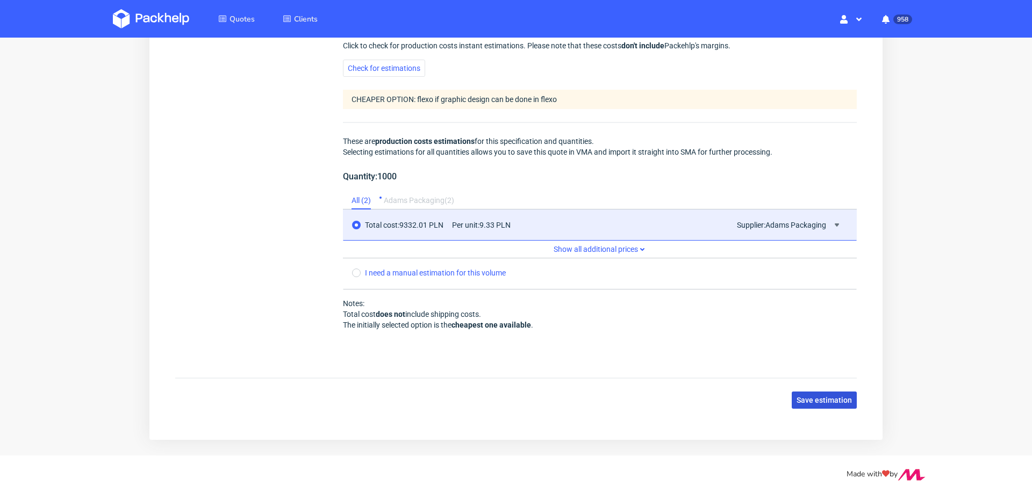
click at [802, 397] on span "Save estimation" at bounding box center [824, 401] width 55 height 8
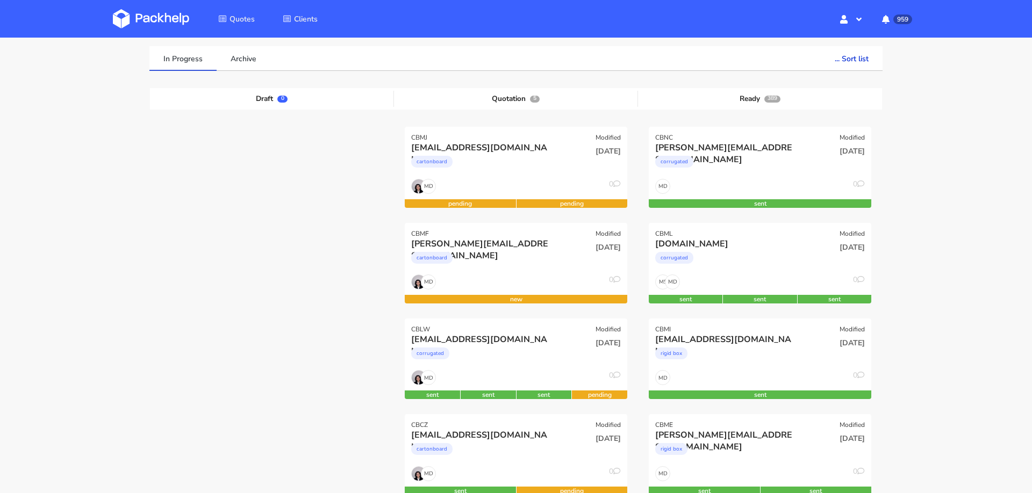
scroll to position [78, 0]
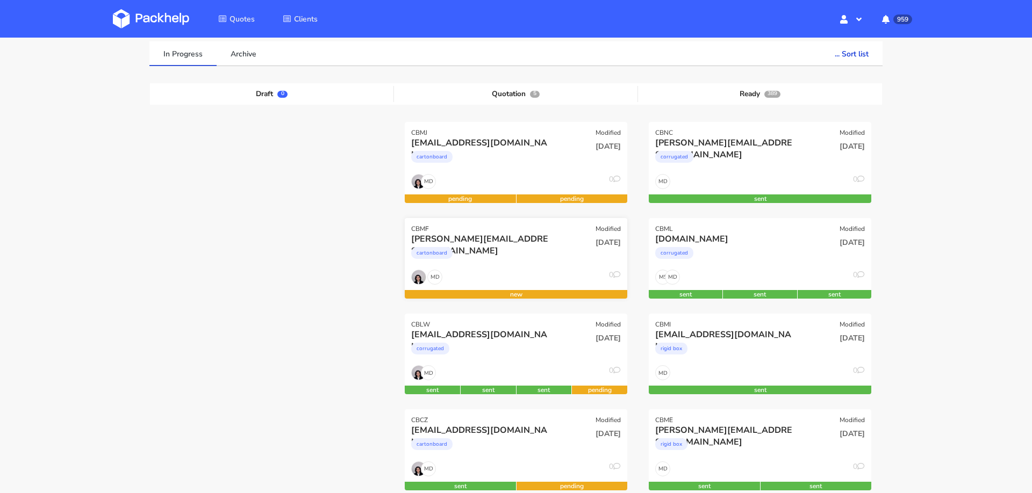
click at [518, 260] on div "cartonboard" at bounding box center [482, 255] width 142 height 21
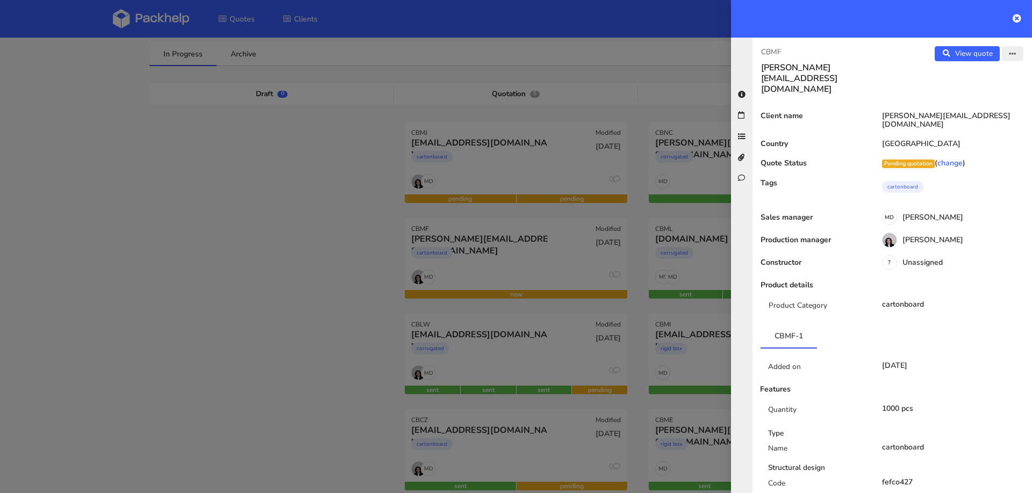
click at [1013, 51] on icon "button" at bounding box center [1013, 55] width 8 height 8
click at [958, 158] on link "change" at bounding box center [949, 163] width 25 height 10
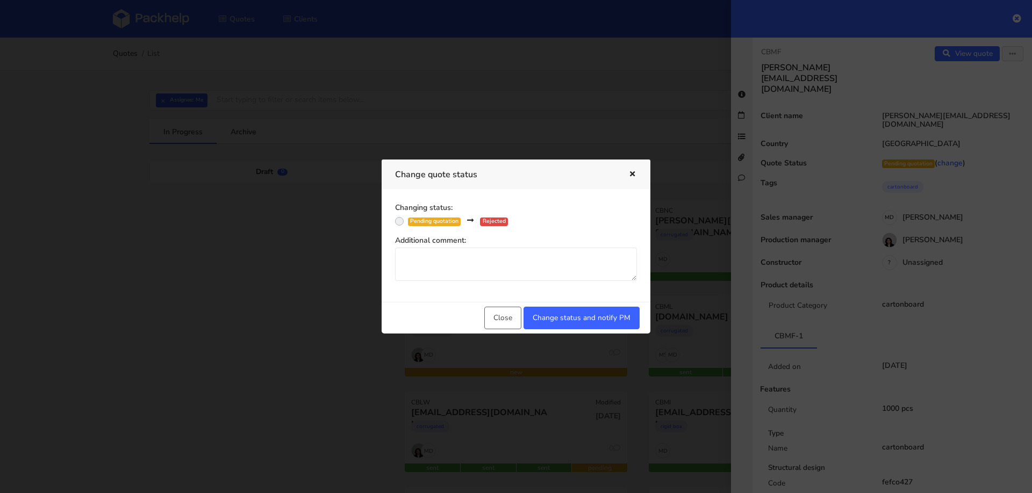
click at [408, 223] on label "Pending quotation Rejected" at bounding box center [458, 220] width 100 height 11
click at [397, 223] on input "Pending quotation Rejected" at bounding box center [399, 220] width 9 height 11
radio input "true"
click at [600, 321] on button "Change status and notify PM" at bounding box center [581, 318] width 116 height 23
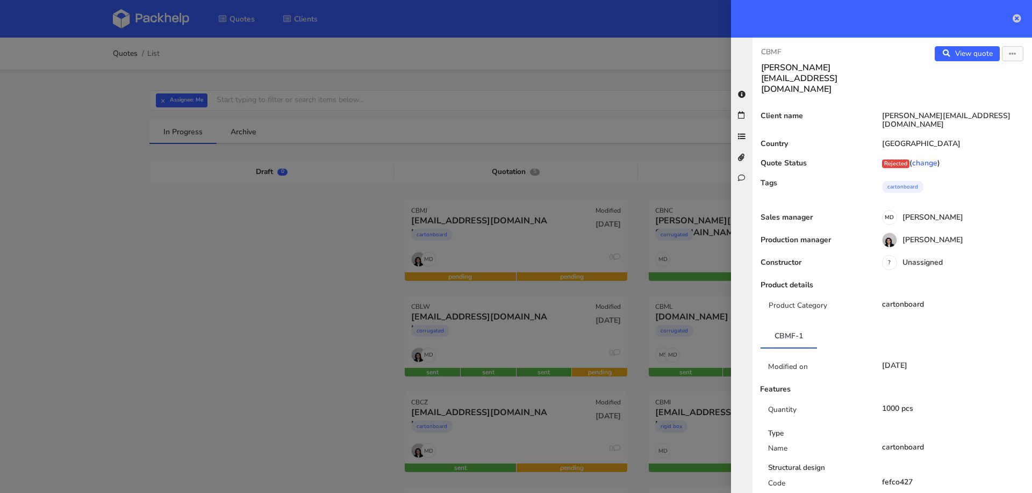
click at [1015, 19] on icon at bounding box center [1017, 18] width 9 height 9
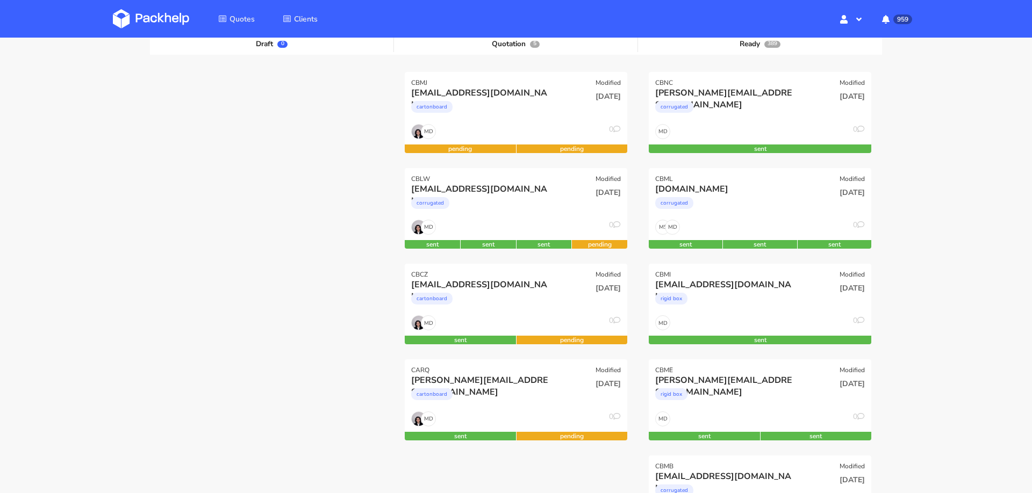
scroll to position [142, 0]
